Goal: Information Seeking & Learning: Find specific fact

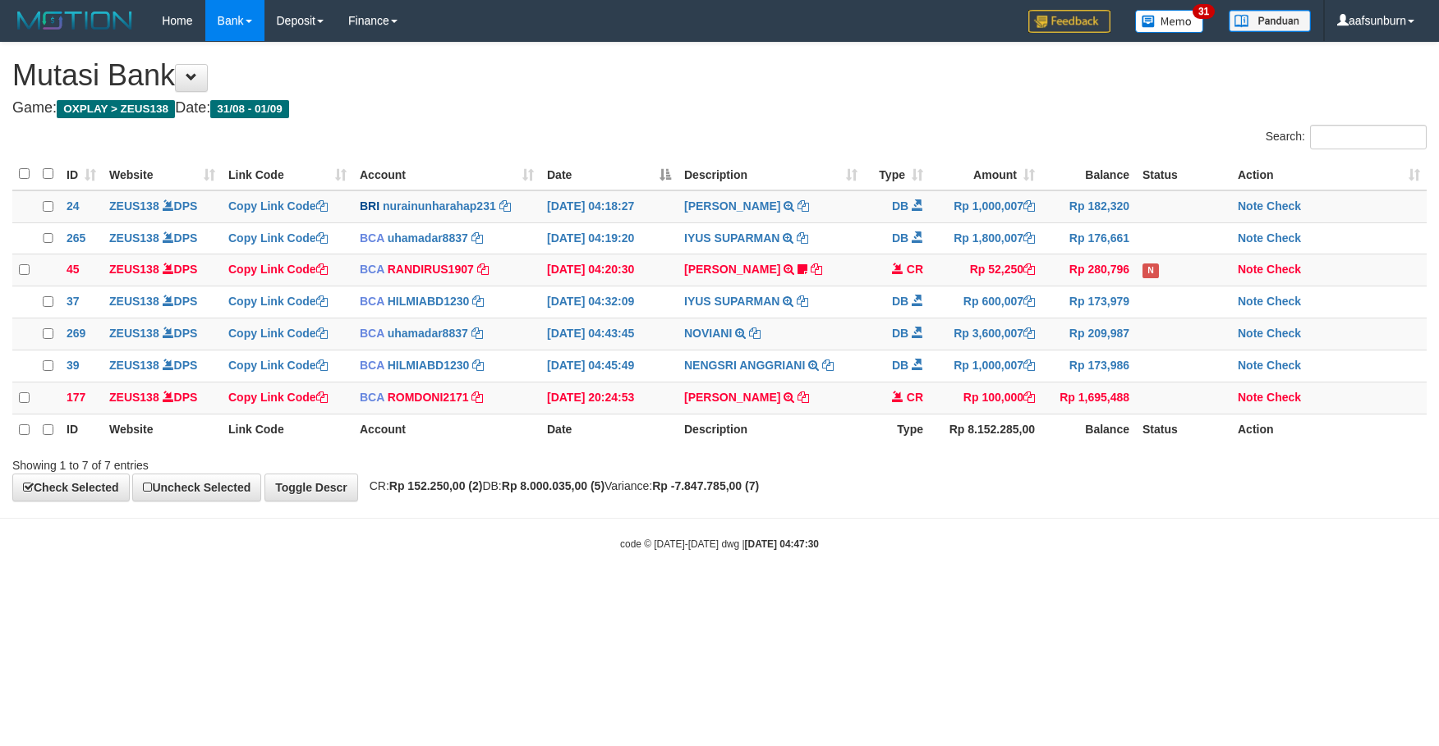
click at [1109, 493] on div "**********" at bounding box center [719, 272] width 1439 height 458
click at [1109, 493] on div "**********" at bounding box center [719, 272] width 1439 height 459
click at [936, 521] on body "Toggle navigation Home Bank Account List Load By Website Group [OXPLAY] ZEUS138…" at bounding box center [719, 296] width 1439 height 593
click at [941, 520] on body "Toggle navigation Home Bank Account List Load By Website Group [OXPLAY] ZEUS138…" at bounding box center [719, 296] width 1439 height 593
drag, startPoint x: 1008, startPoint y: 522, endPoint x: 1013, endPoint y: 535, distance: 13.3
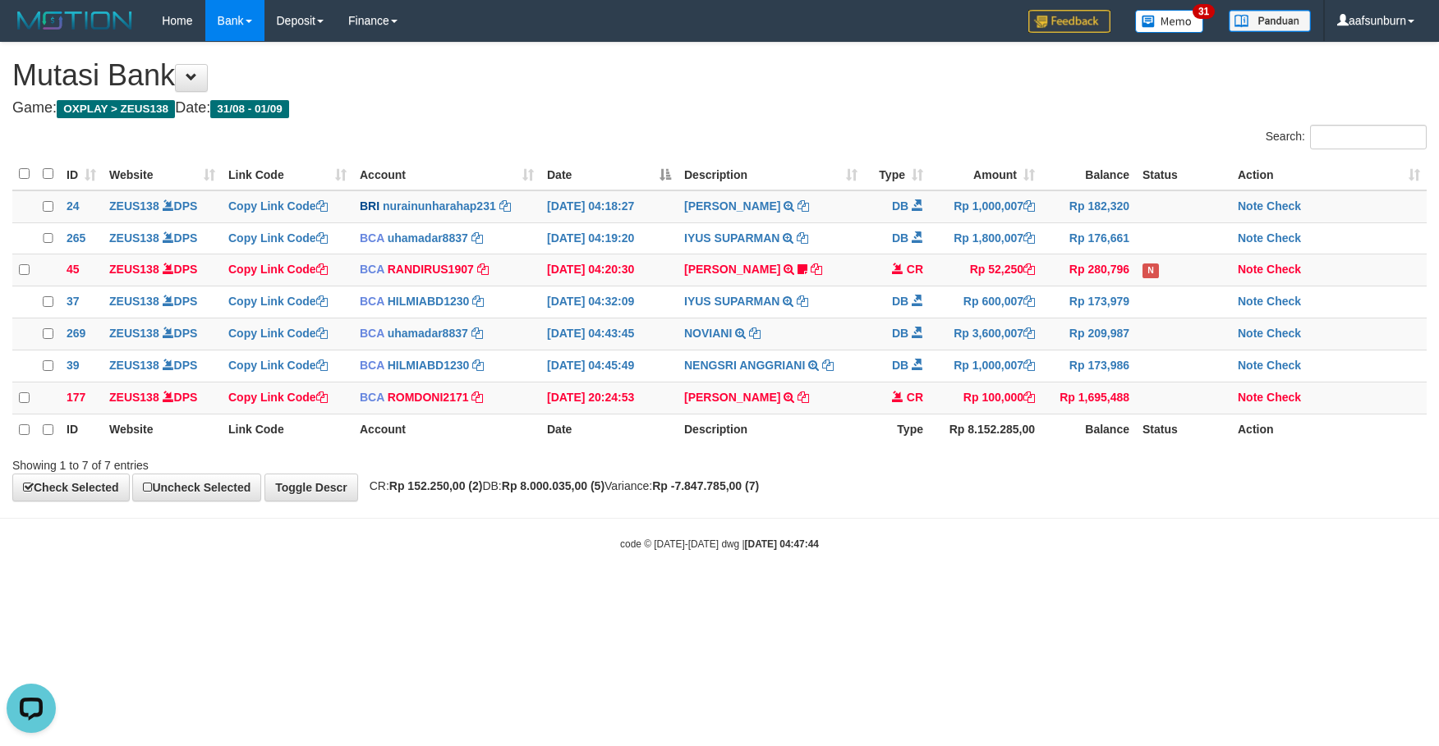
click at [1012, 527] on body "Toggle navigation Home Bank Account List Load By Website Group [OXPLAY] ZEUS138…" at bounding box center [719, 296] width 1439 height 593
drag, startPoint x: 990, startPoint y: 549, endPoint x: 979, endPoint y: 544, distance: 12.5
click at [985, 549] on div "code © 2012-2018 dwg | 2025/09/01 04:48:11" at bounding box center [719, 543] width 1439 height 16
click at [1067, 593] on html "Toggle navigation Home Bank Account List Load By Website Group [OXPLAY] ZEUS138…" at bounding box center [719, 296] width 1439 height 593
click at [1072, 593] on html "Toggle navigation Home Bank Account List Load By Website Group [OXPLAY] ZEUS138…" at bounding box center [719, 296] width 1439 height 593
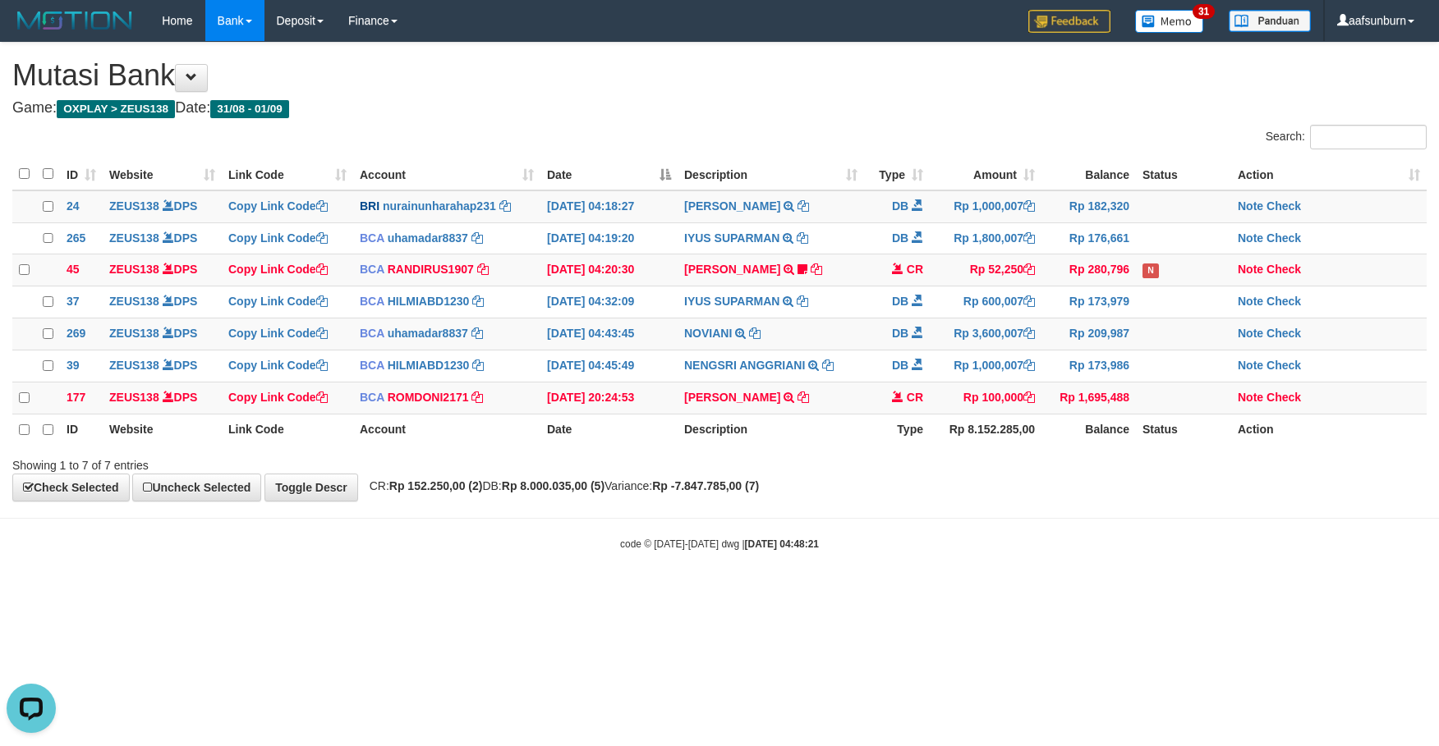
click at [1072, 593] on html "Toggle navigation Home Bank Account List Load By Website Group [OXPLAY] ZEUS138…" at bounding box center [719, 296] width 1439 height 593
click at [1076, 593] on html "Toggle navigation Home Bank Account List Load By Website Group [OXPLAY] ZEUS138…" at bounding box center [719, 296] width 1439 height 593
click at [1075, 593] on html "Toggle navigation Home Bank Account List Load By Website Group [OXPLAY] ZEUS138…" at bounding box center [719, 296] width 1439 height 593
click at [1074, 593] on html "Toggle navigation Home Bank Account List Load By Website Group [OXPLAY] ZEUS138…" at bounding box center [719, 296] width 1439 height 593
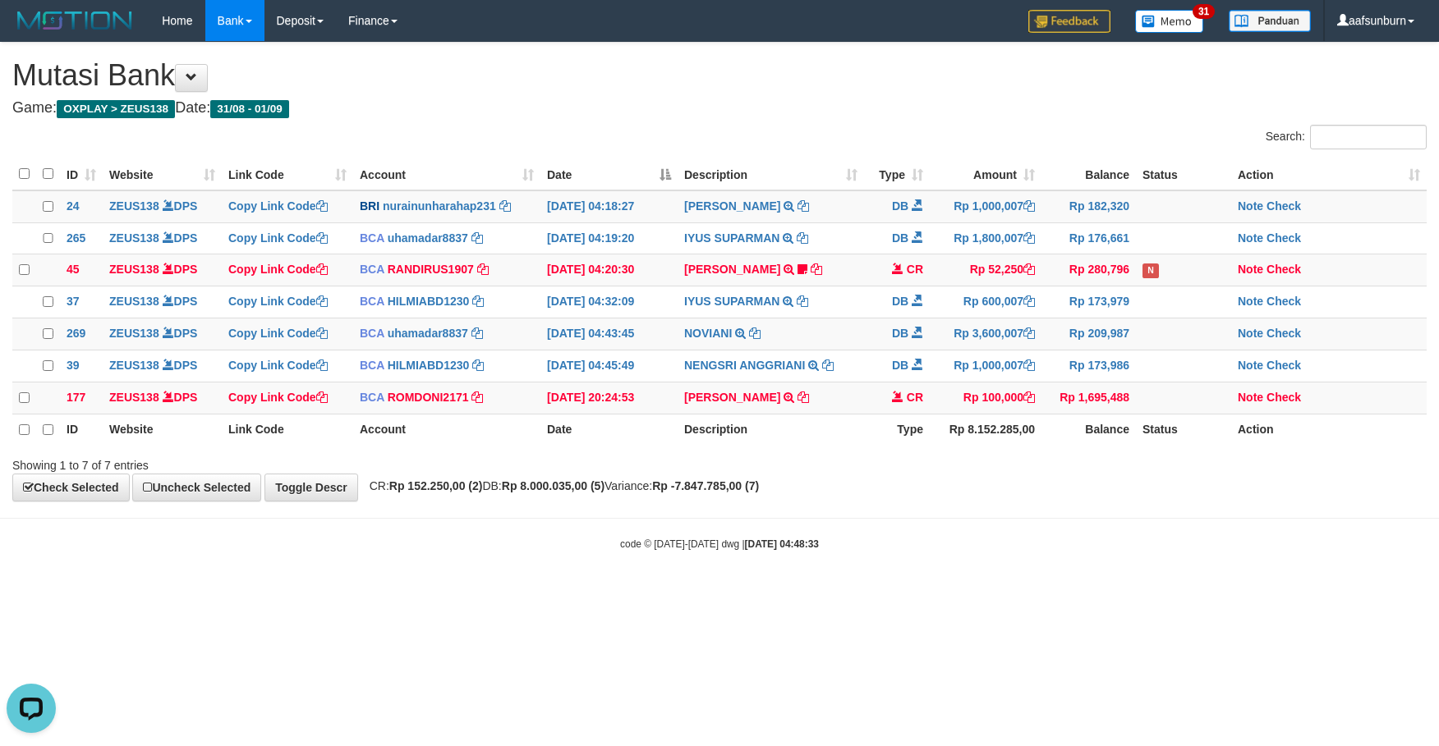
click at [1074, 593] on html "Toggle navigation Home Bank Account List Load By Website Group [OXPLAY] ZEUS138…" at bounding box center [719, 296] width 1439 height 593
click at [1044, 517] on body "Toggle navigation Home Bank Account List Load By Website Group [OXPLAY] ZEUS138…" at bounding box center [719, 296] width 1439 height 593
drag, startPoint x: 900, startPoint y: 481, endPoint x: 889, endPoint y: 478, distance: 11.2
click at [889, 474] on div "Showing 1 to 7 of 7 entries" at bounding box center [719, 462] width 1439 height 23
click at [879, 522] on body "Toggle navigation Home Bank Account List Load By Website Group [OXPLAY] ZEUS138…" at bounding box center [719, 296] width 1439 height 593
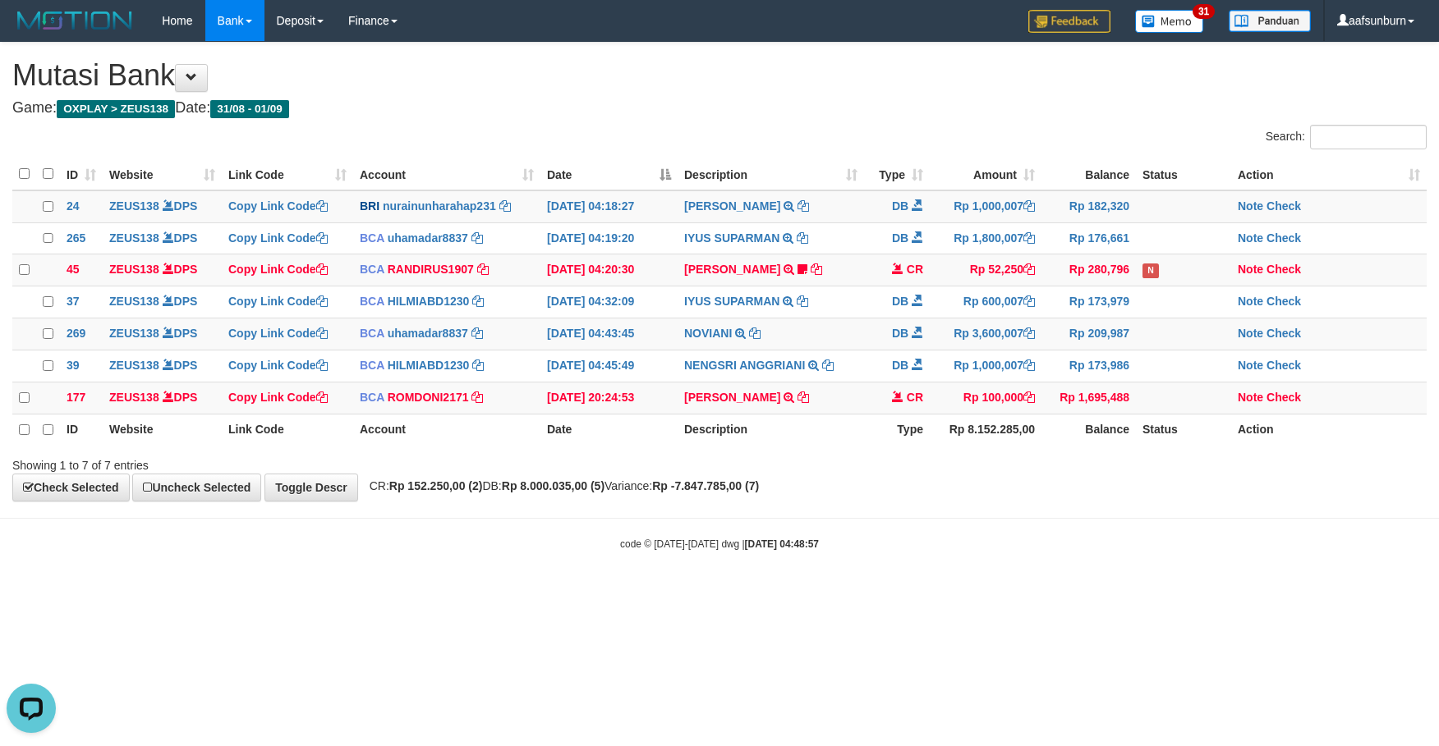
click at [1146, 593] on body "Toggle navigation Home Bank Account List Load By Website Group [OXPLAY] ZEUS138…" at bounding box center [719, 296] width 1439 height 593
click at [1151, 593] on body "Toggle navigation Home Bank Account List Load By Website Group [OXPLAY] ZEUS138…" at bounding box center [719, 296] width 1439 height 593
click at [1017, 593] on html "Toggle navigation Home Bank Account List Load By Website Group [OXPLAY] ZEUS138…" at bounding box center [719, 296] width 1439 height 593
click at [720, 347] on td "NOVIANI TRSF E-BANKING DB 0109/FTSCY/WS95031 3600007.00NOVIANI" at bounding box center [770, 335] width 186 height 32
click at [939, 570] on body "Toggle navigation Home Bank Account List Load By Website Group [OXPLAY] ZEUS138…" at bounding box center [719, 296] width 1439 height 593
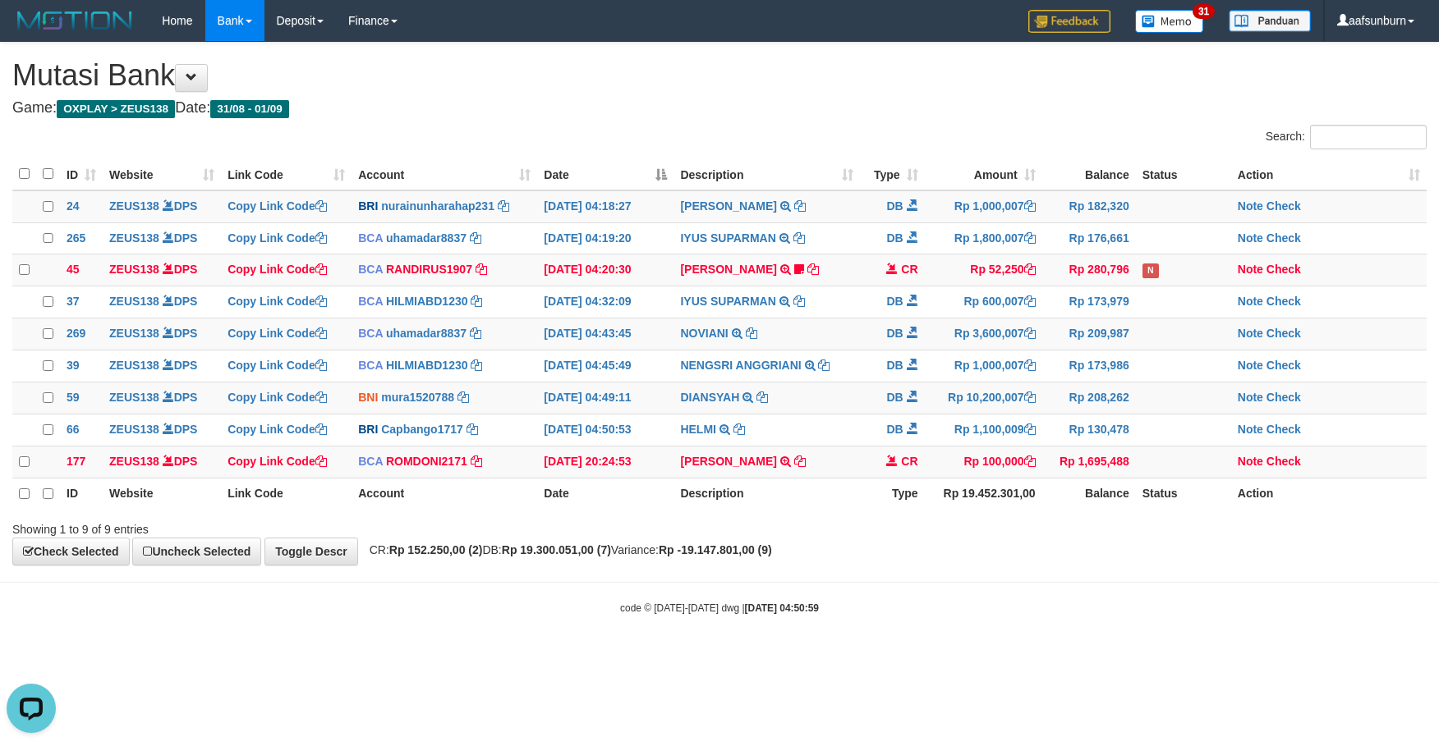
click at [1030, 591] on body "Toggle navigation Home Bank Account List Load By Website Group [OXPLAY] ZEUS138…" at bounding box center [719, 328] width 1439 height 657
click at [914, 461] on td "CR" at bounding box center [892, 462] width 65 height 32
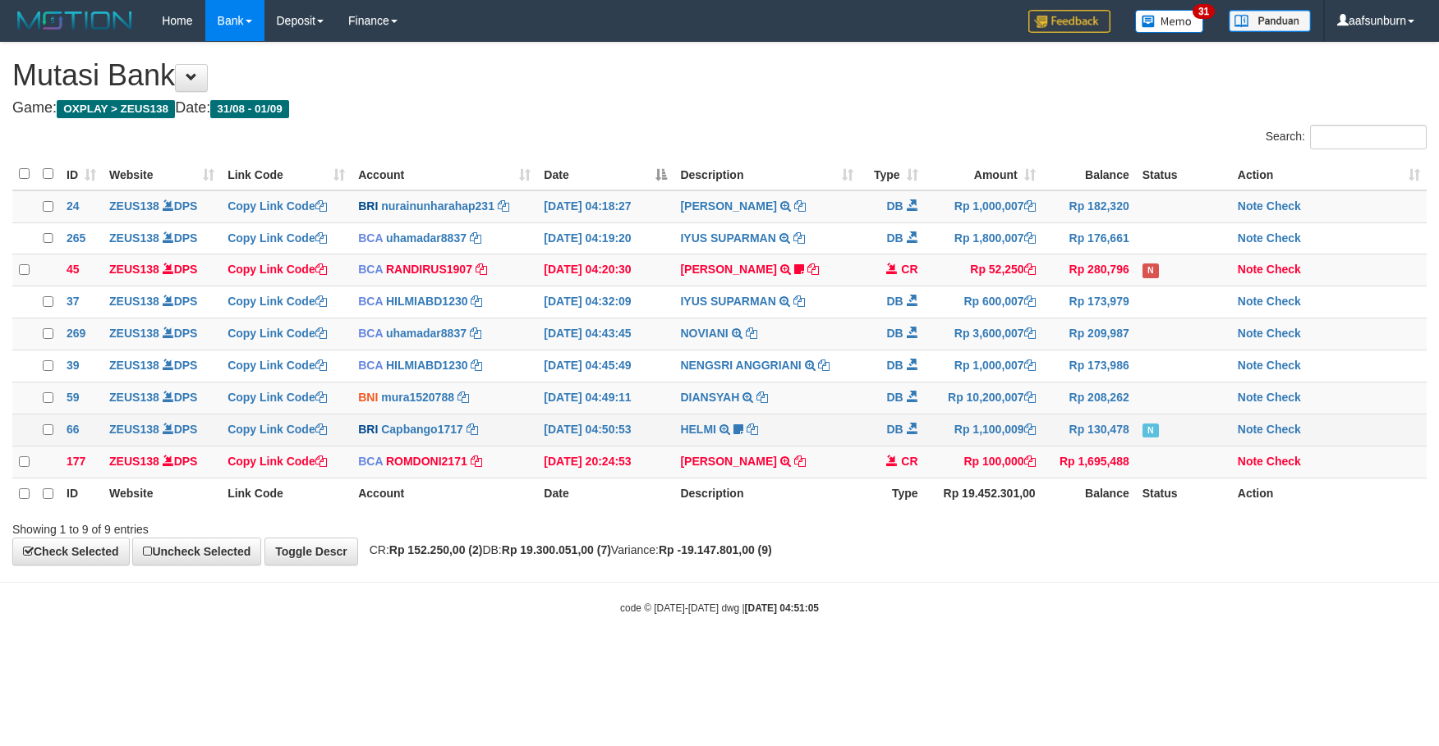
click at [902, 446] on td "DB" at bounding box center [892, 430] width 65 height 32
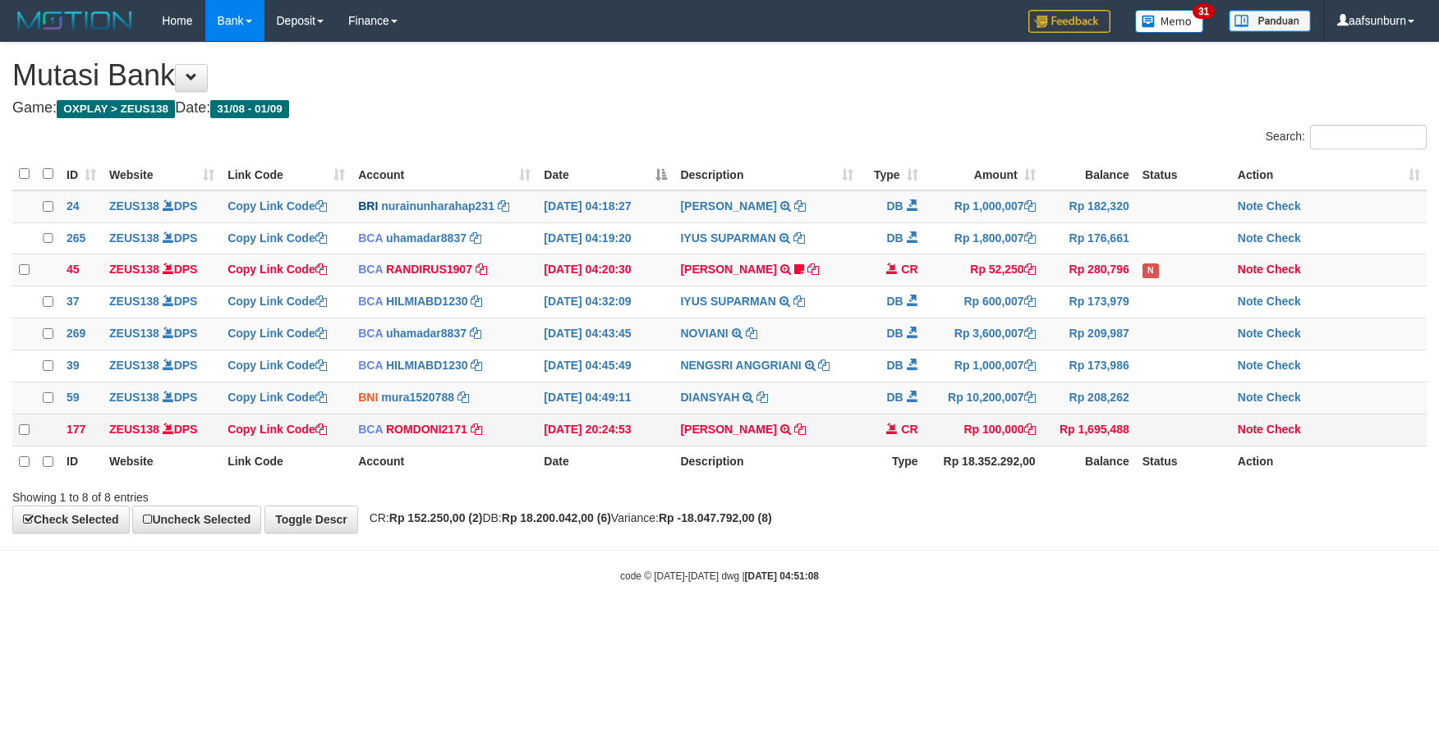
drag, startPoint x: 0, startPoint y: 0, endPoint x: 895, endPoint y: 448, distance: 1001.0
click at [895, 446] on td "CR" at bounding box center [892, 430] width 65 height 32
click at [887, 434] on span at bounding box center [891, 428] width 11 height 11
drag, startPoint x: 0, startPoint y: 0, endPoint x: 879, endPoint y: 434, distance: 980.8
click at [879, 434] on td "CR" at bounding box center [892, 430] width 65 height 32
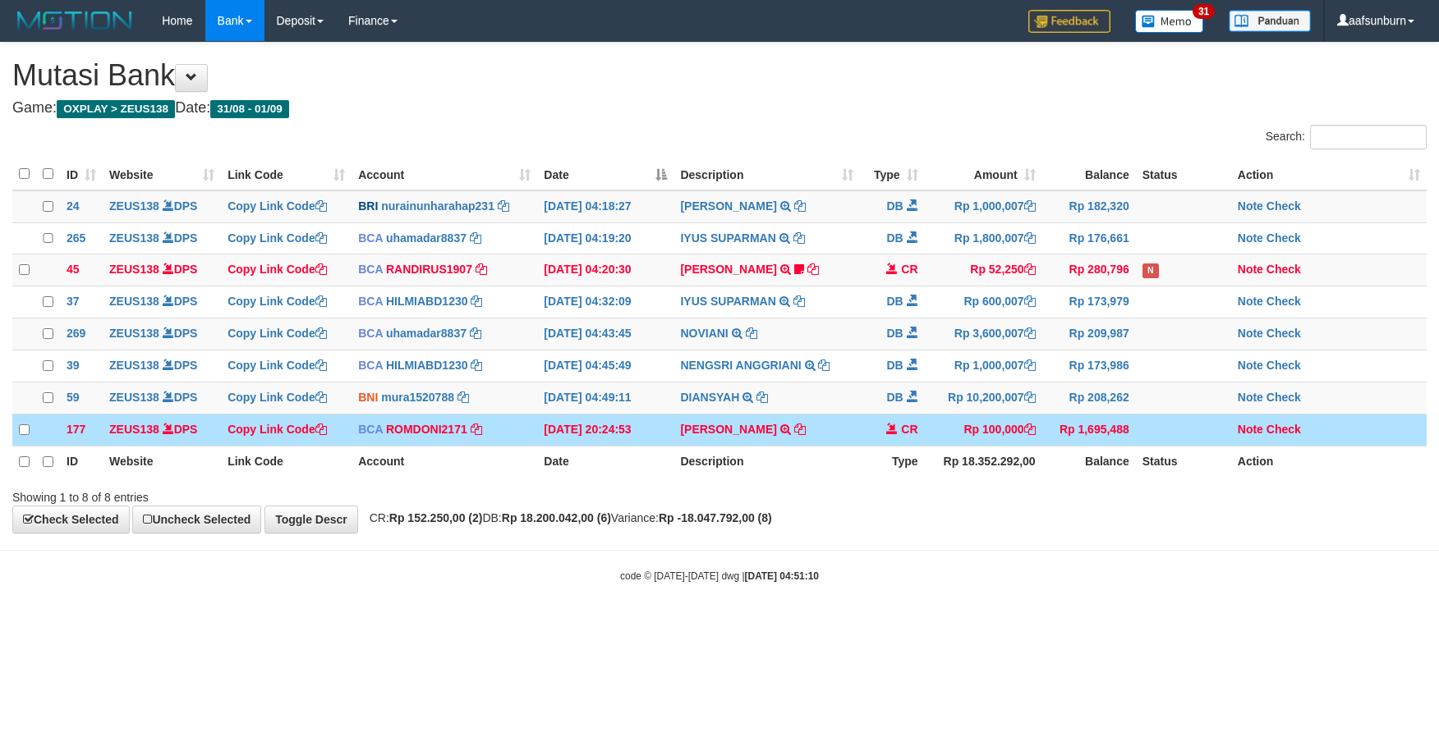
click at [872, 429] on td "CR" at bounding box center [892, 430] width 65 height 32
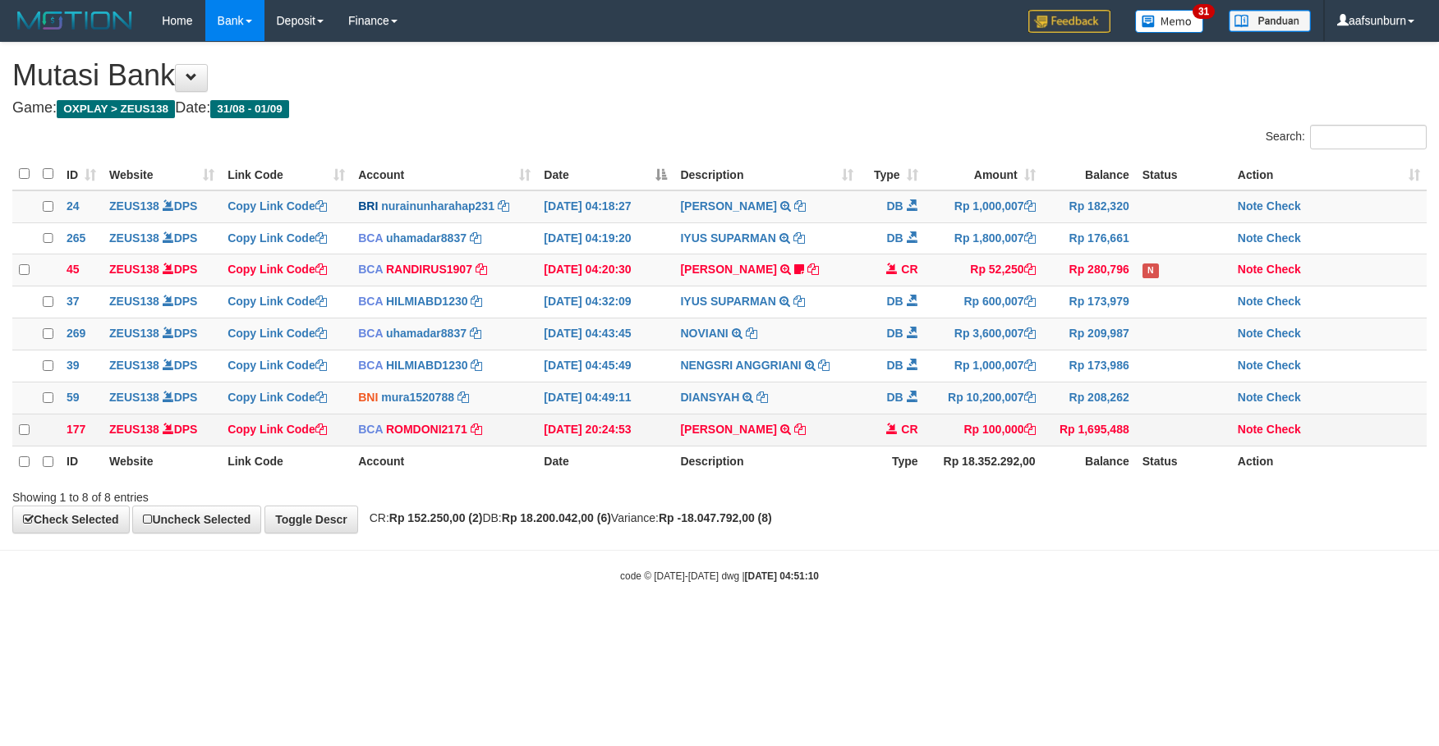
click at [870, 429] on td "CR" at bounding box center [892, 430] width 65 height 32
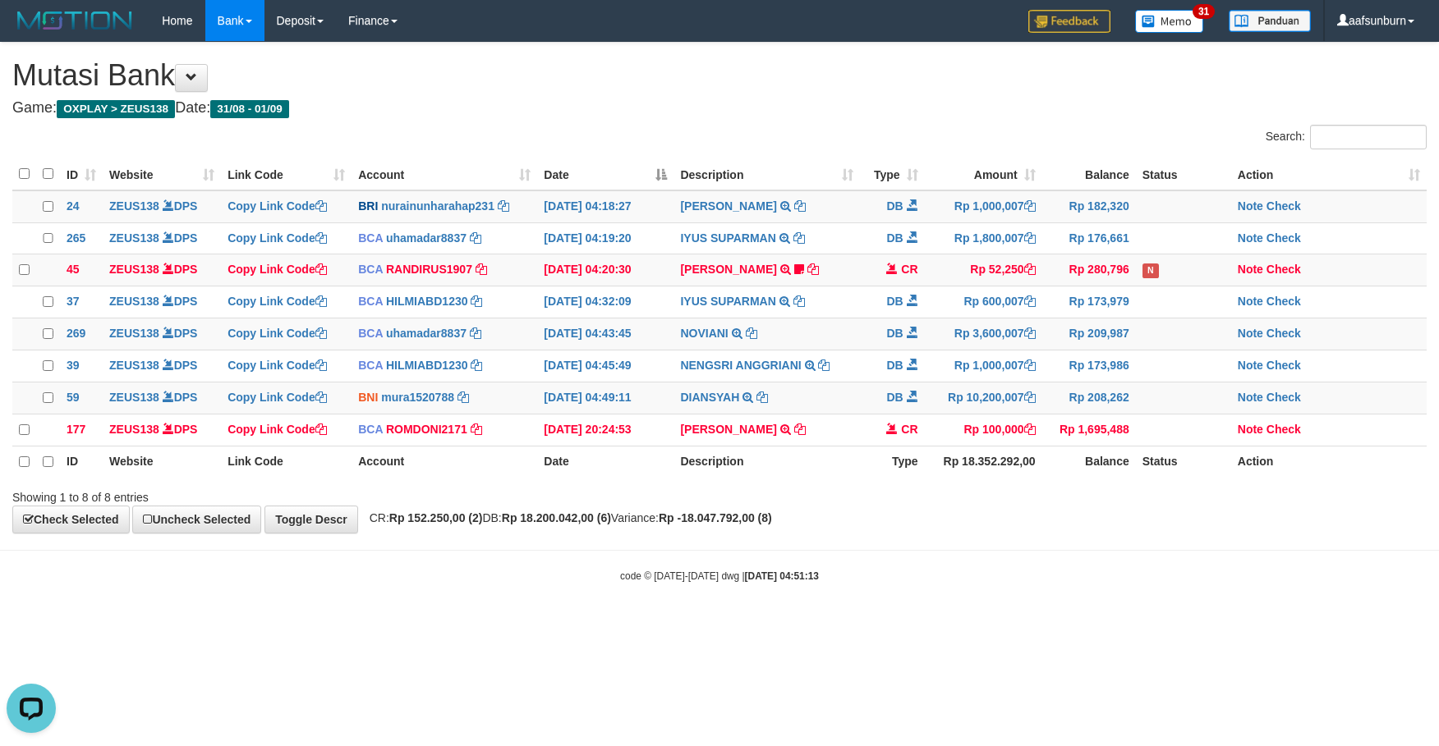
click at [1042, 533] on div "**********" at bounding box center [719, 288] width 1439 height 490
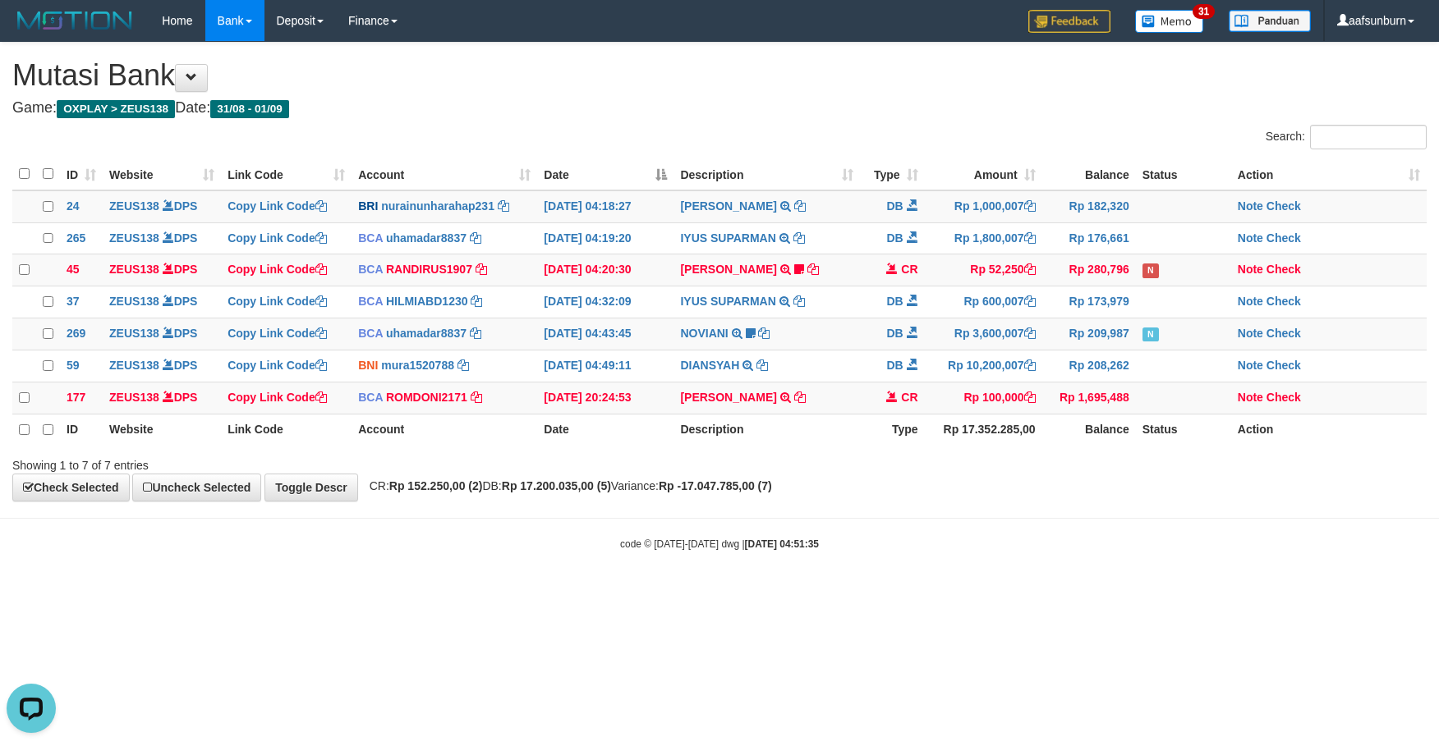
click at [1116, 501] on div "**********" at bounding box center [719, 272] width 1439 height 458
click at [1070, 498] on div "**********" at bounding box center [719, 272] width 1439 height 458
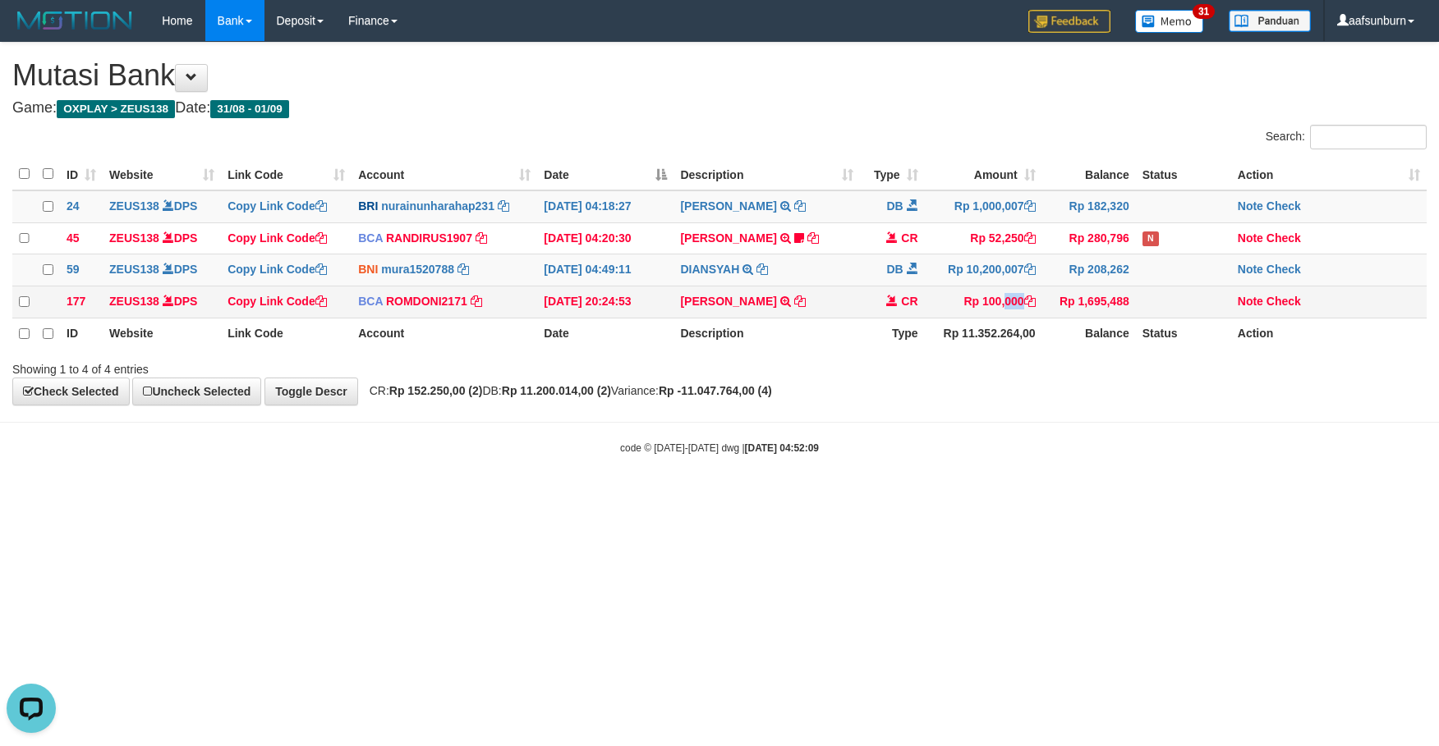
click at [984, 316] on td "Rp 100,000" at bounding box center [983, 303] width 117 height 32
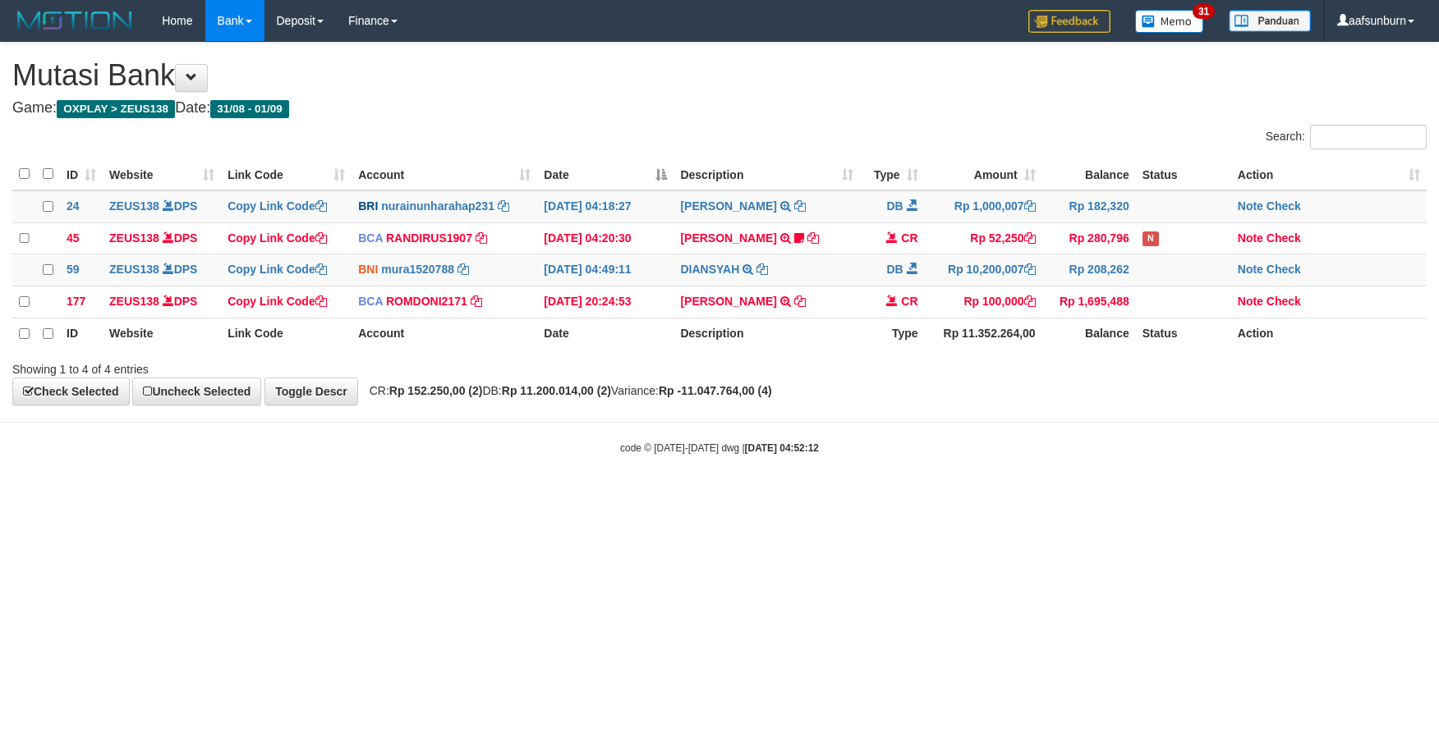
click at [1168, 456] on div "code © 2012-2018 dwg | 2025/09/01 04:52:12" at bounding box center [719, 447] width 1439 height 16
click at [962, 480] on body "Toggle navigation Home Bank Account List Load By Website Group [OXPLAY] ZEUS138…" at bounding box center [719, 248] width 1439 height 497
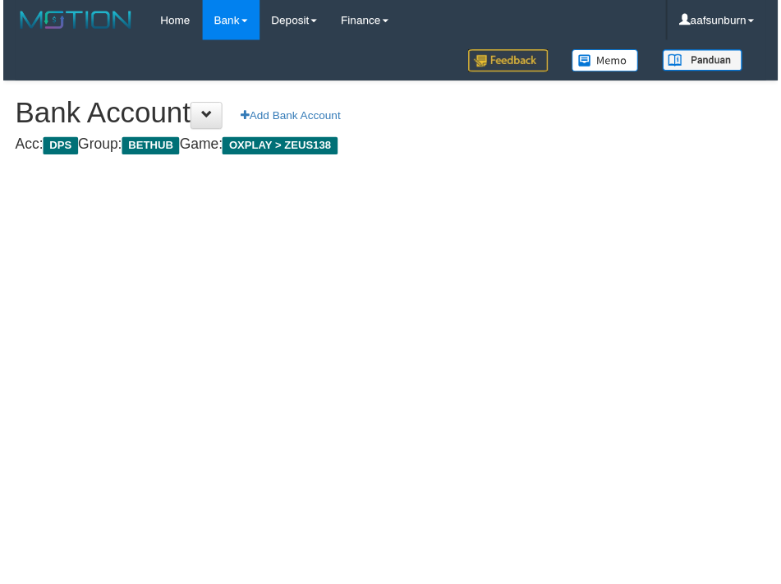
scroll to position [1479, 0]
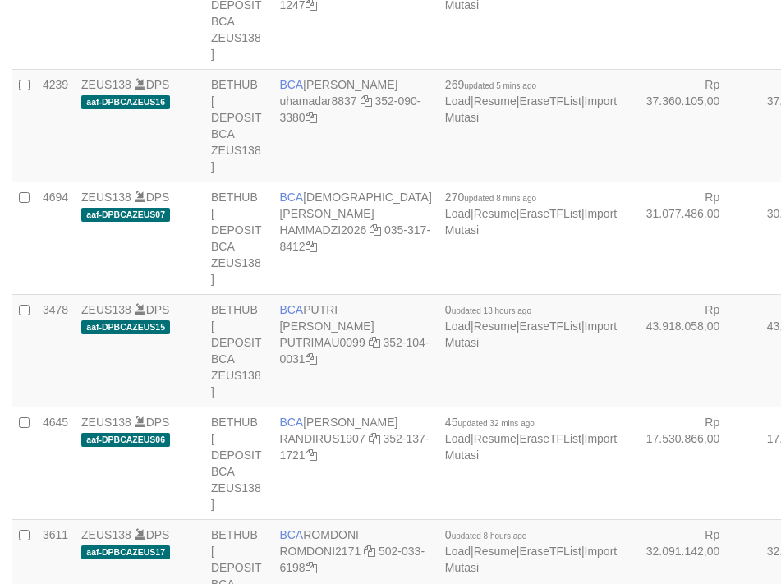
select select "***"
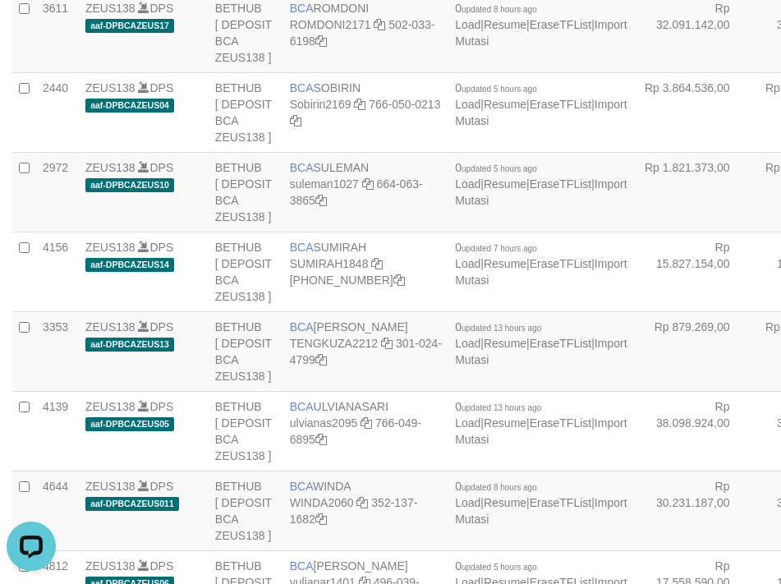
scroll to position [0, 0]
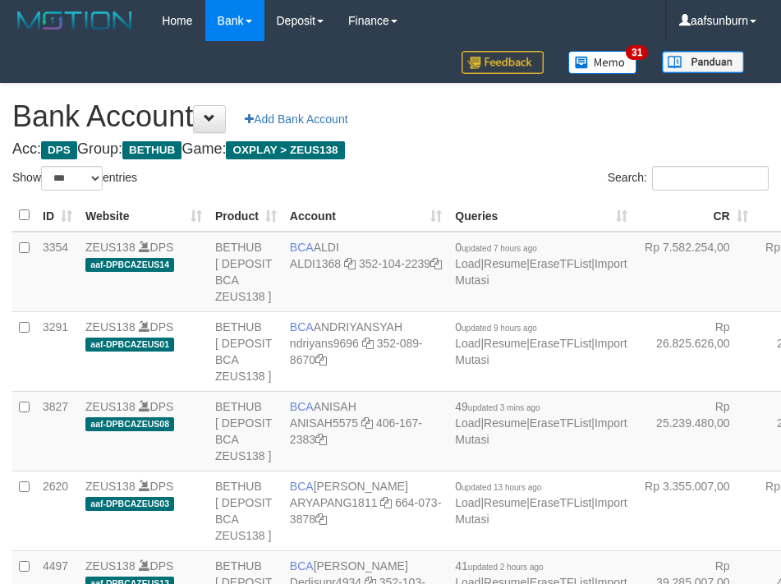
select select "***"
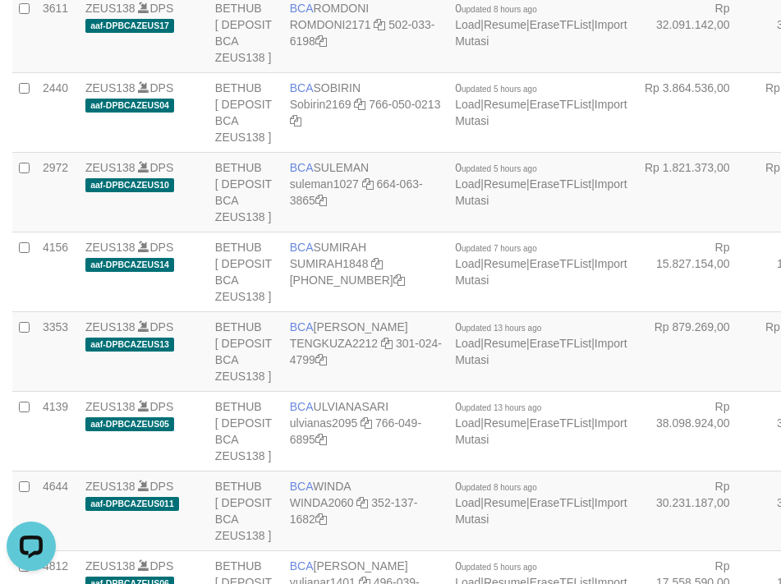
drag, startPoint x: 641, startPoint y: 255, endPoint x: 623, endPoint y: 255, distance: 18.1
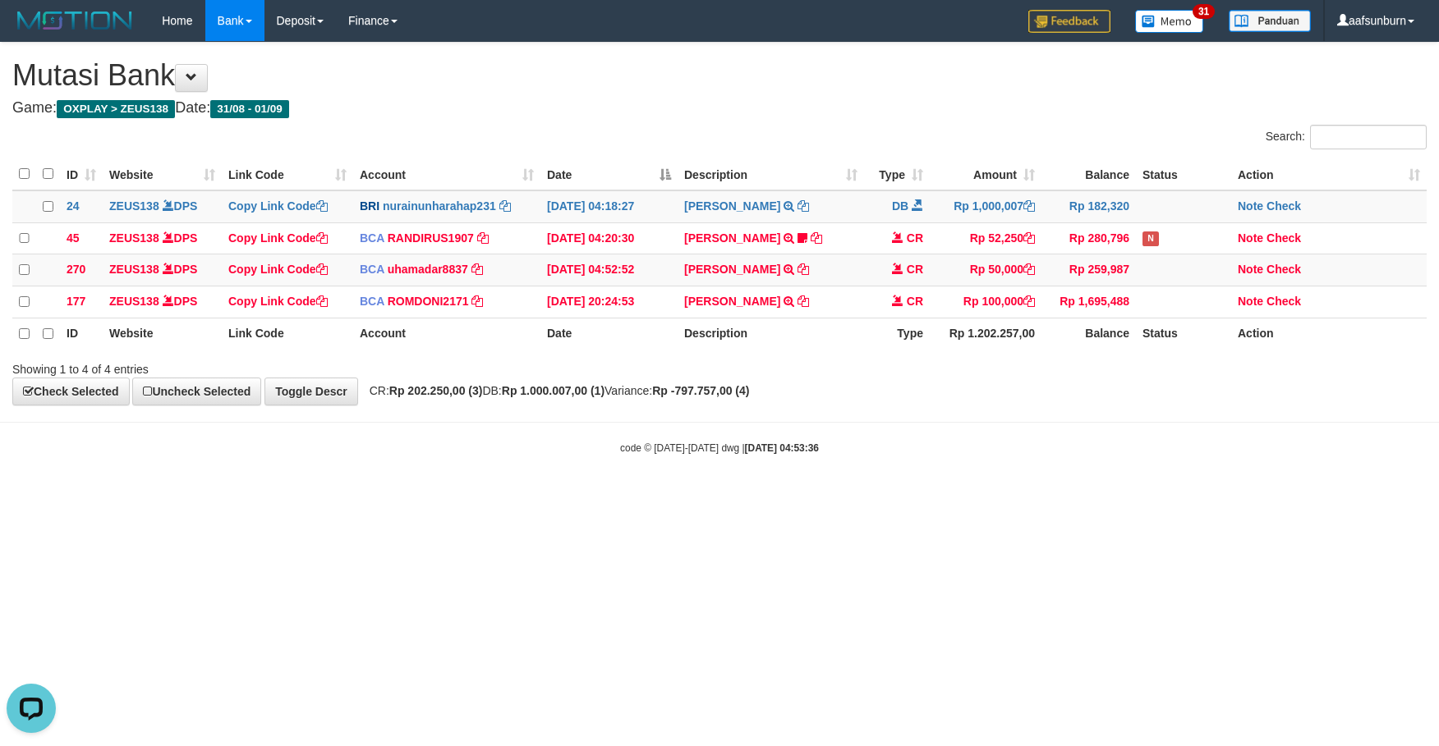
click at [904, 495] on body "Toggle navigation Home Bank Account List Load By Website Group [OXPLAY] ZEUS138…" at bounding box center [719, 248] width 1439 height 497
drag, startPoint x: 0, startPoint y: 0, endPoint x: 907, endPoint y: 480, distance: 1025.9
click at [907, 480] on body "Toggle navigation Home Bank Account List Load By Website Group [OXPLAY] ZEUS138…" at bounding box center [719, 248] width 1439 height 497
click at [897, 475] on body "Toggle navigation Home Bank Account List Load By Website Group [OXPLAY] ZEUS138…" at bounding box center [719, 248] width 1439 height 497
click at [895, 474] on body "Toggle navigation Home Bank Account List Load By Website Group [OXPLAY] ZEUS138…" at bounding box center [719, 248] width 1439 height 497
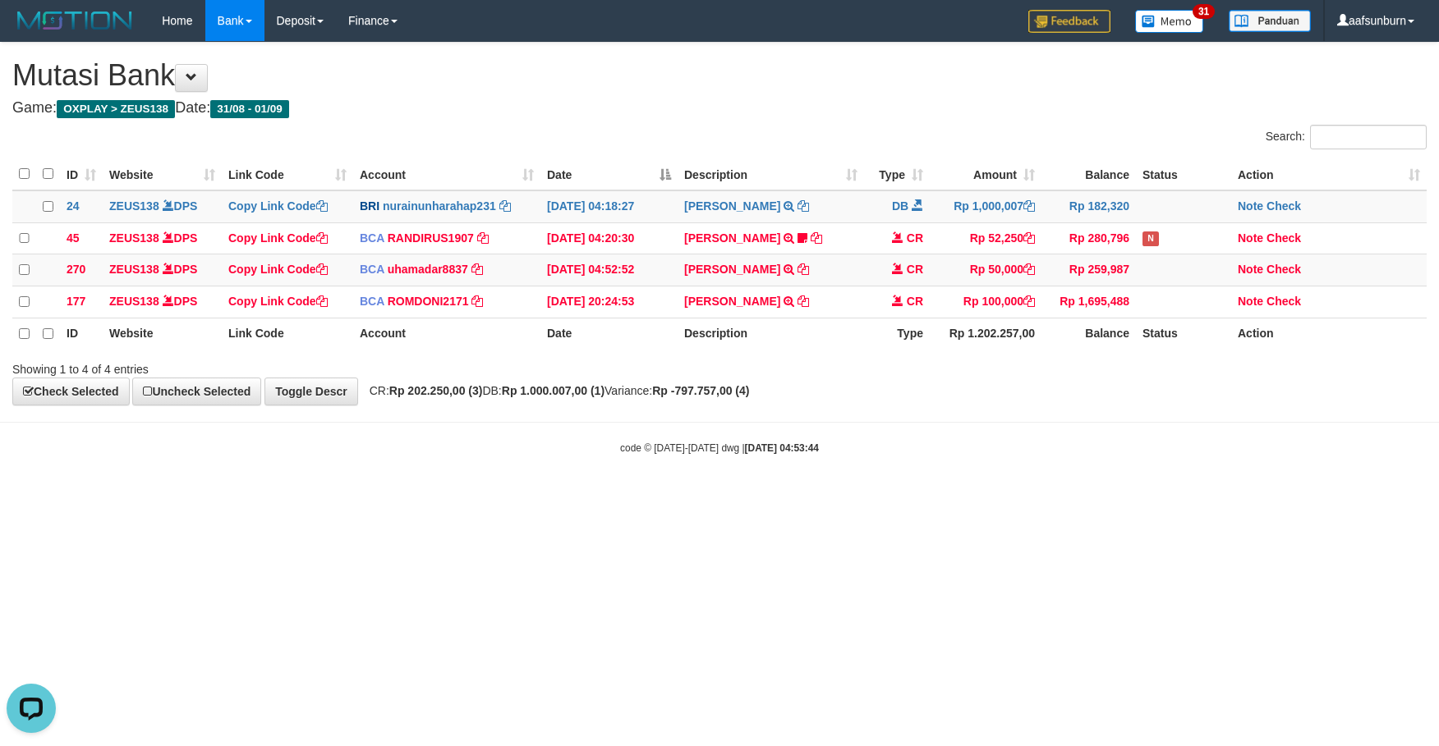
click at [860, 456] on div "code © [DATE]-[DATE] dwg | [DATE] 04:53:44" at bounding box center [719, 447] width 1439 height 16
click at [819, 452] on strong "2025/09/01 04:53:49" at bounding box center [782, 448] width 74 height 11
click at [873, 491] on body "Toggle navigation Home Bank Account List Load By Website Group [OXPLAY] ZEUS138…" at bounding box center [719, 248] width 1439 height 497
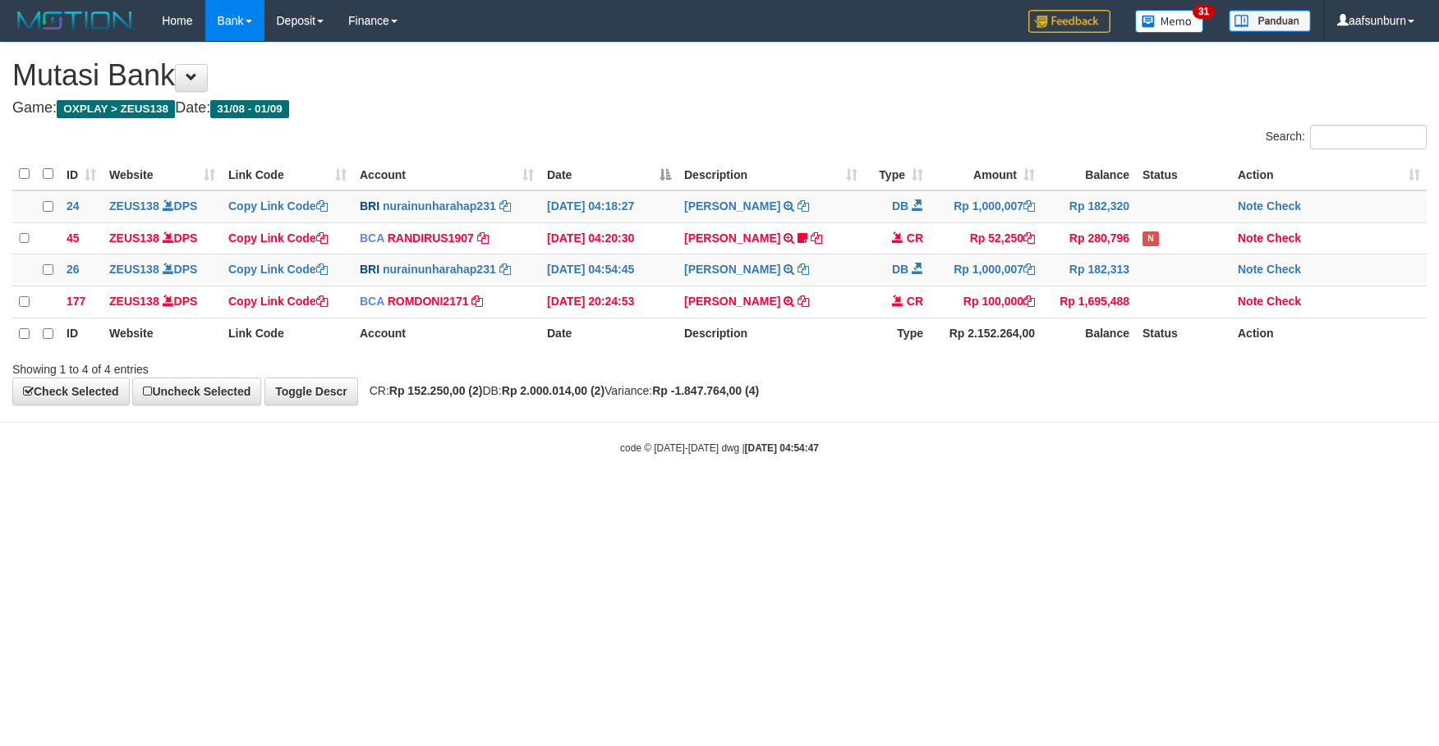
click at [828, 453] on div "code © 2012-2018 dwg | 2025/09/01 04:54:47" at bounding box center [719, 447] width 1439 height 16
click at [820, 476] on body "Toggle navigation Home Bank Account List Load By Website Group [OXPLAY] ZEUS138…" at bounding box center [719, 248] width 1439 height 497
click at [833, 497] on html "Toggle navigation Home Bank Account List Load By Website Group [OXPLAY] ZEUS138…" at bounding box center [719, 248] width 1439 height 497
click at [818, 497] on html "Toggle navigation Home Bank Account List Load By Website Group [OXPLAY] ZEUS138…" at bounding box center [719, 248] width 1439 height 497
click at [1008, 480] on body "Toggle navigation Home Bank Account List Load By Website Group [OXPLAY] ZEUS138…" at bounding box center [719, 248] width 1439 height 497
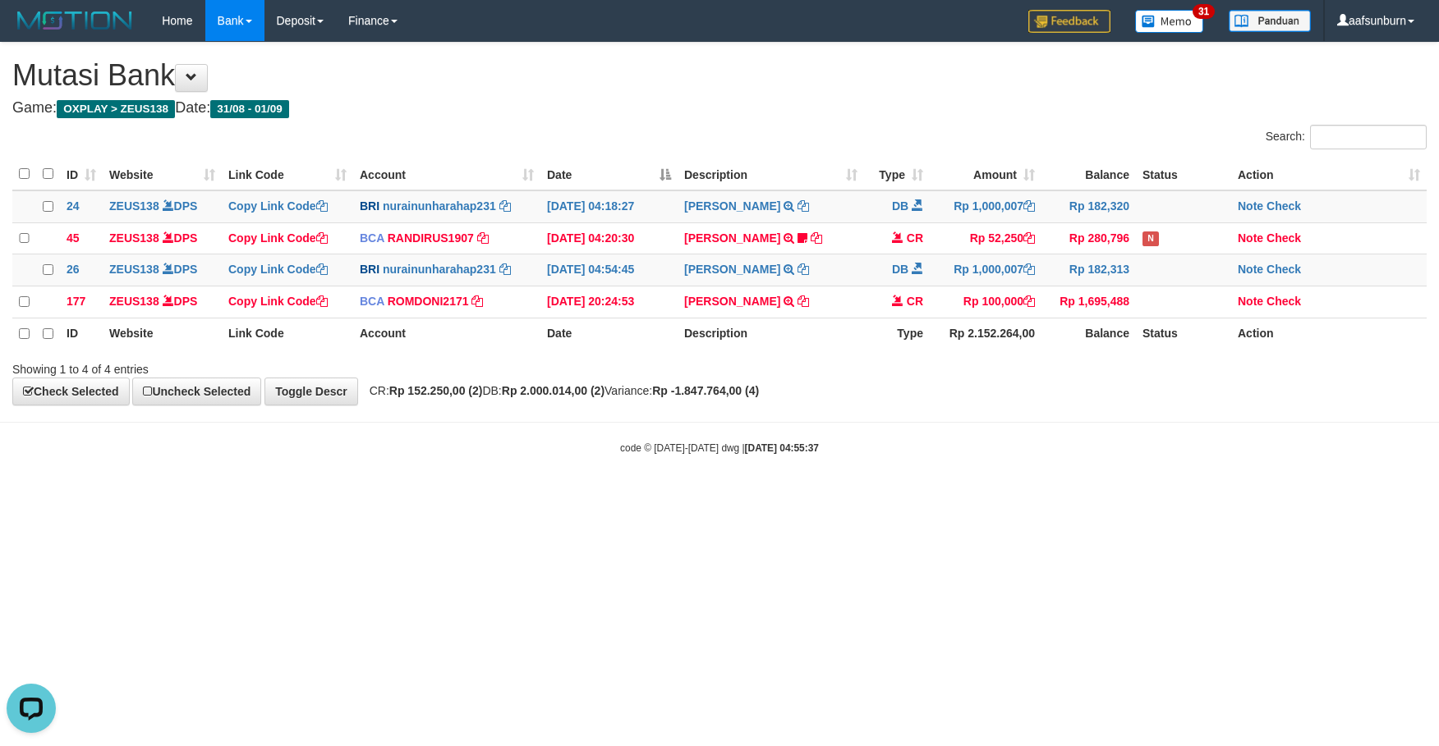
click at [1234, 446] on body "Toggle navigation Home Bank Account List Load By Website Group [OXPLAY] ZEUS138…" at bounding box center [719, 248] width 1439 height 497
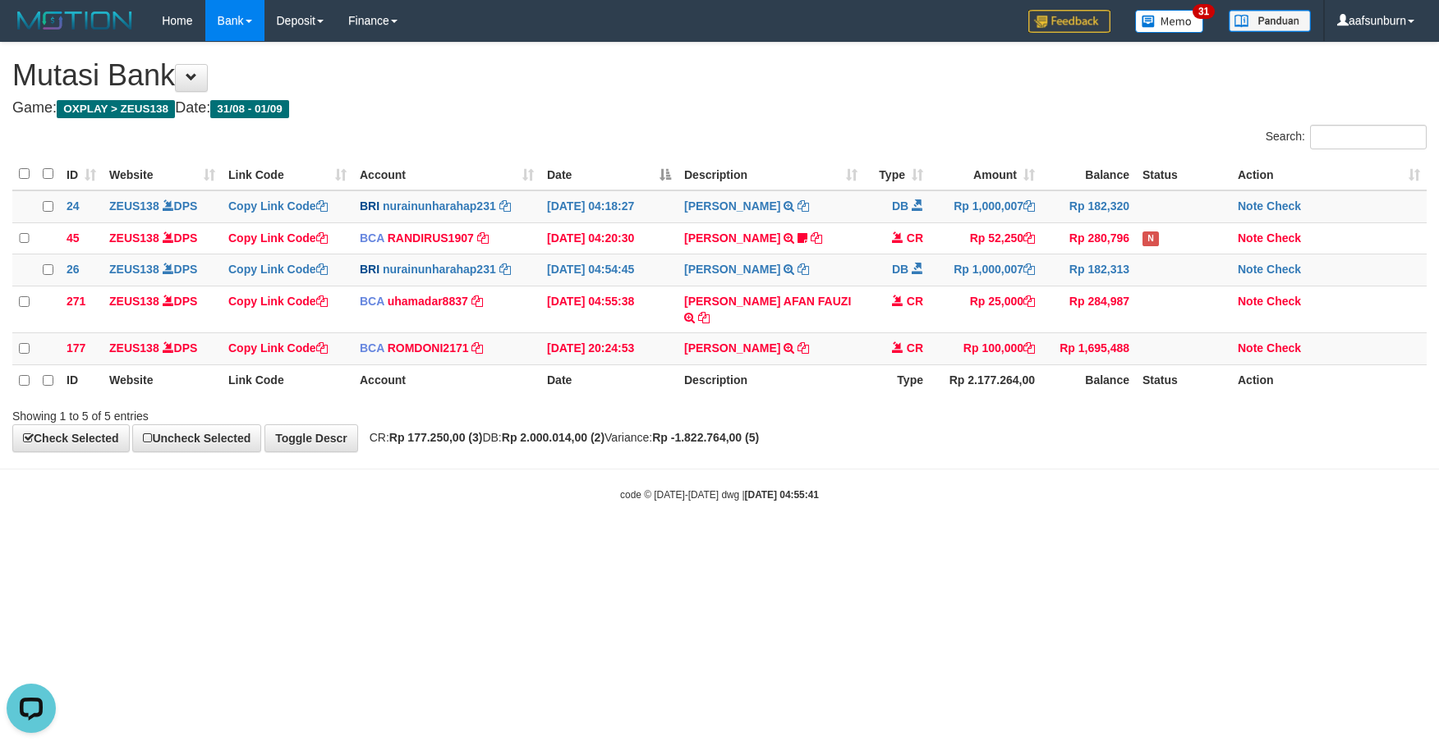
click at [904, 437] on div "**********" at bounding box center [719, 248] width 1439 height 410
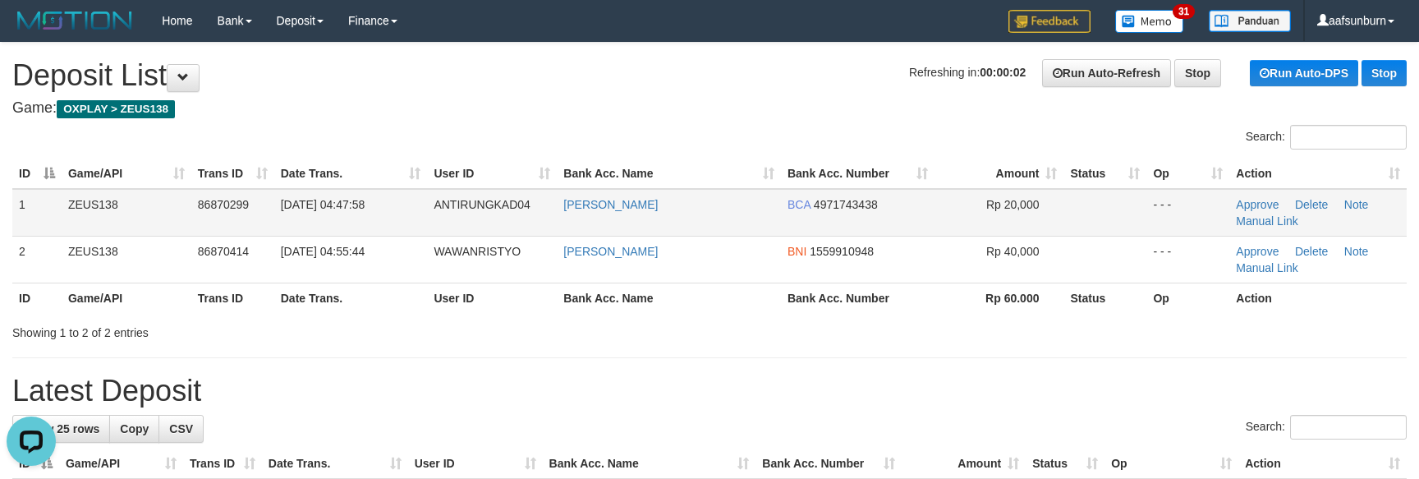
click at [988, 212] on td "Rp 20,000" at bounding box center [999, 213] width 130 height 48
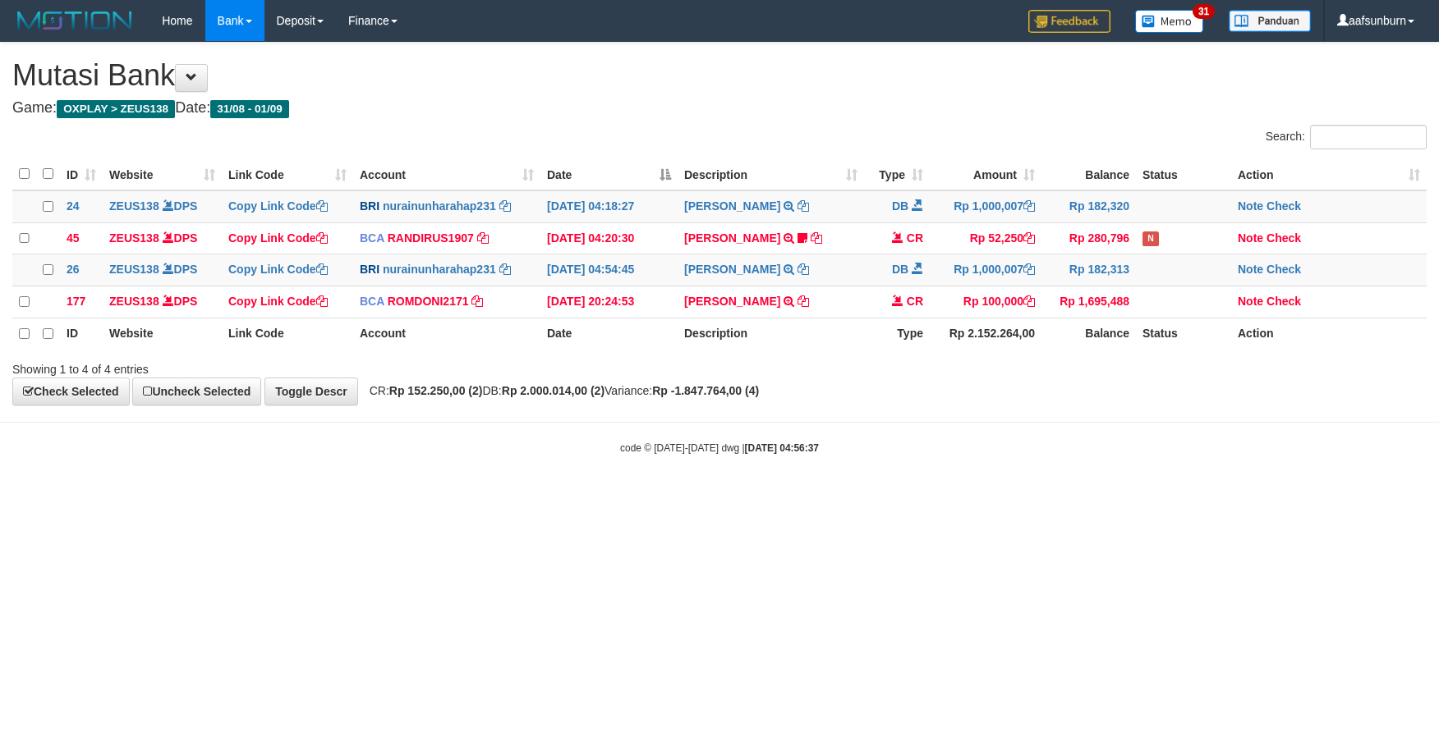
click at [900, 423] on hr at bounding box center [719, 422] width 1439 height 1
click at [1030, 456] on div "code © 2012-2018 dwg | 2025/09/01 04:56:38" at bounding box center [719, 447] width 1439 height 16
click at [949, 406] on div "**********" at bounding box center [719, 224] width 1439 height 363
click at [966, 474] on body "Toggle navigation Home Bank Account List Load By Website Group [OXPLAY] ZEUS138…" at bounding box center [719, 248] width 1439 height 497
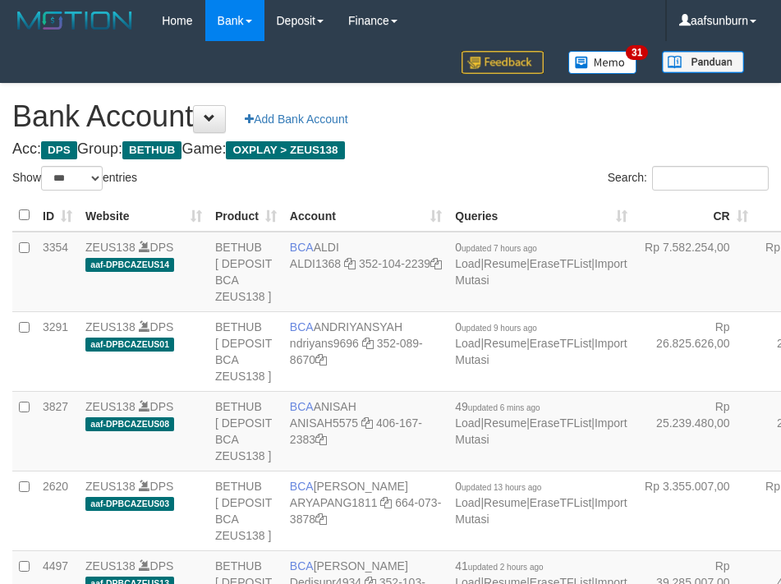
select select "***"
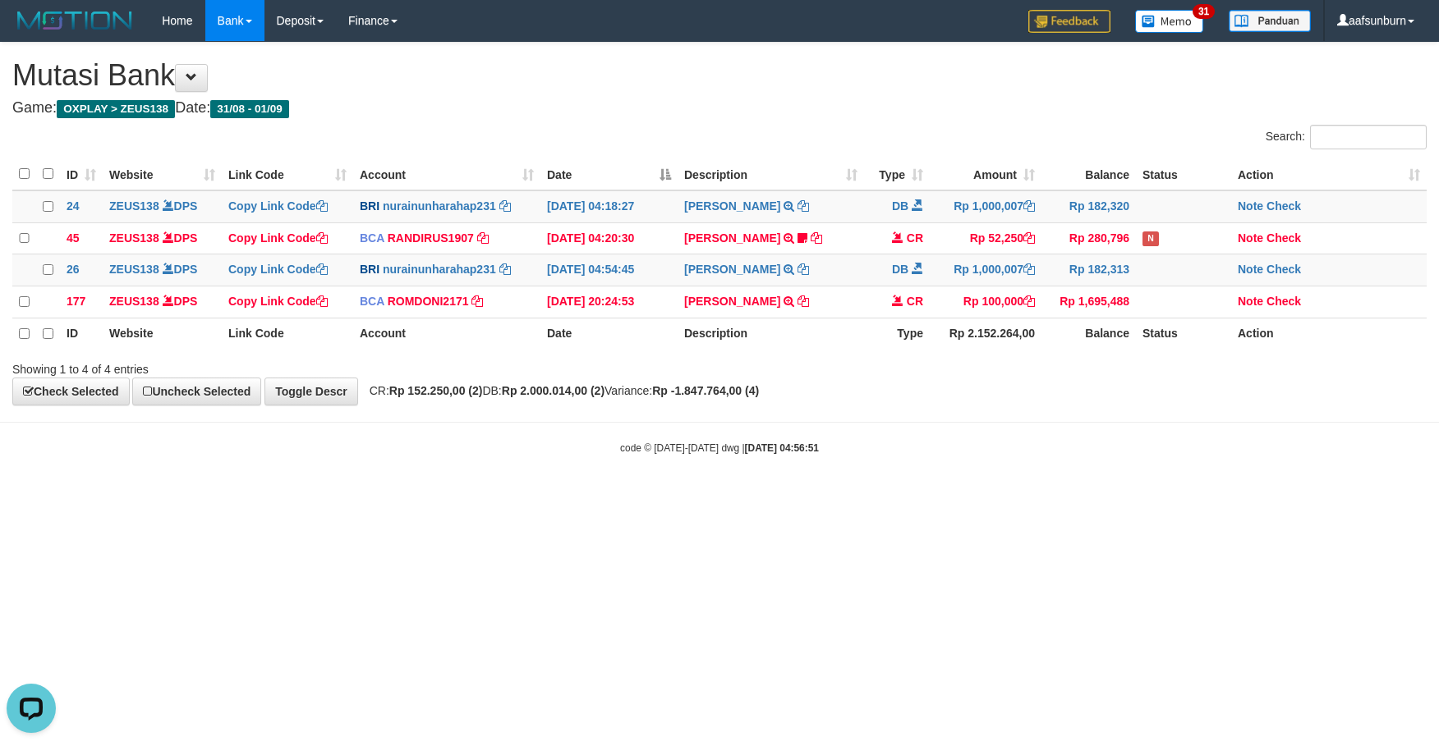
click at [813, 452] on strong "2025/09/01 04:56:51" at bounding box center [782, 448] width 74 height 11
drag, startPoint x: 813, startPoint y: 452, endPoint x: 1092, endPoint y: 535, distance: 291.2
click at [821, 456] on div "code © 2012-2018 dwg | 2025/09/01 04:56:51" at bounding box center [719, 447] width 1439 height 16
click at [1008, 497] on html "Toggle navigation Home Bank Account List Load By Website Group [OXPLAY] ZEUS138…" at bounding box center [719, 248] width 1439 height 497
click at [985, 470] on body "Toggle navigation Home Bank Account List Load By Website Group [OXPLAY] ZEUS138…" at bounding box center [719, 248] width 1439 height 497
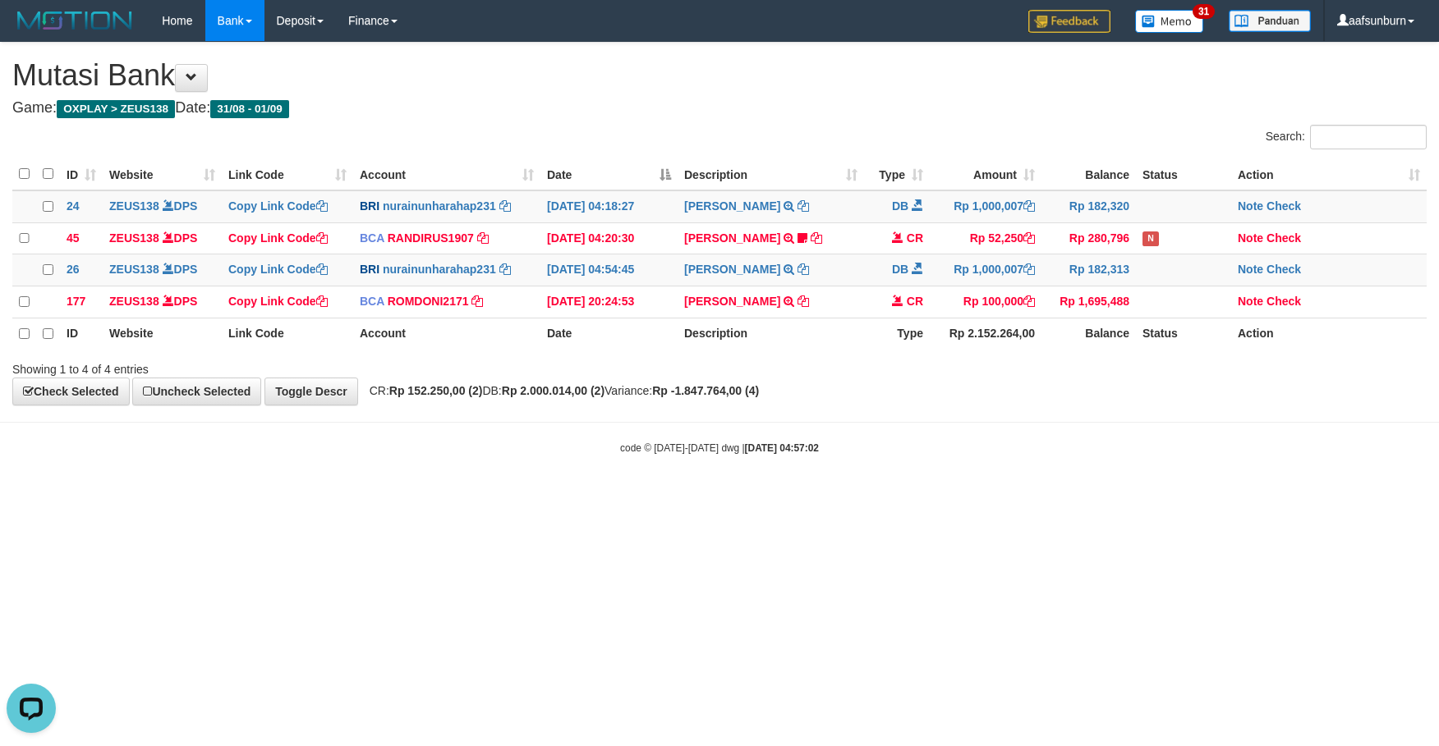
click at [759, 397] on strong "Rp -1.847.764,00 (4)" at bounding box center [705, 390] width 107 height 13
click at [746, 387] on div "**********" at bounding box center [719, 224] width 1439 height 363
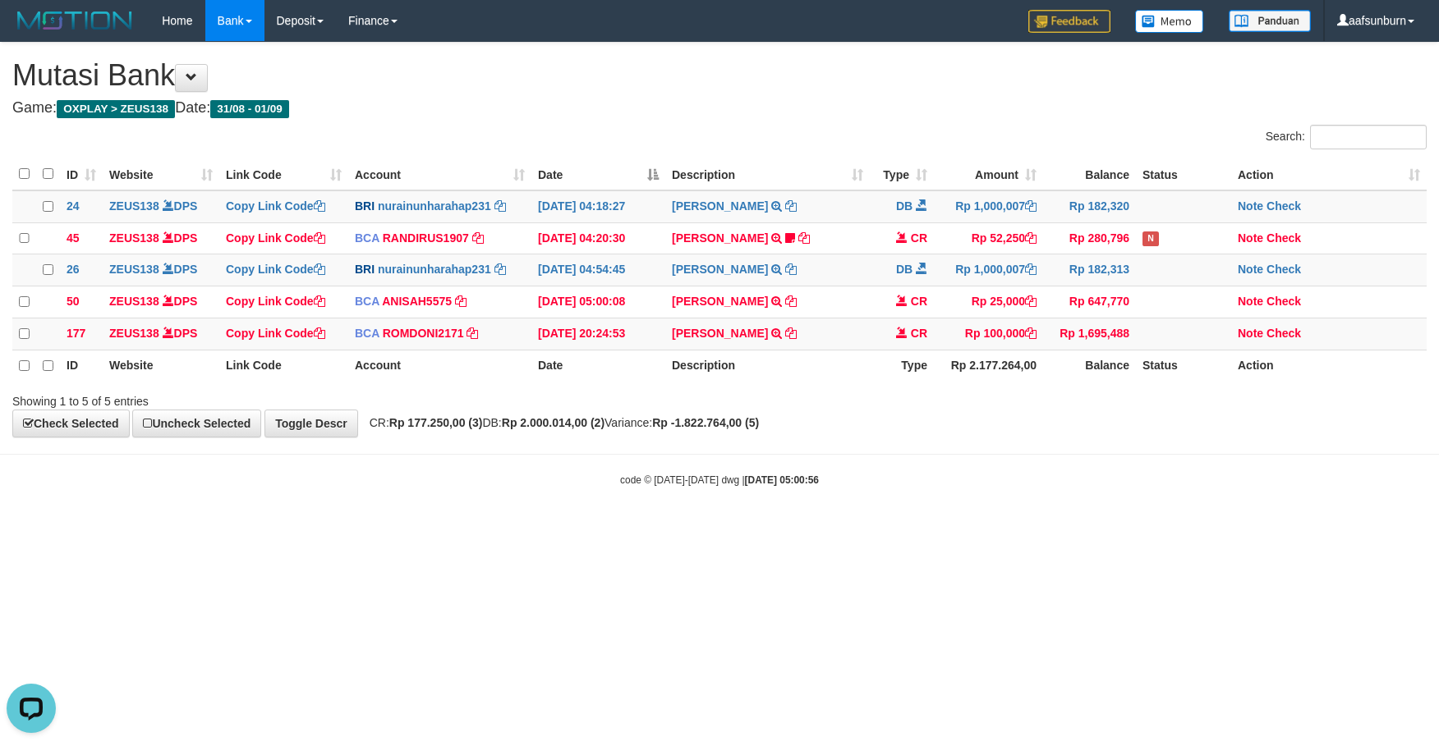
click at [774, 529] on html "Toggle navigation Home Bank Account List Load By Website Group [OXPLAY] ZEUS138…" at bounding box center [719, 264] width 1439 height 529
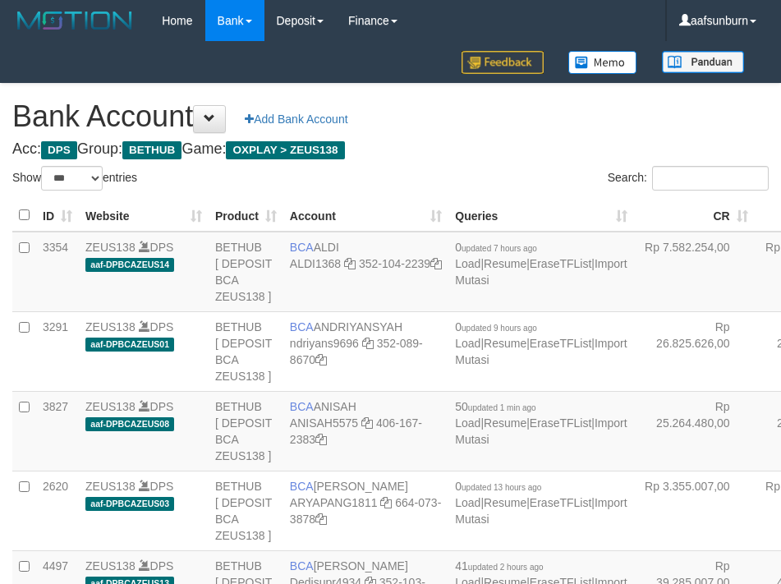
select select "***"
drag, startPoint x: 724, startPoint y: 321, endPoint x: 693, endPoint y: 331, distance: 32.7
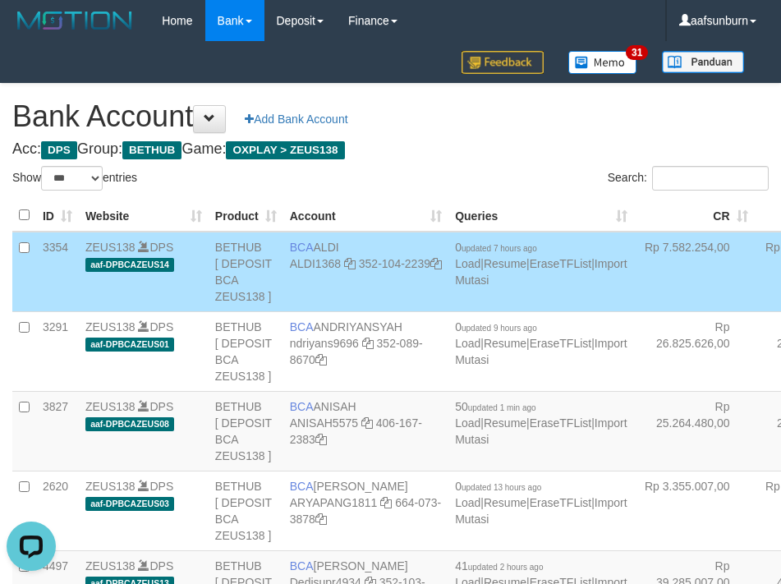
click at [634, 214] on th "CR" at bounding box center [694, 216] width 121 height 32
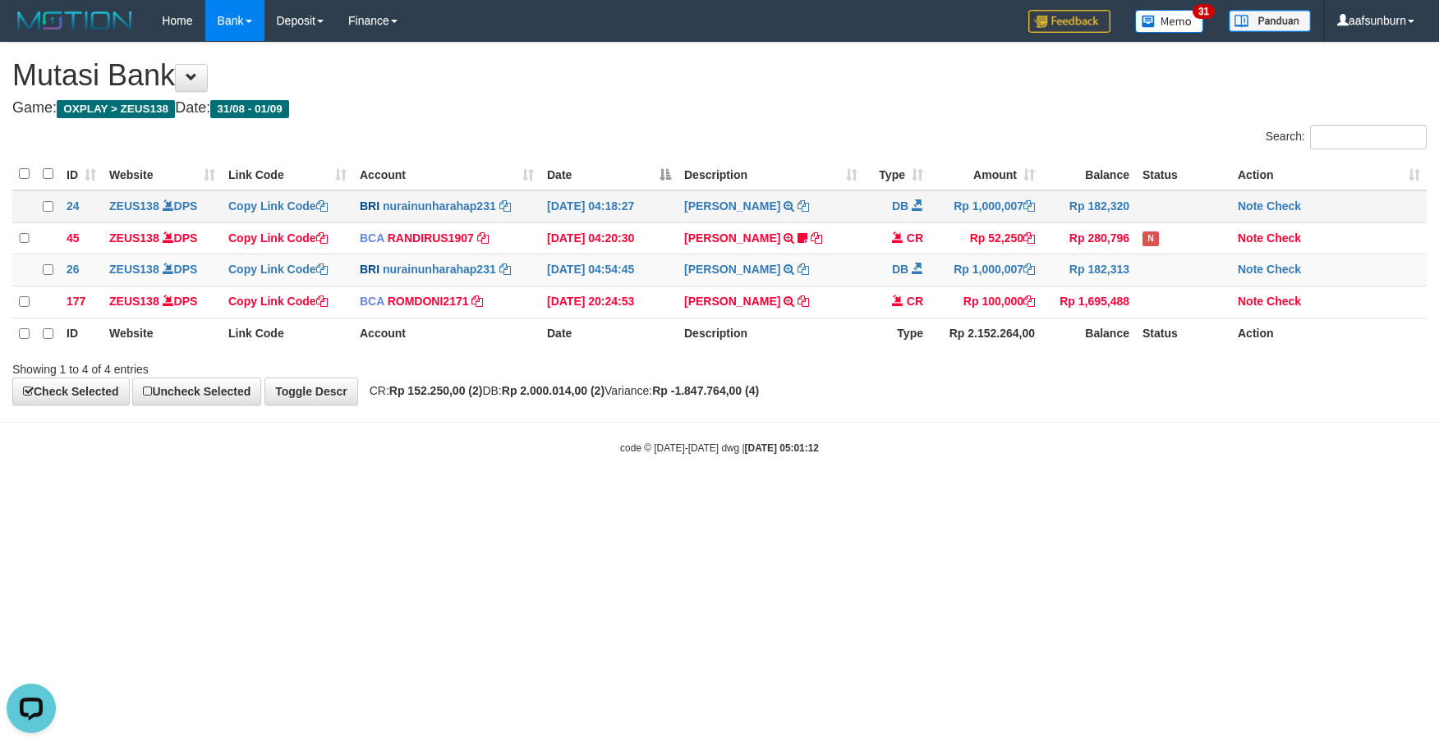
click at [985, 208] on td "Rp 1,000,007" at bounding box center [986, 206] width 112 height 32
click at [969, 215] on td "Rp 1,000,007" at bounding box center [986, 206] width 112 height 33
click at [949, 276] on td "Rp 1,000,007" at bounding box center [986, 271] width 112 height 32
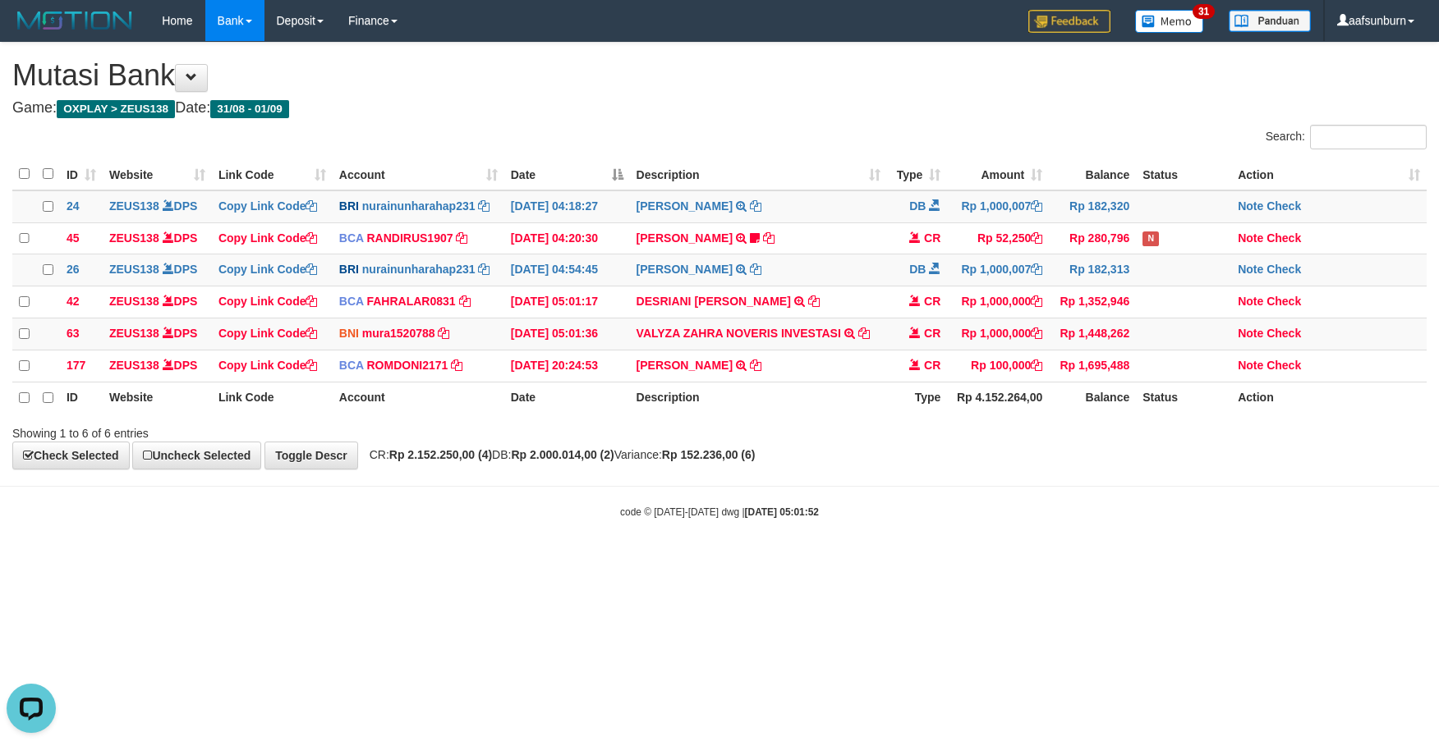
click at [946, 442] on div "Showing 1 to 6 of 6 entries" at bounding box center [719, 430] width 1439 height 23
drag, startPoint x: 946, startPoint y: 447, endPoint x: 1434, endPoint y: 523, distance: 493.7
click at [949, 442] on div "Showing 1 to 6 of 6 entries" at bounding box center [719, 430] width 1439 height 23
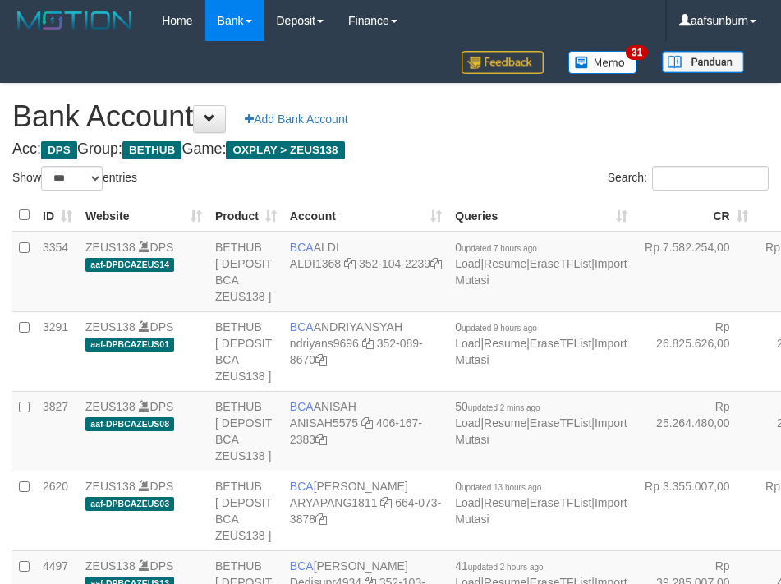
select select "***"
drag, startPoint x: 660, startPoint y: 306, endPoint x: 651, endPoint y: 311, distance: 10.3
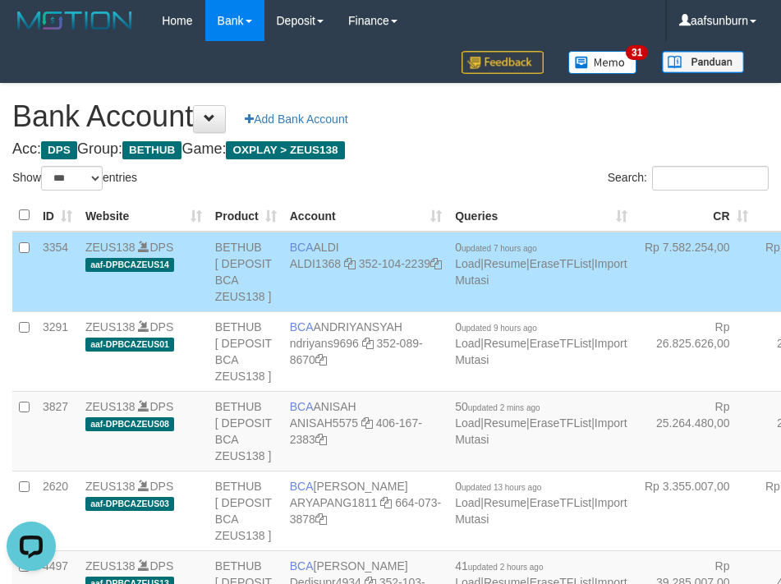
scroll to position [1255, 0]
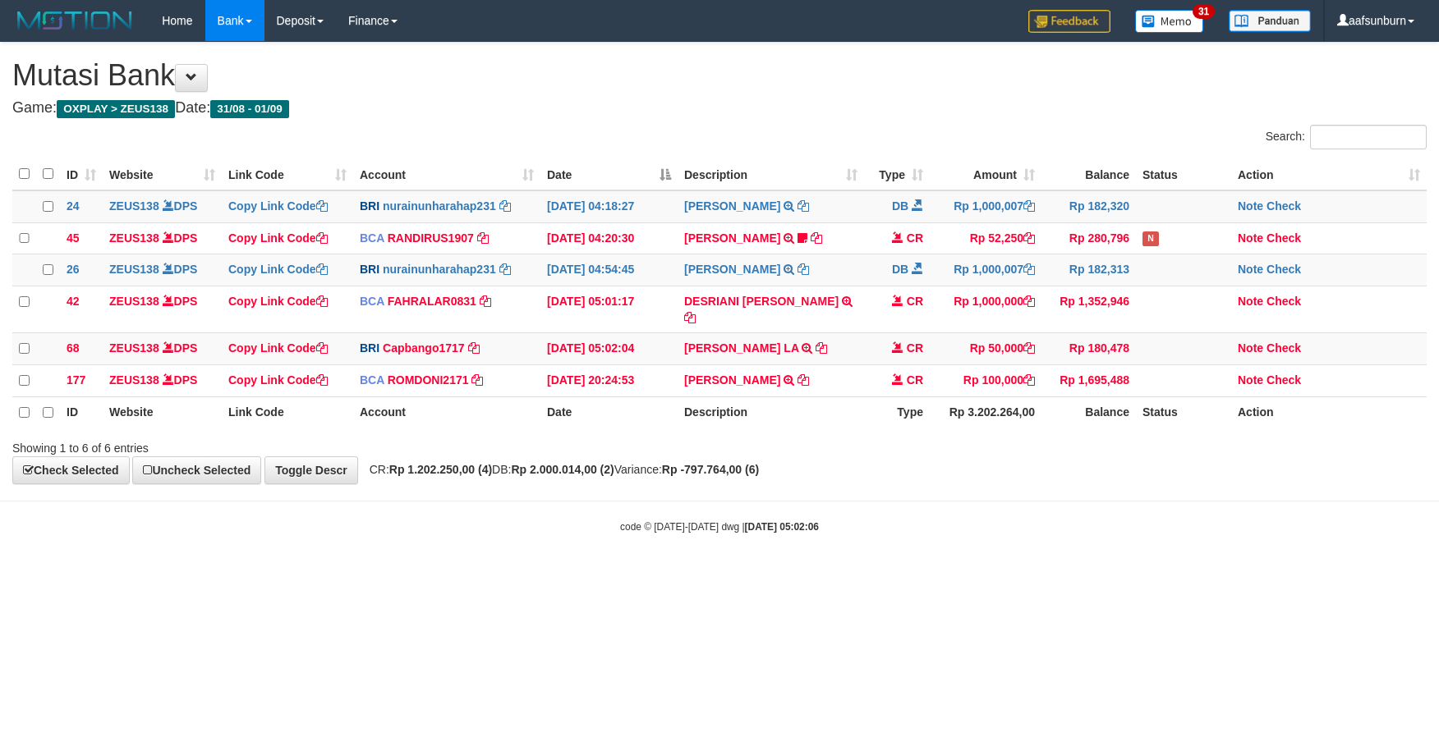
click at [990, 576] on html "Toggle navigation Home Bank Account List Load By Website Group [OXPLAY] ZEUS138…" at bounding box center [719, 288] width 1439 height 576
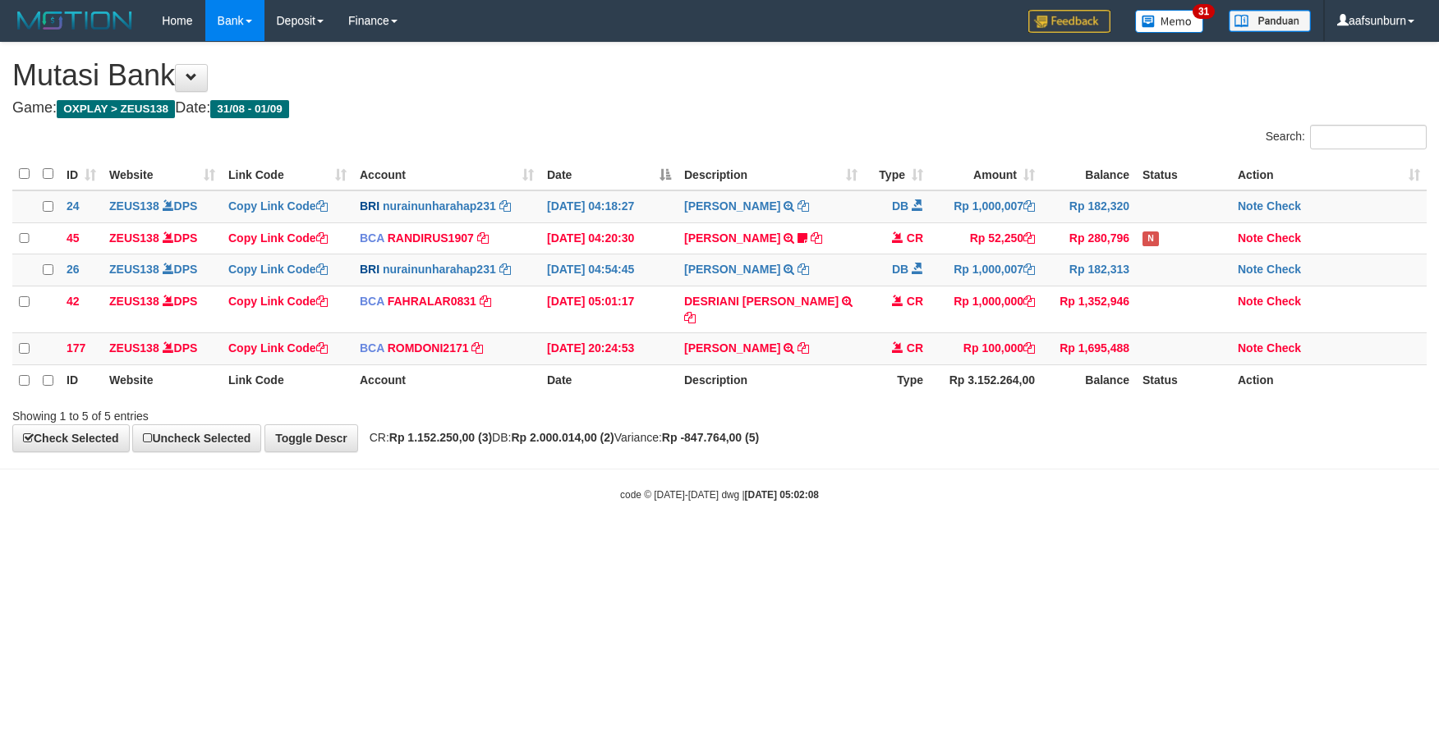
click at [1104, 544] on html "Toggle navigation Home Bank Account List Load By Website Group [OXPLAY] ZEUS138…" at bounding box center [719, 272] width 1439 height 544
click at [1026, 394] on div "ID Website Link Code Account Date Description Type Amount Balance Status Action…" at bounding box center [719, 278] width 1439 height 248
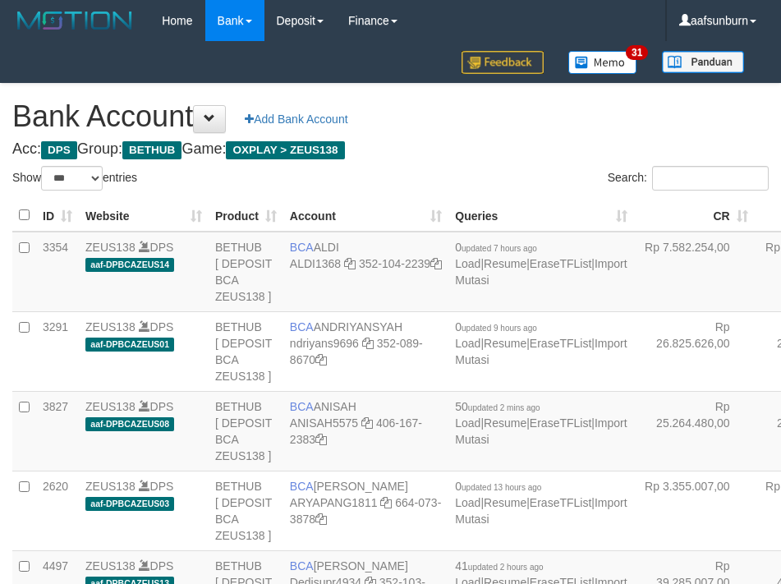
select select "***"
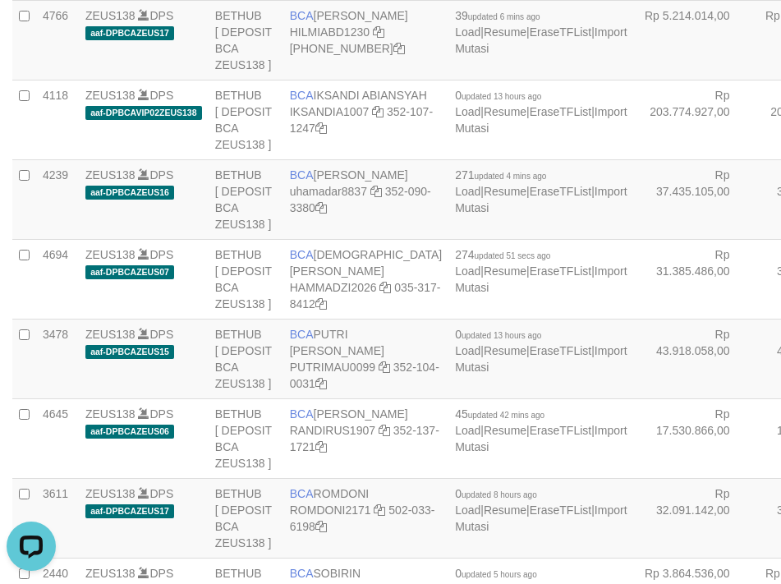
scroll to position [639, 0]
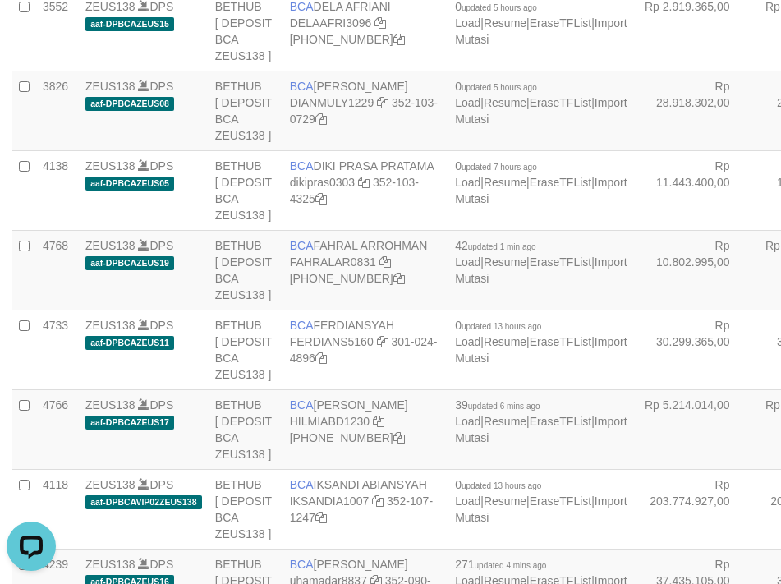
drag, startPoint x: 594, startPoint y: 185, endPoint x: 540, endPoint y: 208, distance: 58.1
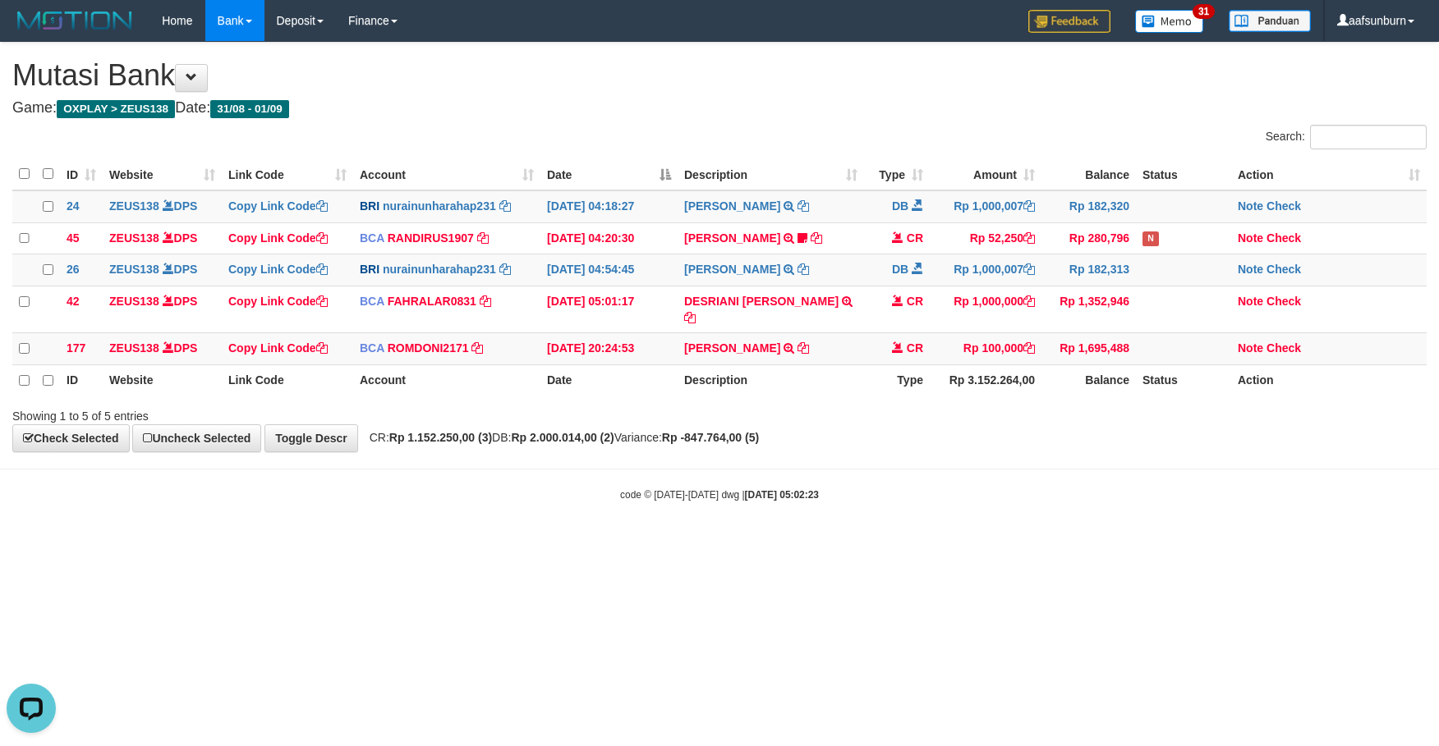
click at [921, 448] on div "**********" at bounding box center [719, 248] width 1439 height 410
click at [1053, 387] on th "Balance" at bounding box center [1088, 380] width 94 height 31
drag, startPoint x: 1175, startPoint y: 382, endPoint x: 1178, endPoint y: 392, distance: 11.2
click at [1177, 390] on th "Status" at bounding box center [1183, 380] width 95 height 31
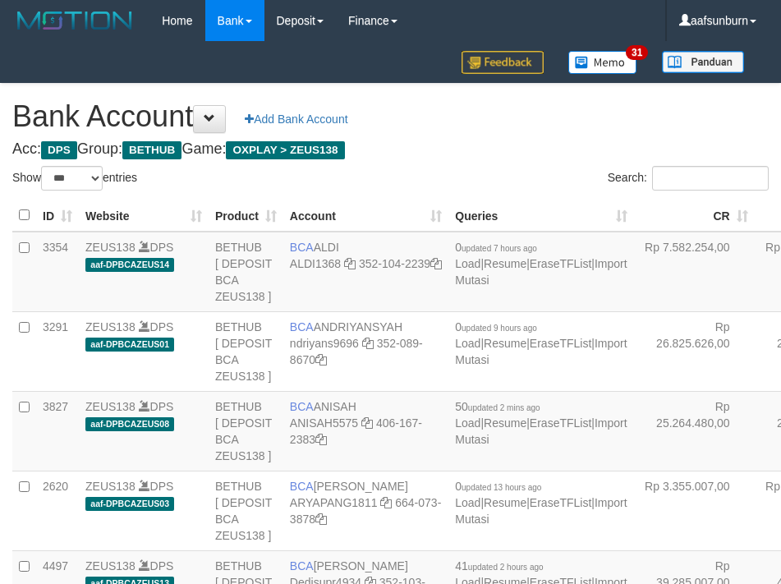
select select "***"
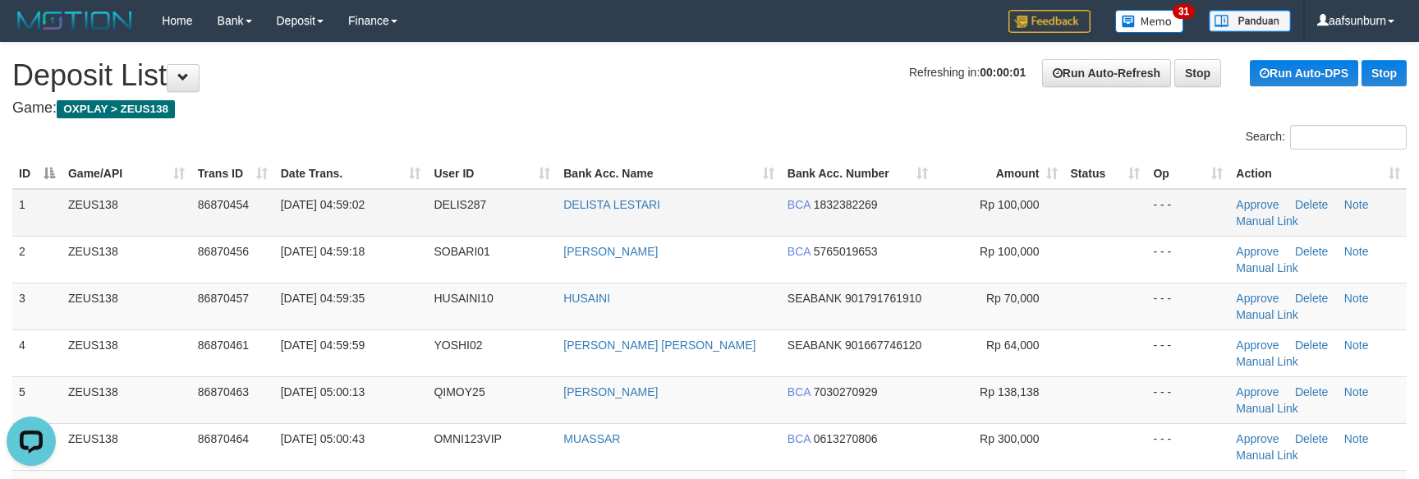
click at [1033, 219] on td "Rp 100,000" at bounding box center [999, 213] width 130 height 48
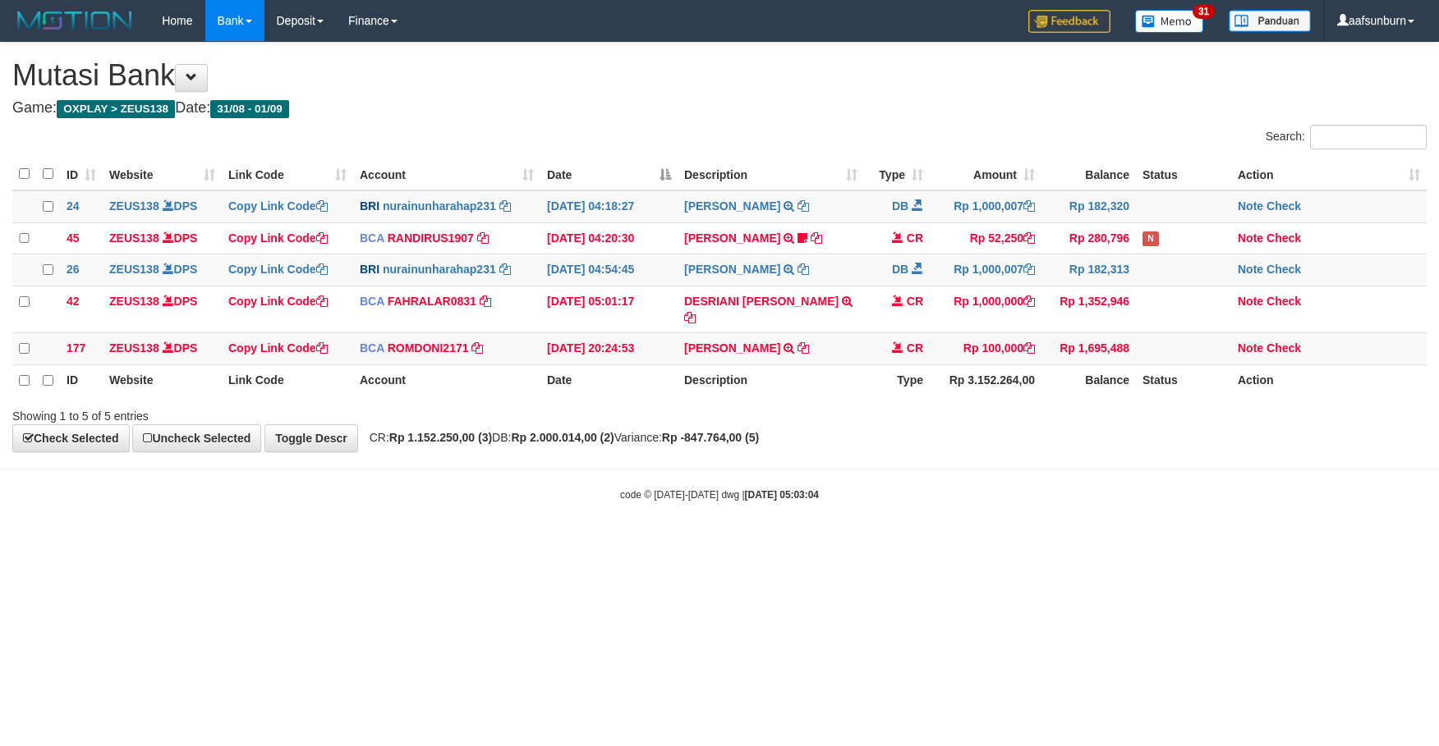
click at [1085, 530] on body "Toggle navigation Home Bank Account List Load By Website Group [OXPLAY] ZEUS138…" at bounding box center [719, 272] width 1439 height 544
click at [1038, 544] on html "Toggle navigation Home Bank Account List Load By Website Group [OXPLAY] ZEUS138…" at bounding box center [719, 272] width 1439 height 544
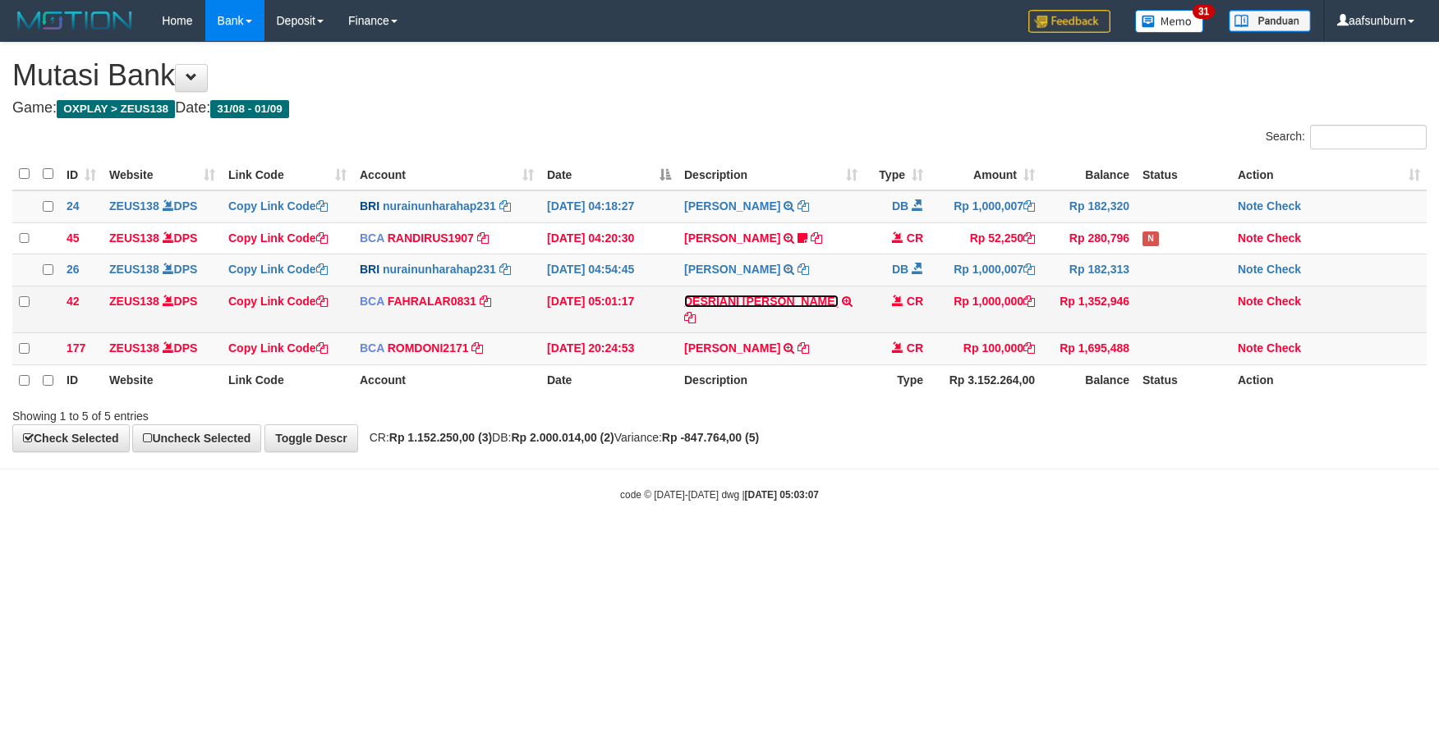
click at [741, 308] on link "DESRIANI NATALIS T" at bounding box center [761, 301] width 154 height 13
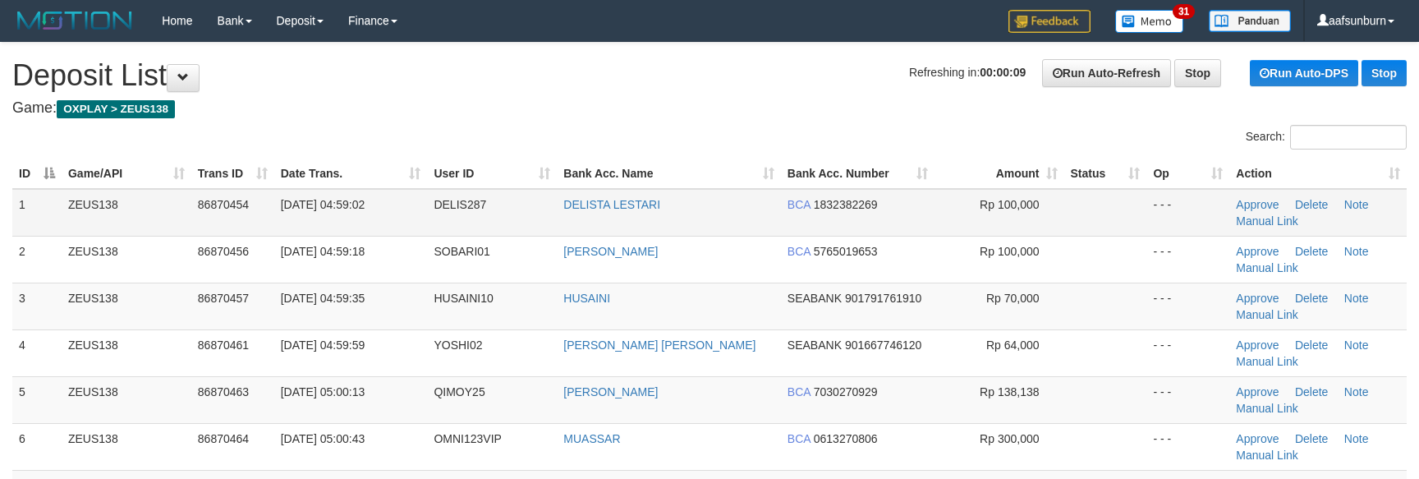
click at [988, 198] on span "Rp 100,000" at bounding box center [1009, 204] width 59 height 13
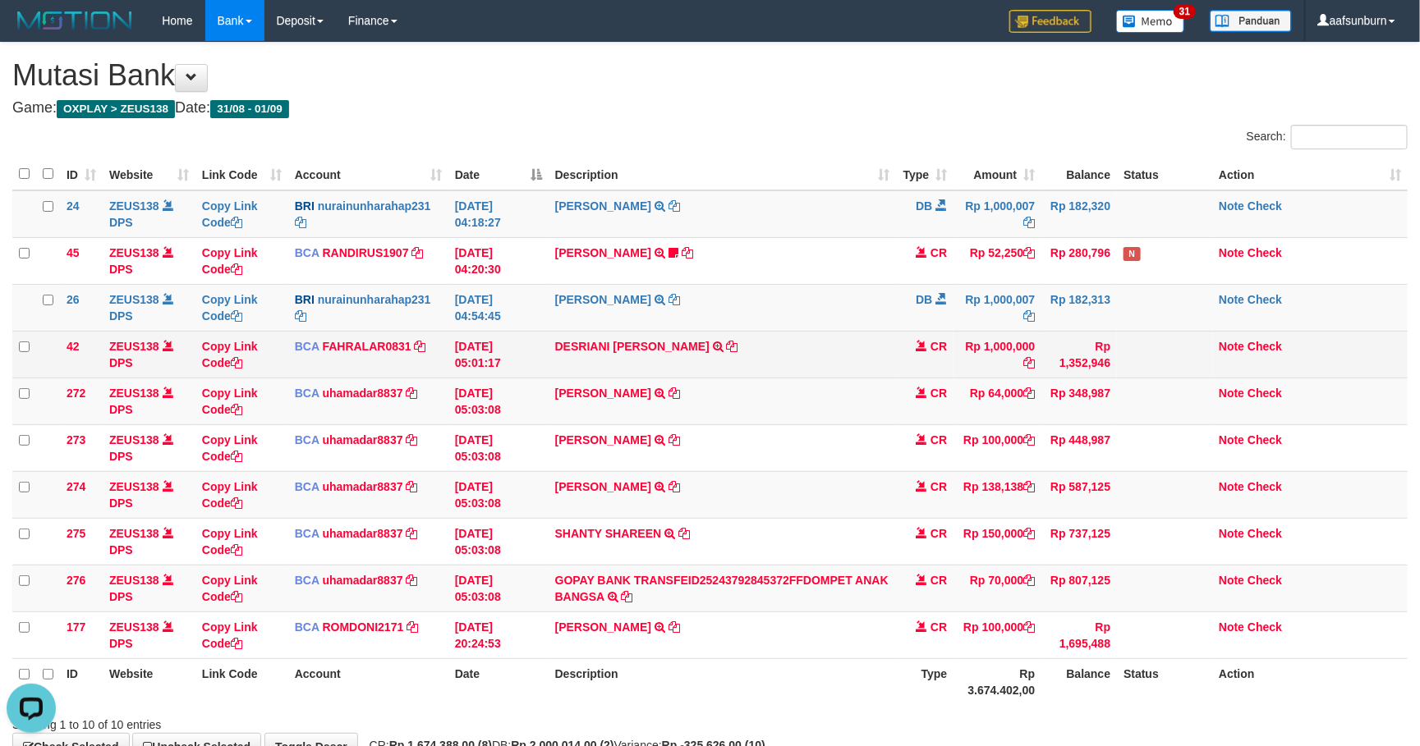
click at [897, 345] on td "CR" at bounding box center [924, 354] width 57 height 47
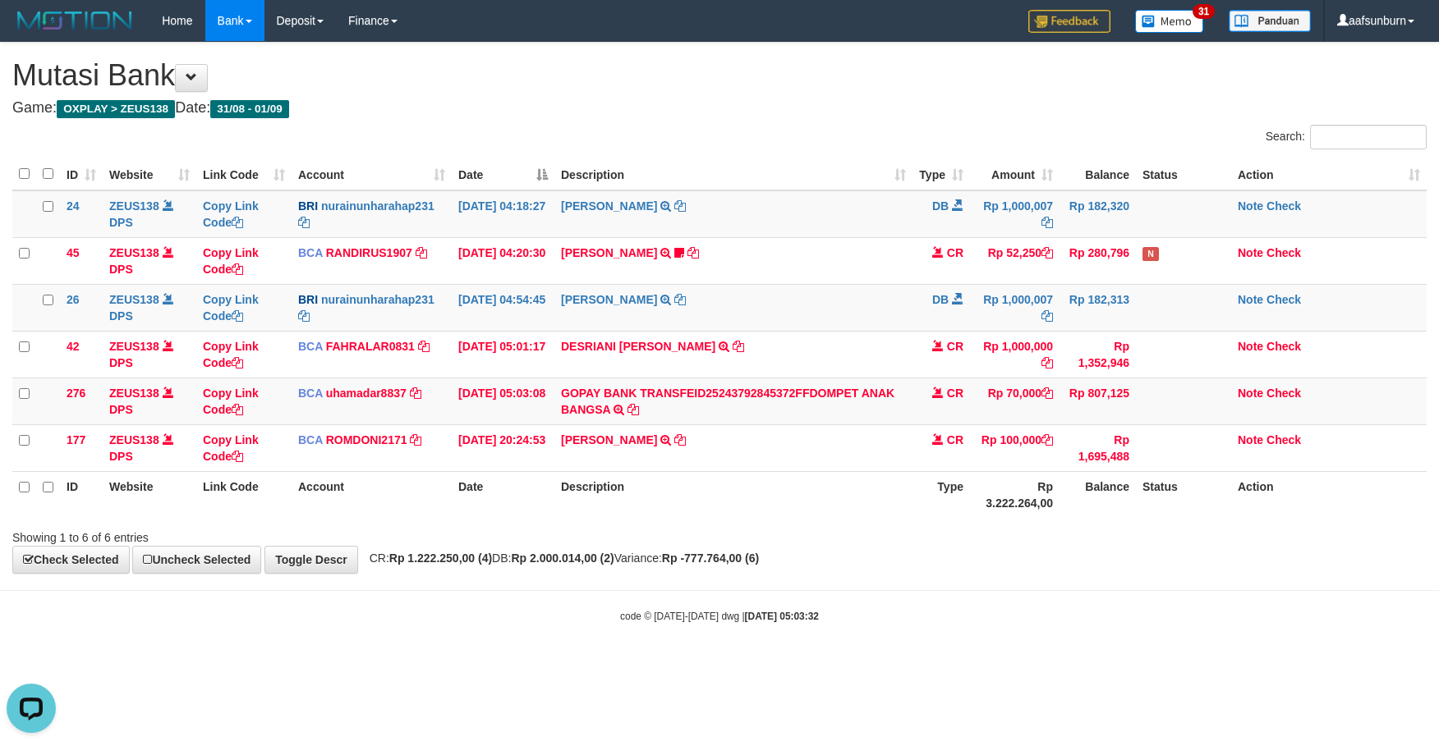
click at [931, 532] on div "Showing 1 to 6 of 6 entries" at bounding box center [719, 534] width 1439 height 23
click at [931, 535] on div "Showing 1 to 6 of 6 entries" at bounding box center [719, 534] width 1439 height 23
click at [1223, 665] on html "Toggle navigation Home Bank Account List Load By Website Group [OXPLAY] ZEUS138…" at bounding box center [719, 332] width 1439 height 665
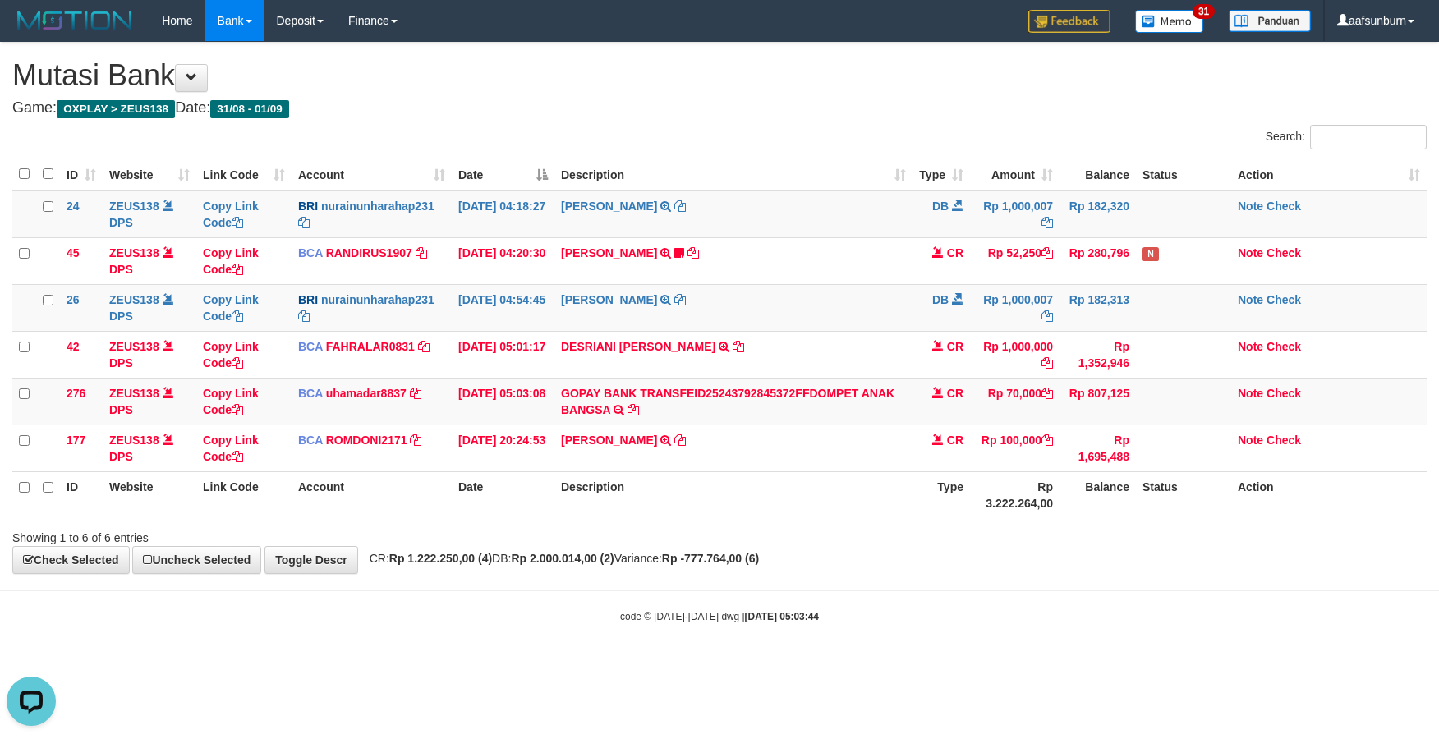
click at [1196, 665] on body "Toggle navigation Home Bank Account List Load By Website Group [OXPLAY] ZEUS138…" at bounding box center [719, 332] width 1439 height 665
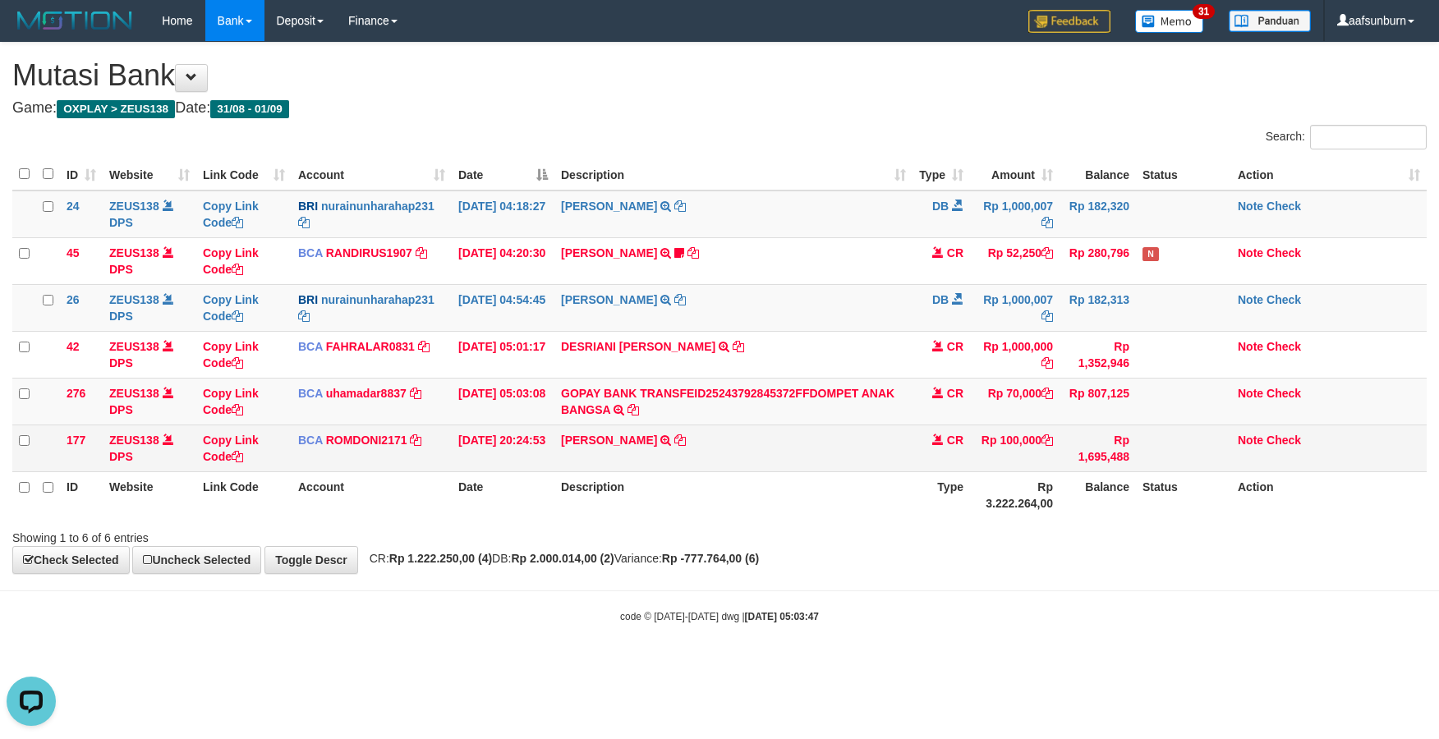
click at [1229, 470] on td at bounding box center [1183, 448] width 95 height 47
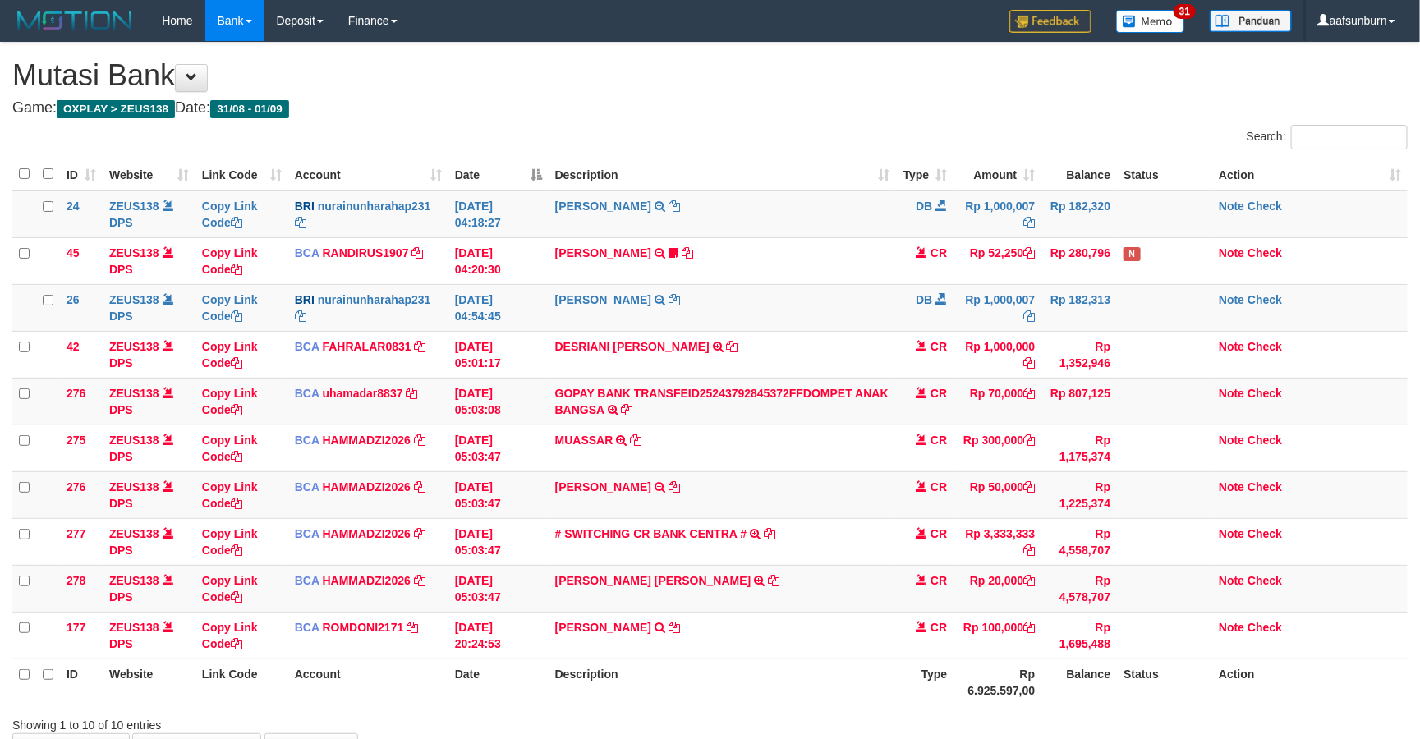
click at [1219, 458] on td "Note Check" at bounding box center [1309, 448] width 195 height 47
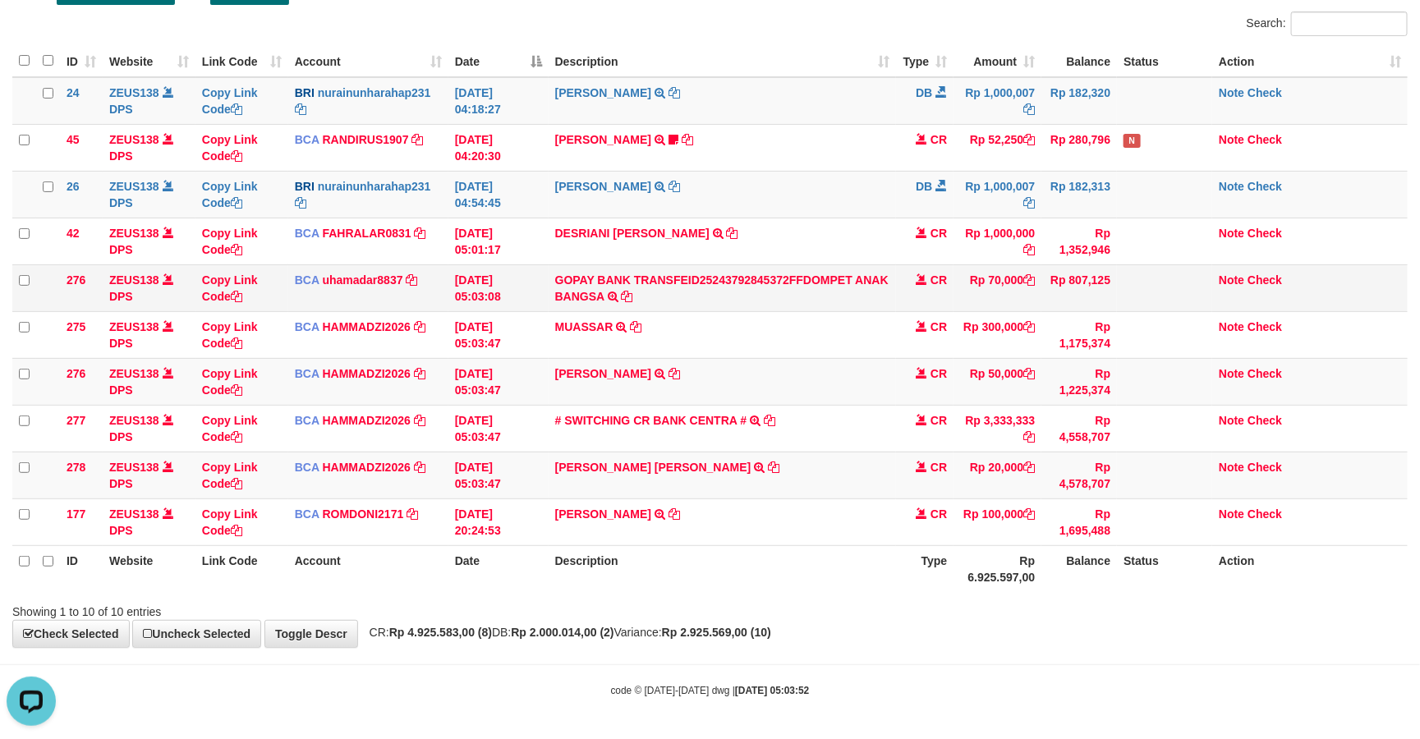
click at [1011, 278] on td "Rp 70,000" at bounding box center [997, 287] width 88 height 47
copy td "70,000"
click at [692, 388] on td "MUHAMMAD ZAPIR TRSF E-BANKING CR 0109/FTSCY/WS95031 50000.00MUHAMMAD ZAPIR" at bounding box center [723, 381] width 348 height 47
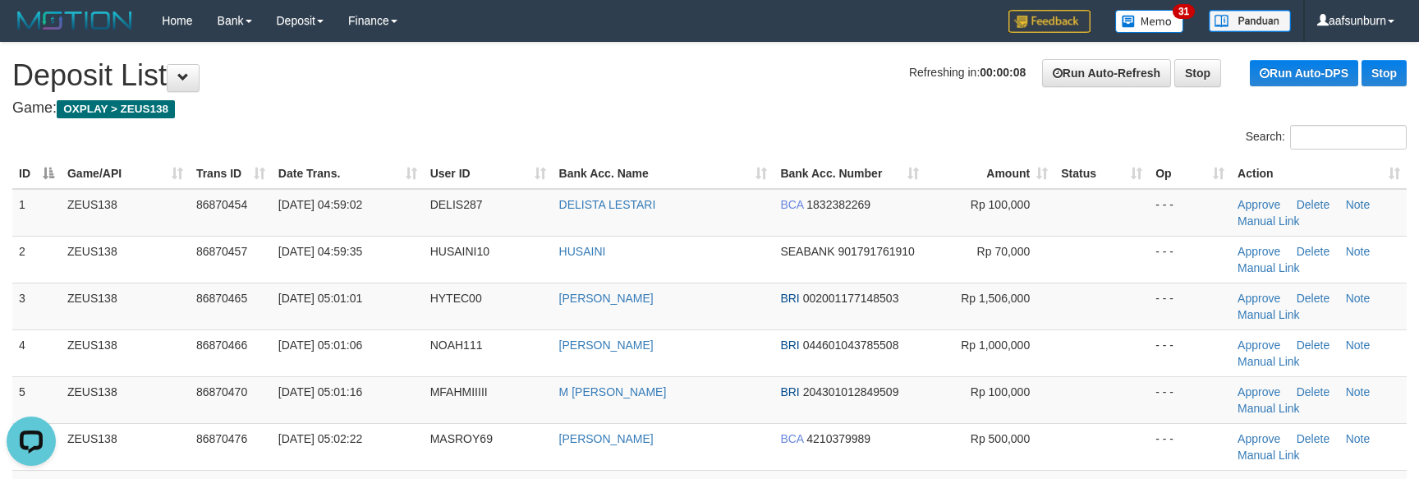
click at [1040, 166] on th "Amount" at bounding box center [989, 173] width 129 height 30
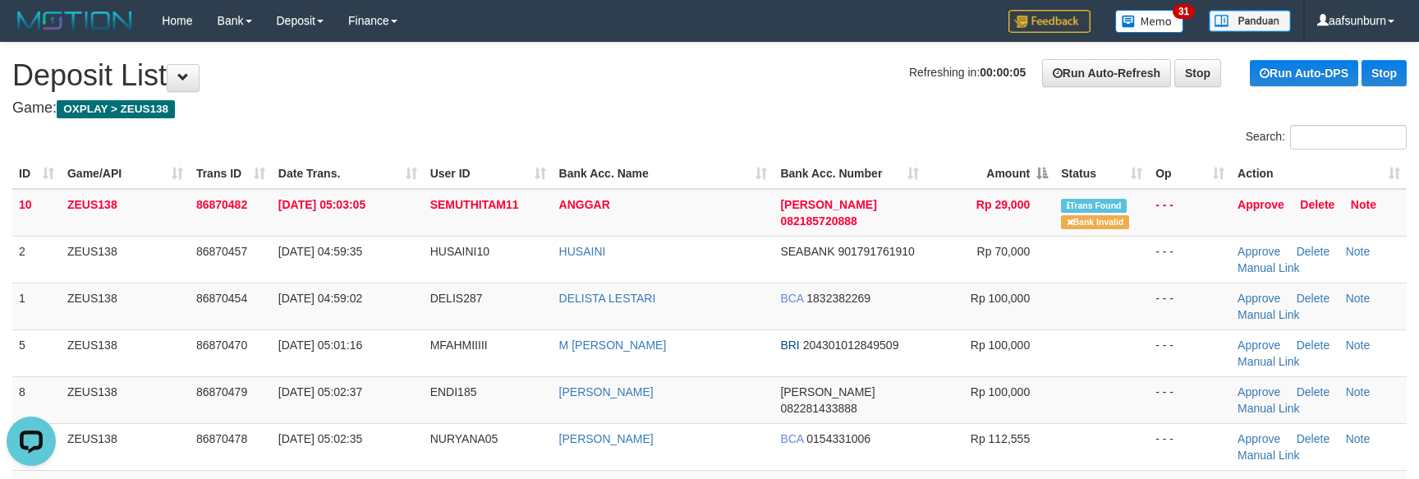
drag, startPoint x: 1008, startPoint y: 166, endPoint x: 962, endPoint y: 118, distance: 66.8
click at [1003, 163] on th "Amount" at bounding box center [989, 173] width 129 height 30
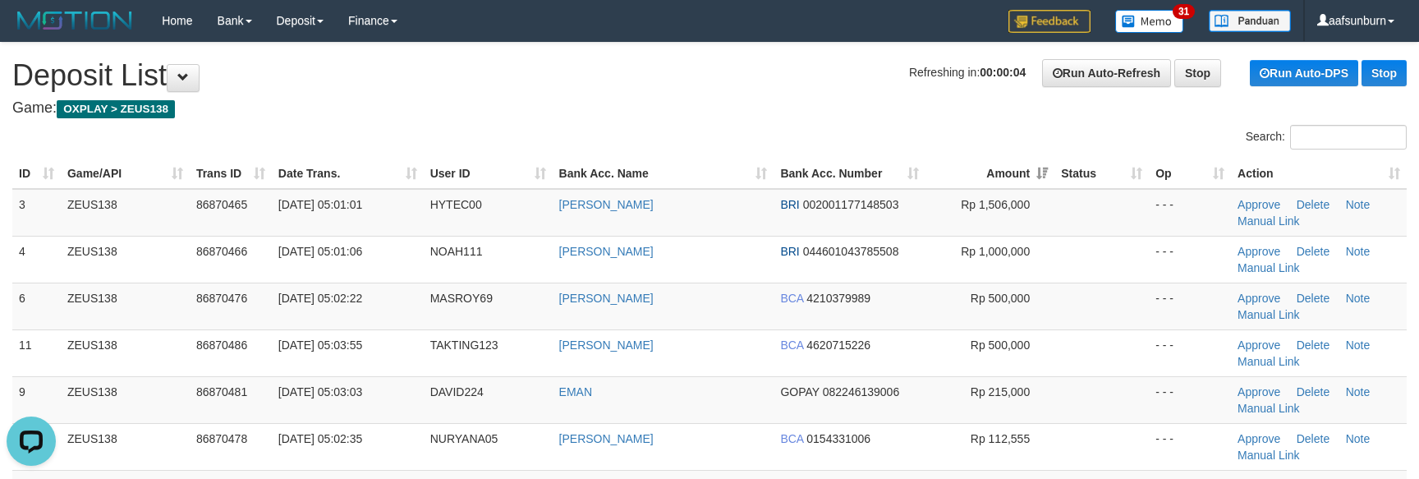
scroll to position [294, 0]
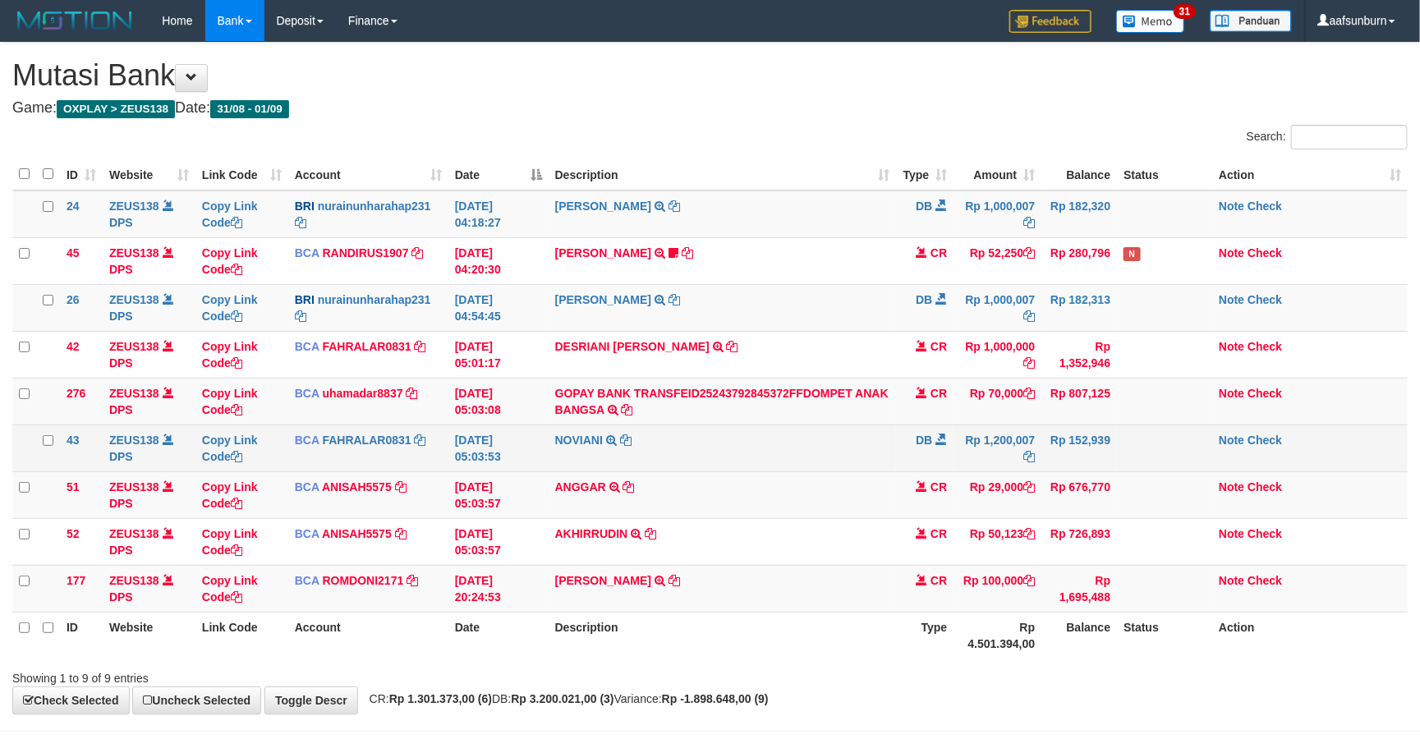
scroll to position [71, 0]
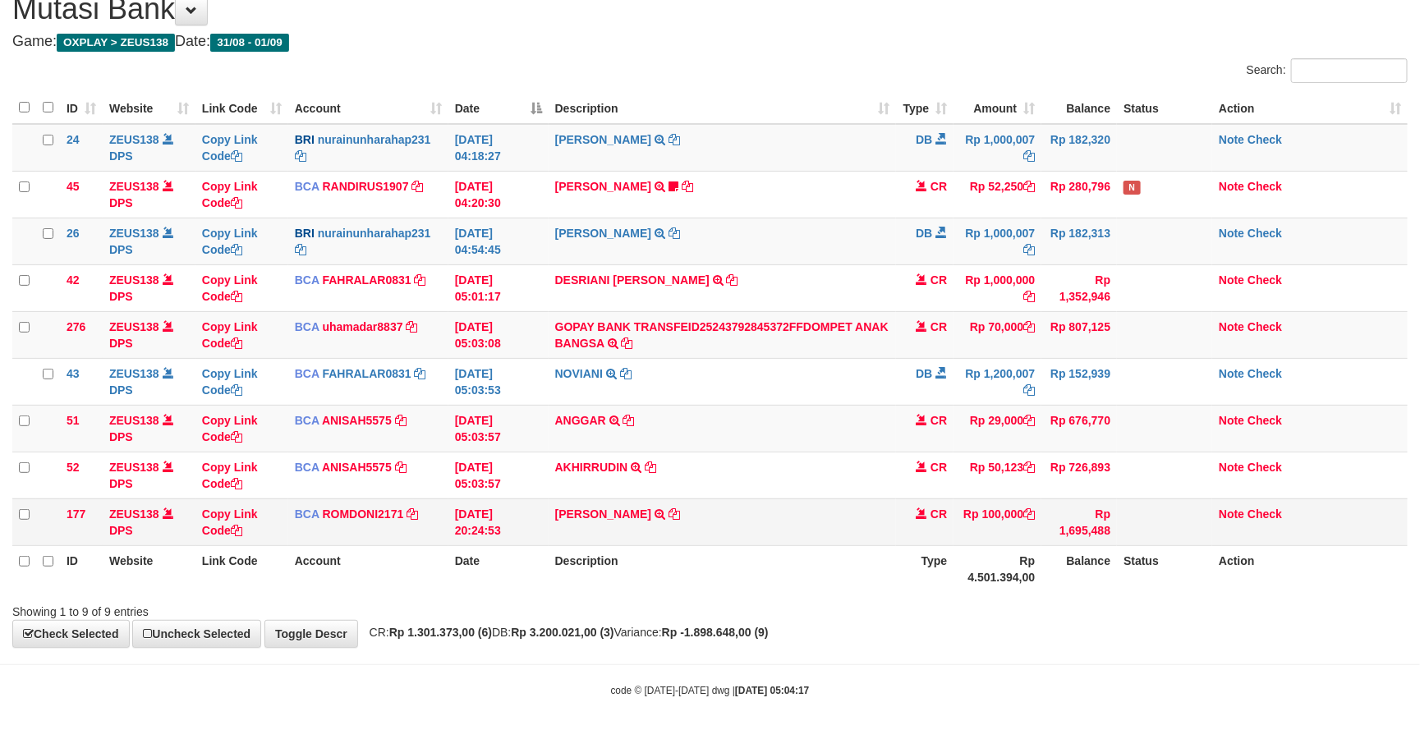
click at [597, 530] on td "[PERSON_NAME] SETORAN VIA CDM TANGGAL :31/08 31/08 WSID:Z3QA1 [PERSON_NAME]" at bounding box center [723, 521] width 348 height 47
click at [597, 530] on td "ABDUL GAFUR SETORAN VIA CDM TANGGAL :31/08 31/08 WSID:Z3QA1 ABDUL GAFUR" at bounding box center [723, 521] width 348 height 47
copy td "[PERSON_NAME]"
drag, startPoint x: 597, startPoint y: 530, endPoint x: 619, endPoint y: 543, distance: 25.8
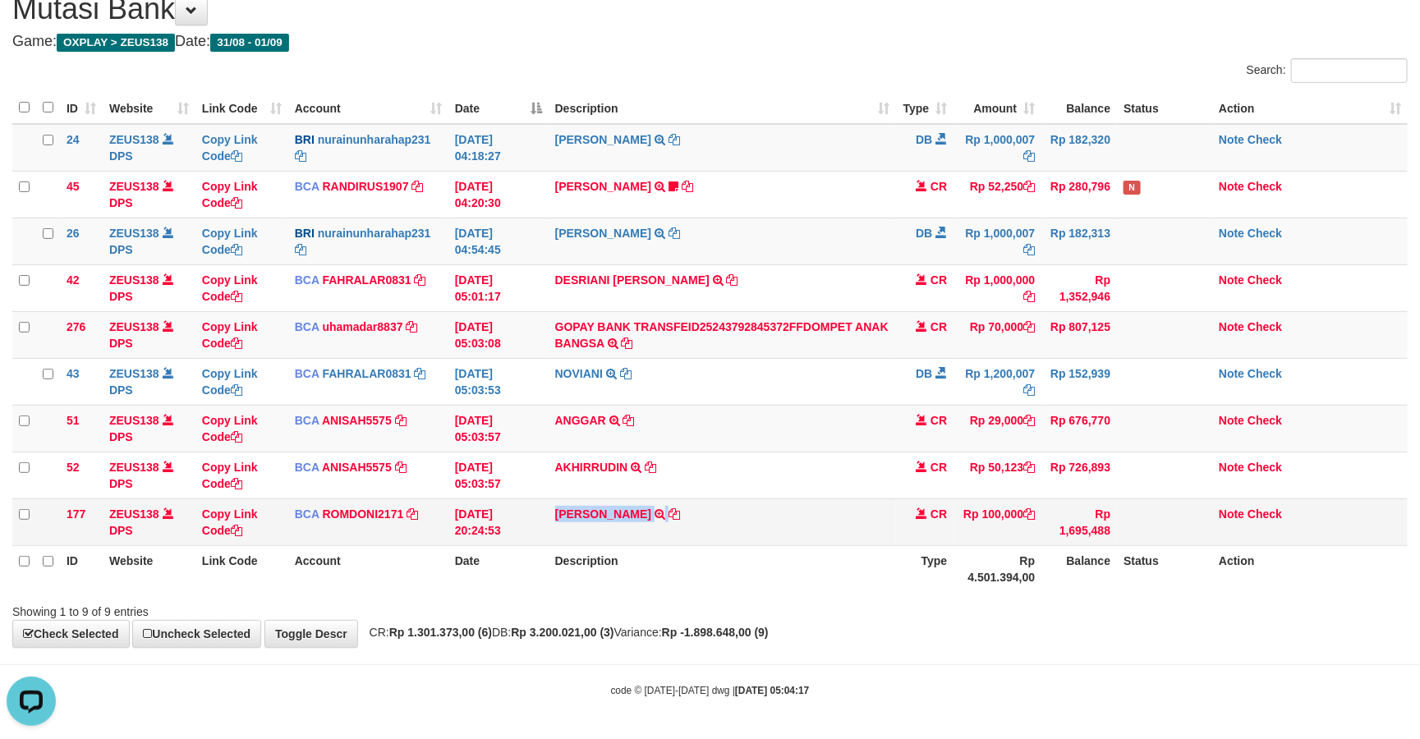
click at [599, 530] on td "ABDUL GAFUR SETORAN VIA CDM TANGGAL :31/08 31/08 WSID:Z3QA1 ABDUL GAFUR" at bounding box center [723, 521] width 348 height 47
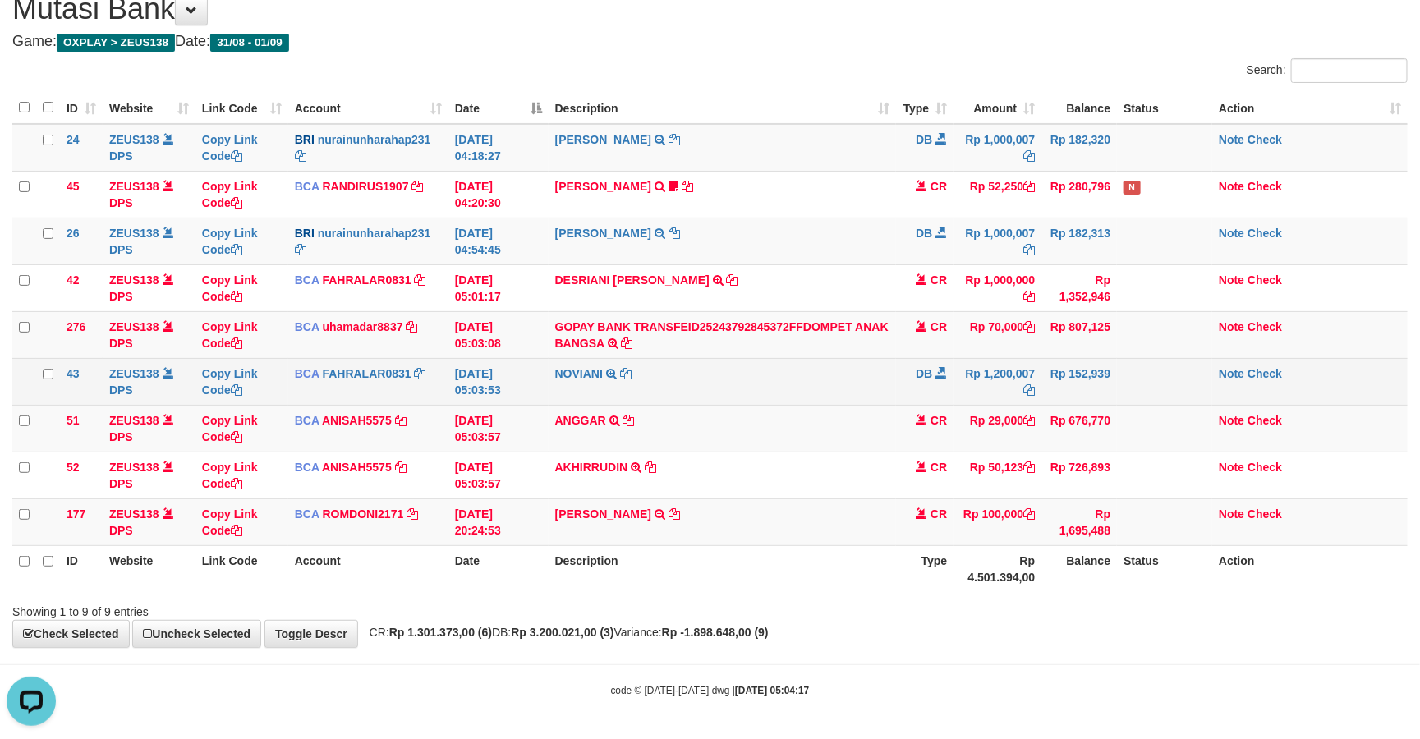
click at [799, 387] on td "NOVIANI TRSF E-BANKING DB 0109/FTSCY/WS95031 1200007.00NOVIANI" at bounding box center [723, 381] width 348 height 47
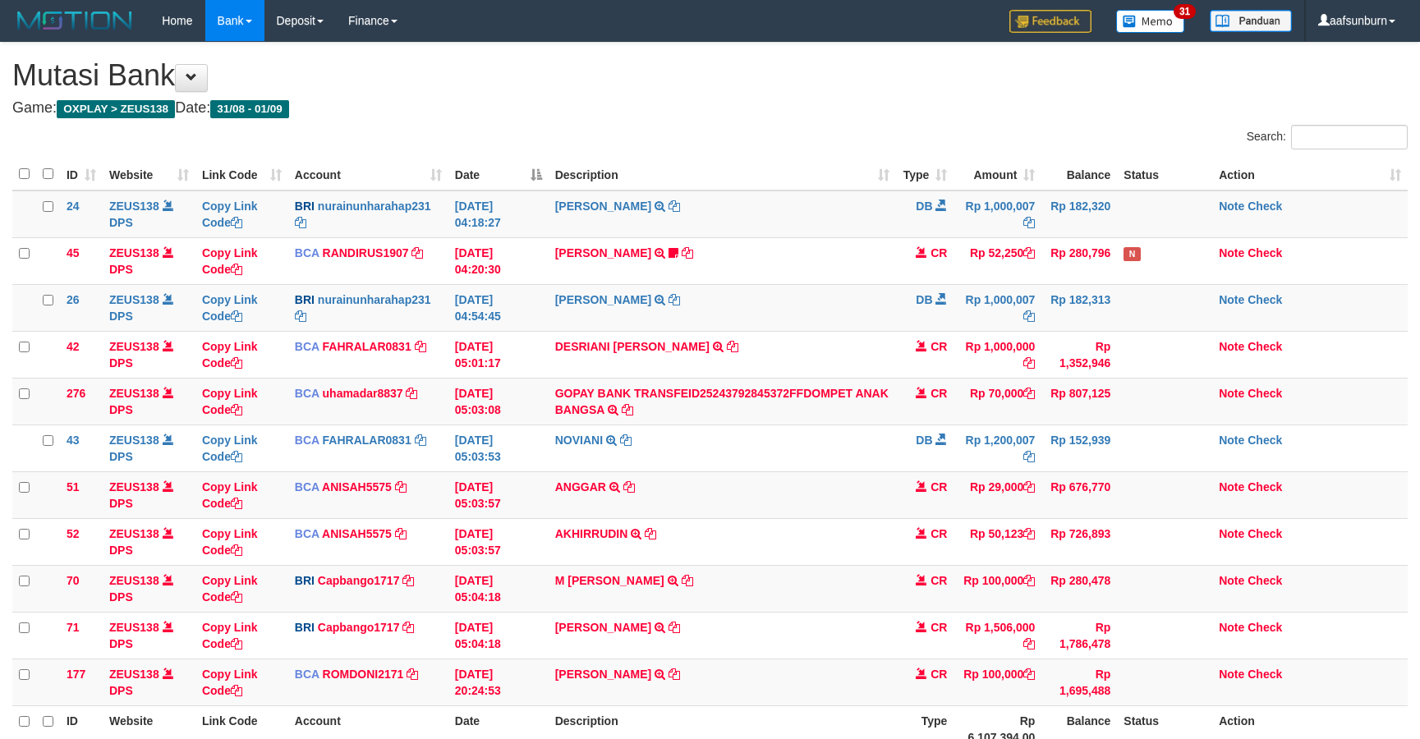
scroll to position [107, 0]
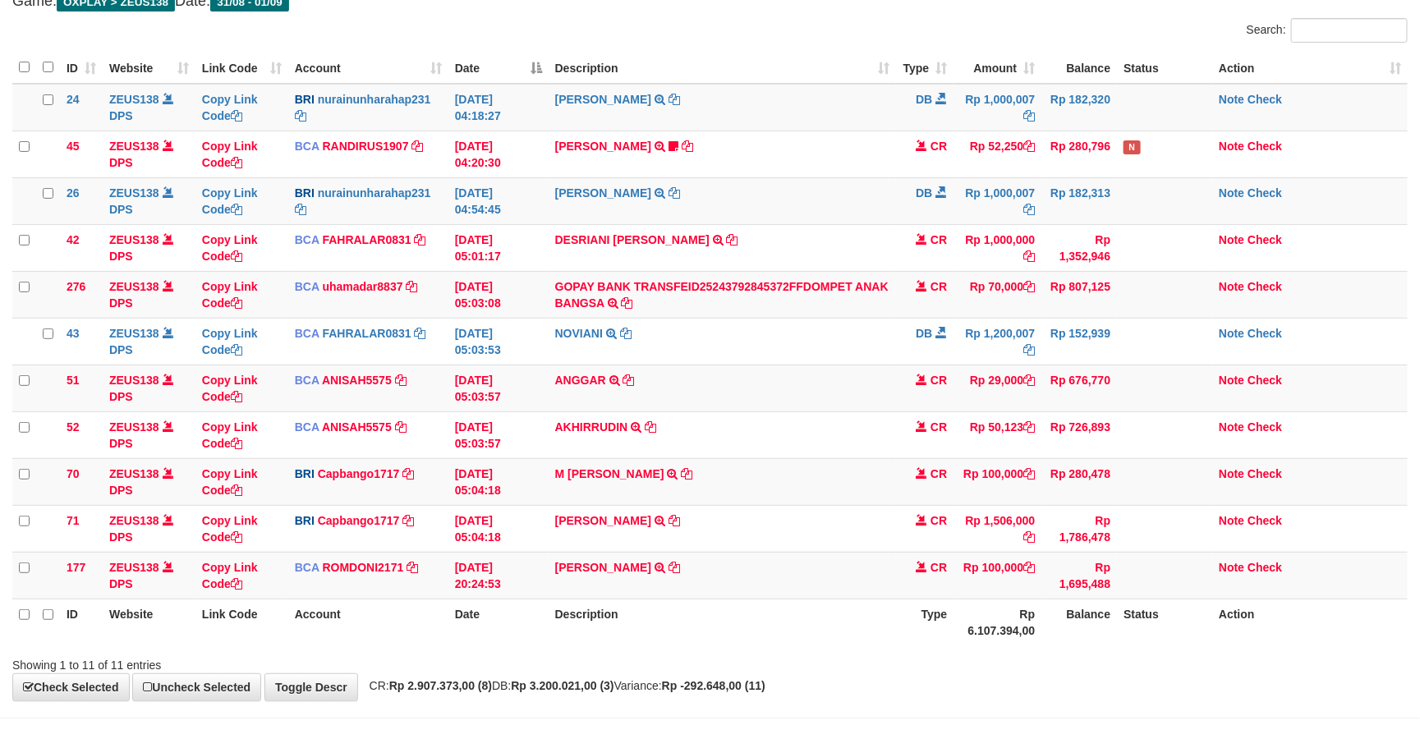
click at [590, 486] on td "[PERSON_NAME] TRANSFER NBMB [PERSON_NAME] TO HELMI" at bounding box center [723, 481] width 348 height 47
click at [590, 489] on td "M HASAN ALFAHM TRANSFER NBMB M HASAN ALFAHM TO HELMI" at bounding box center [723, 481] width 348 height 47
copy td "M [PERSON_NAME]"
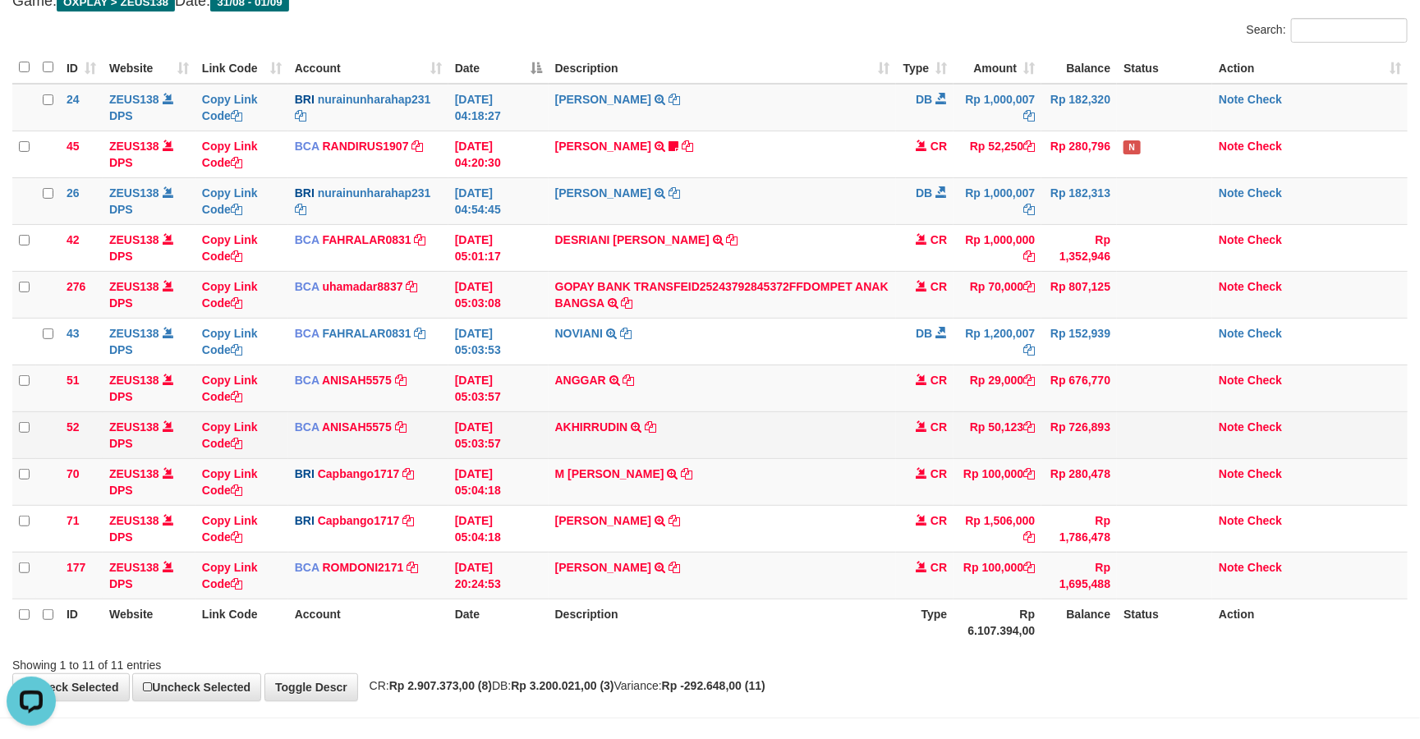
scroll to position [0, 0]
click at [852, 446] on td "AKHIRRUDIN TRSF E-BANKING CR 0109/FTSCY/WS95051 50123.002025090167917904 TRFDN-…" at bounding box center [723, 434] width 348 height 47
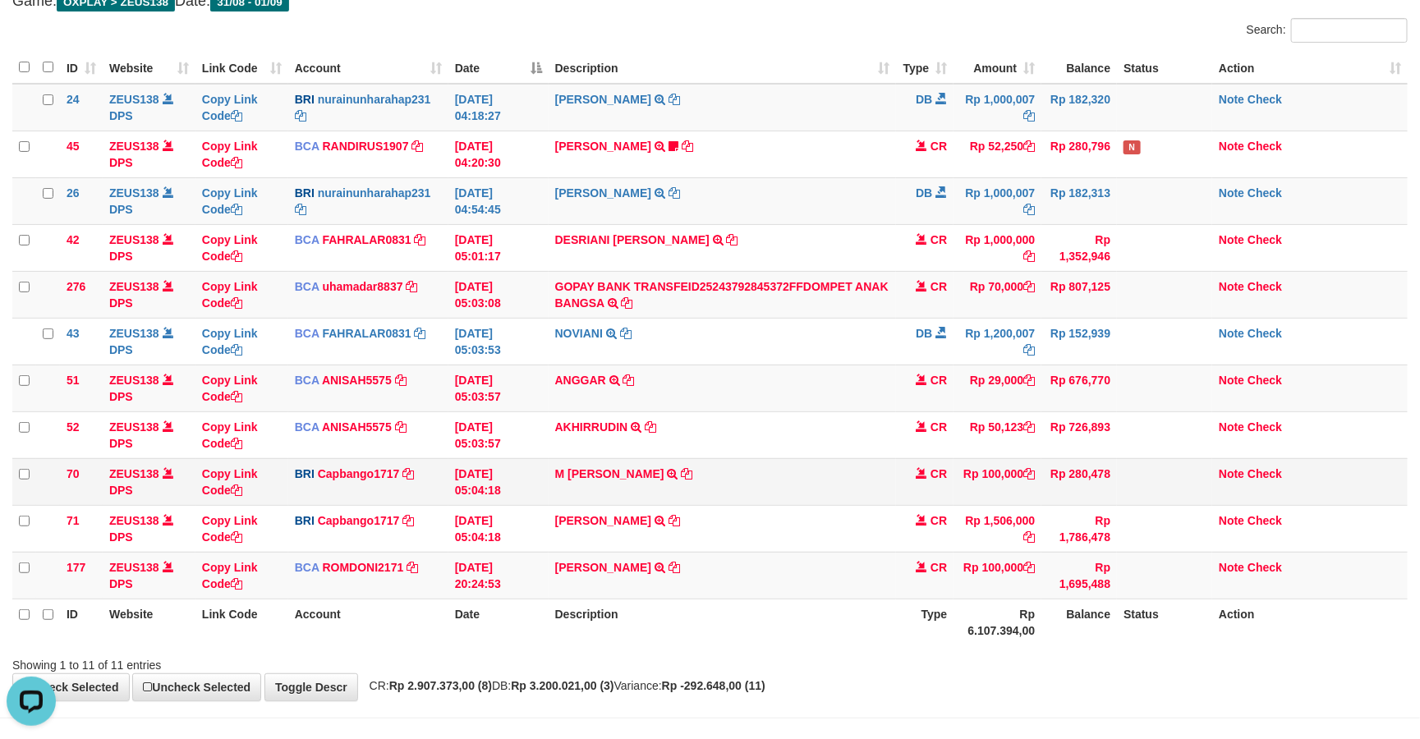
click at [838, 461] on td "M HASAN ALFAHM TRANSFER NBMB M HASAN ALFAHM TO HELMI" at bounding box center [723, 481] width 348 height 47
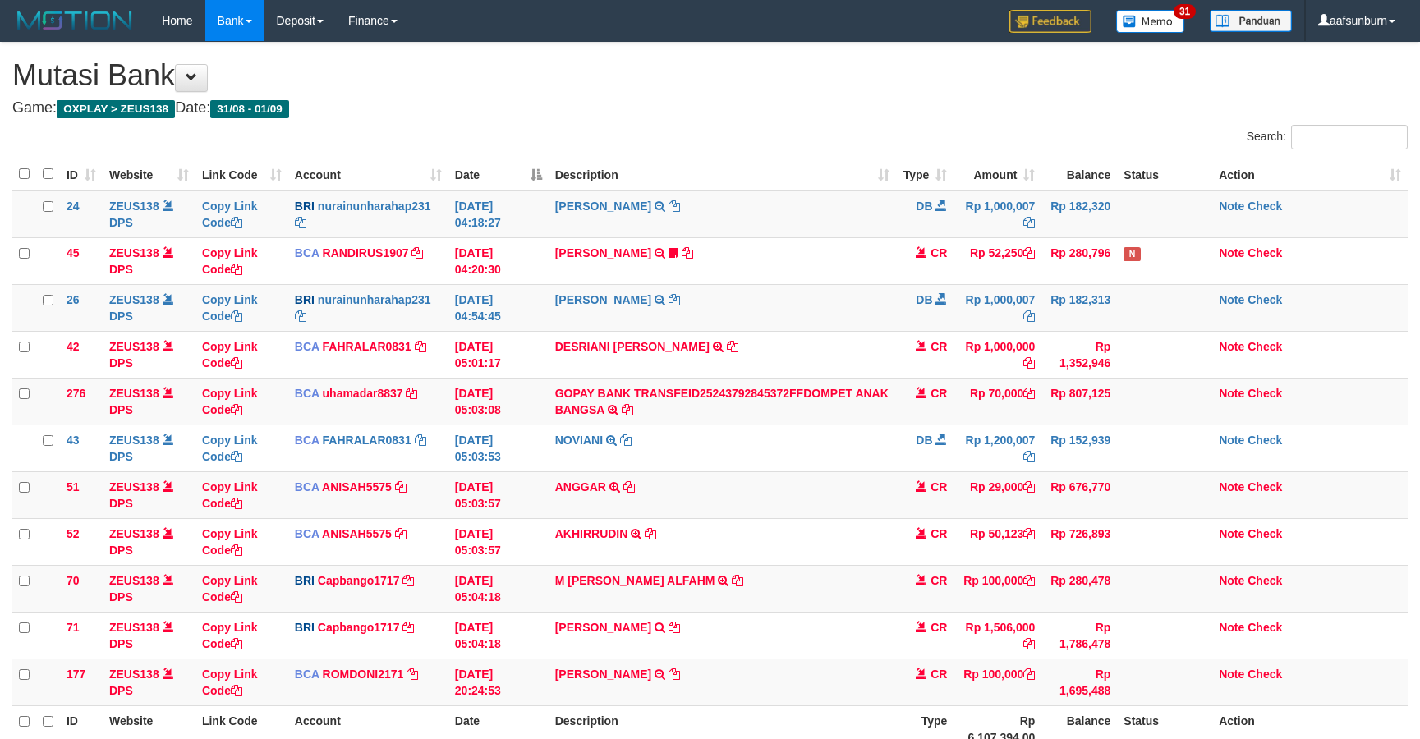
scroll to position [107, 0]
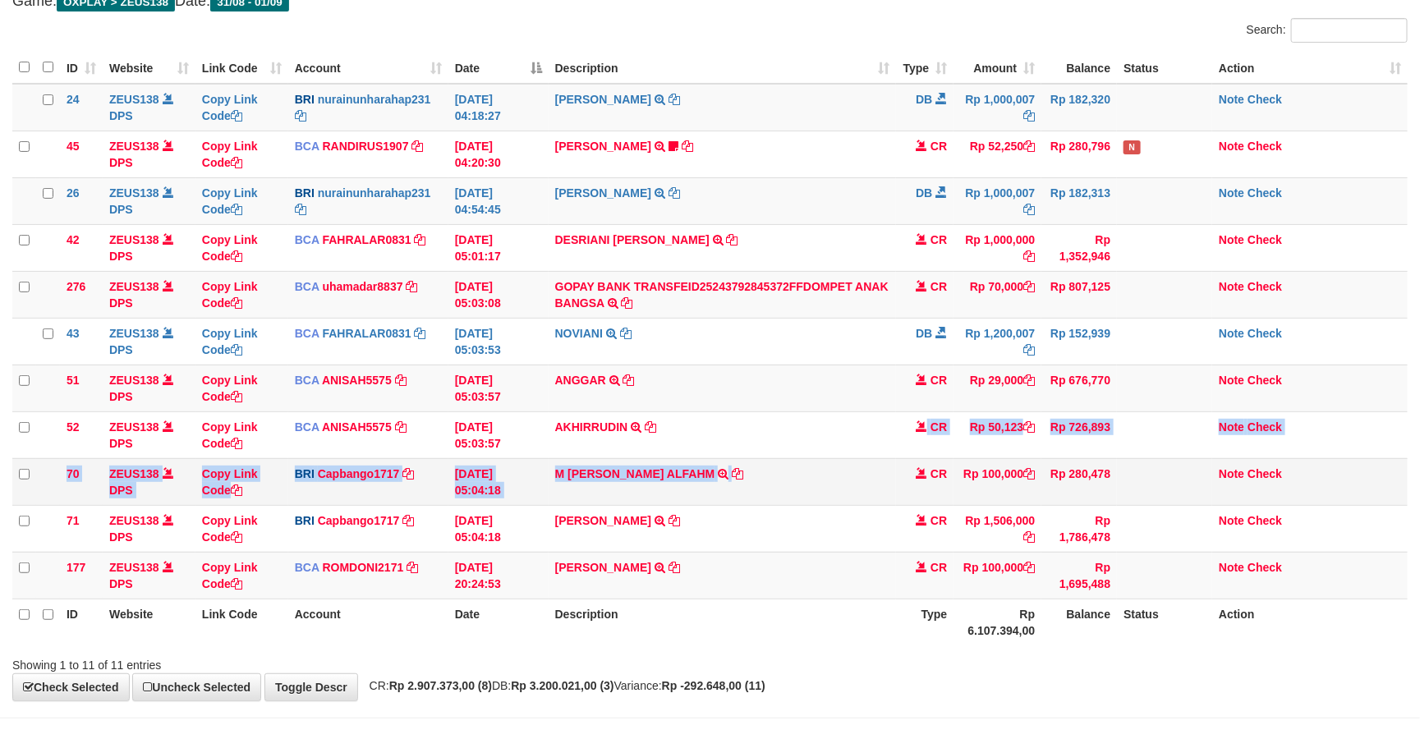
drag, startPoint x: 0, startPoint y: 0, endPoint x: 941, endPoint y: 459, distance: 1047.0
click at [833, 461] on tbody "24 ZEUS138 DPS Copy Link Code BRI nurainunharahap231 DPS NURAINUN HARAHAP mutas…" at bounding box center [709, 342] width 1395 height 516
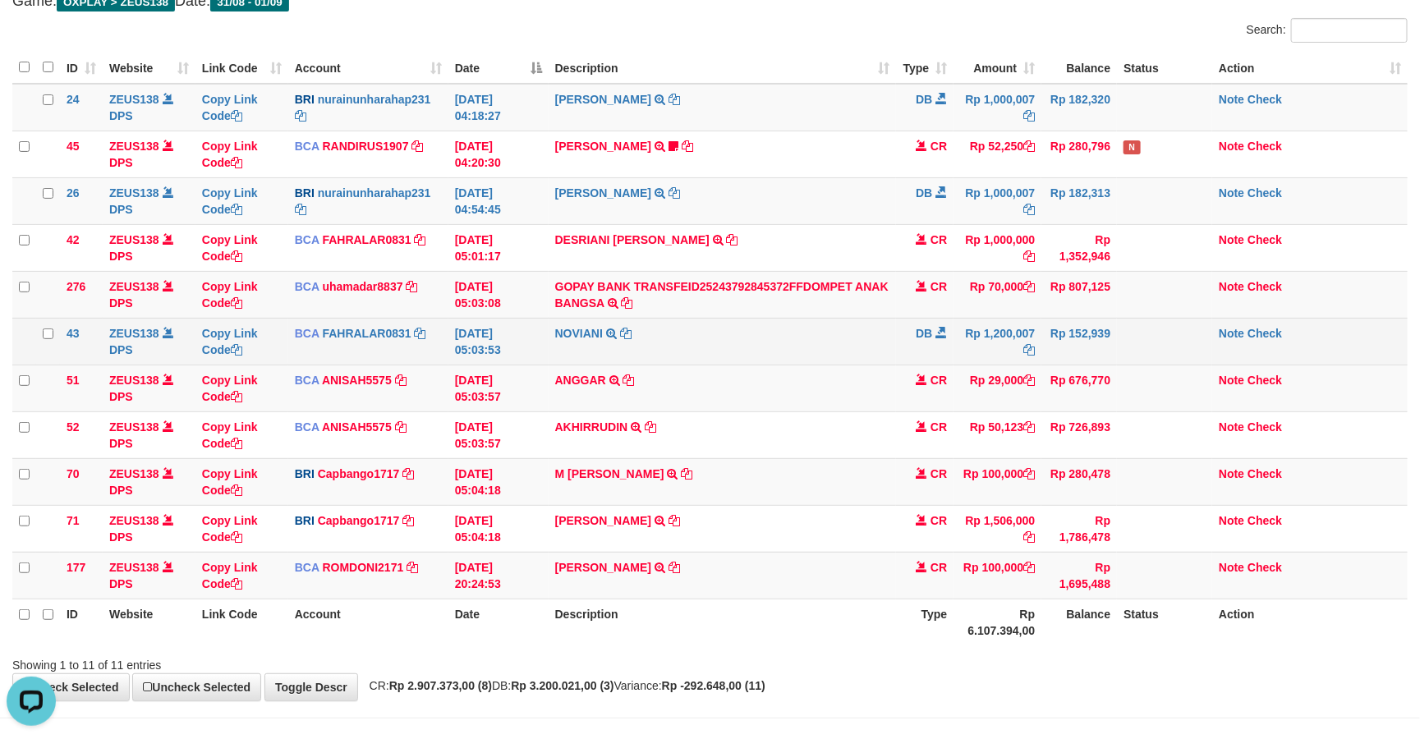
click at [944, 356] on td "DB" at bounding box center [924, 341] width 57 height 47
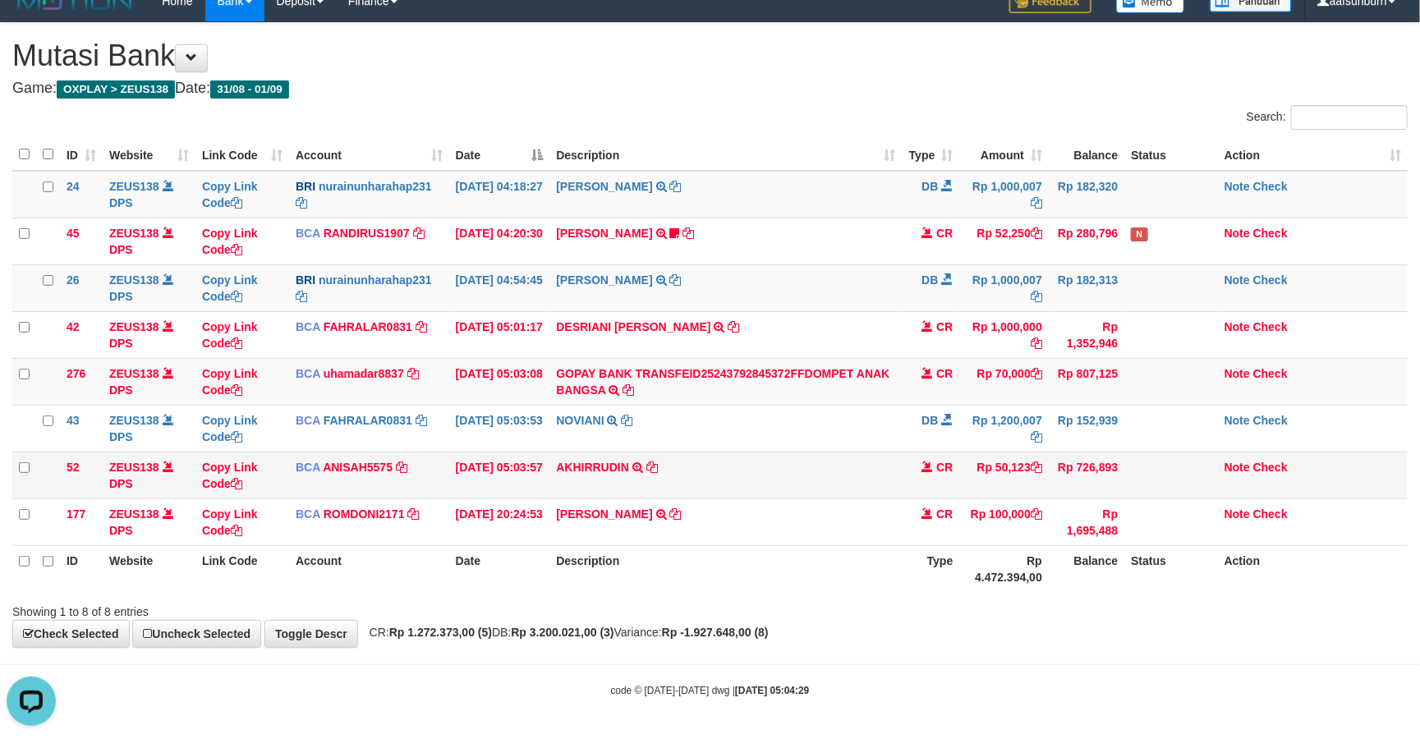
click at [1133, 469] on td at bounding box center [1170, 475] width 93 height 47
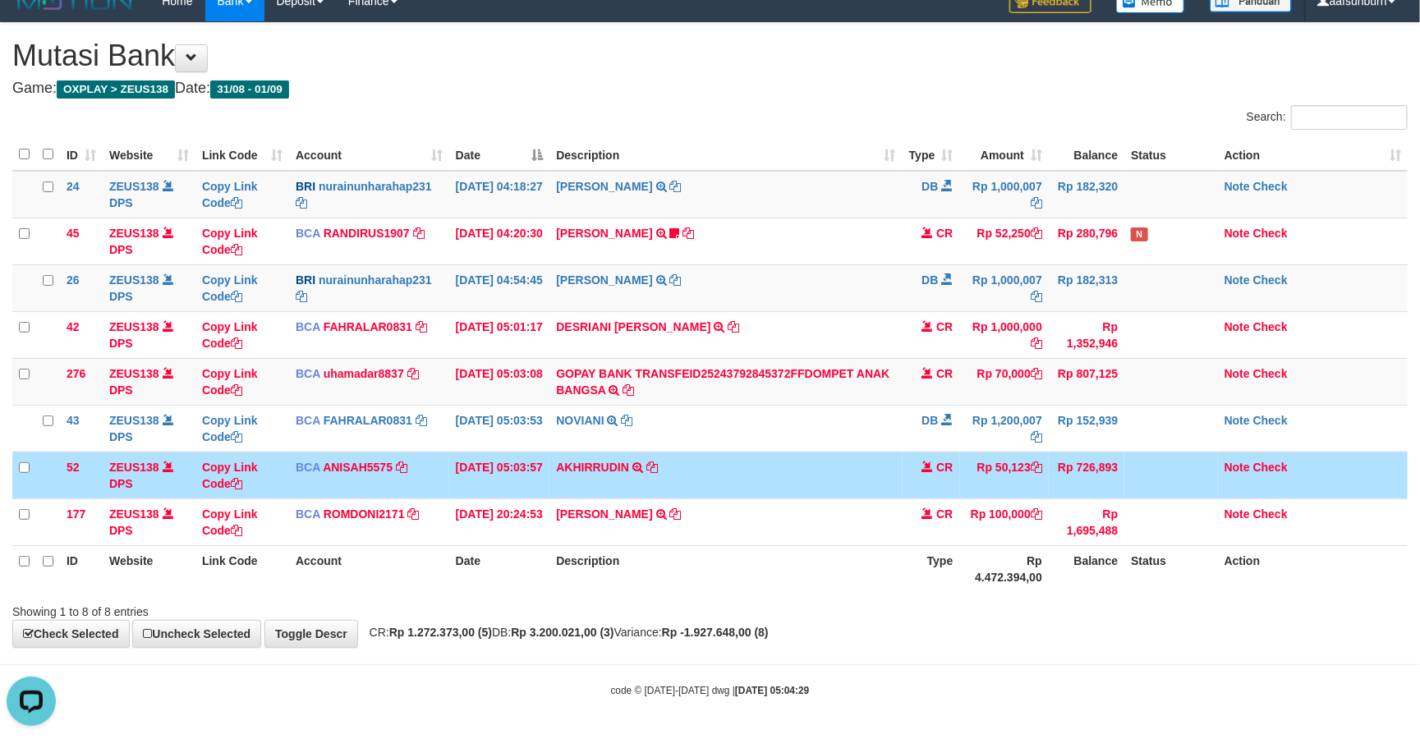
click at [1133, 469] on td at bounding box center [1170, 475] width 93 height 47
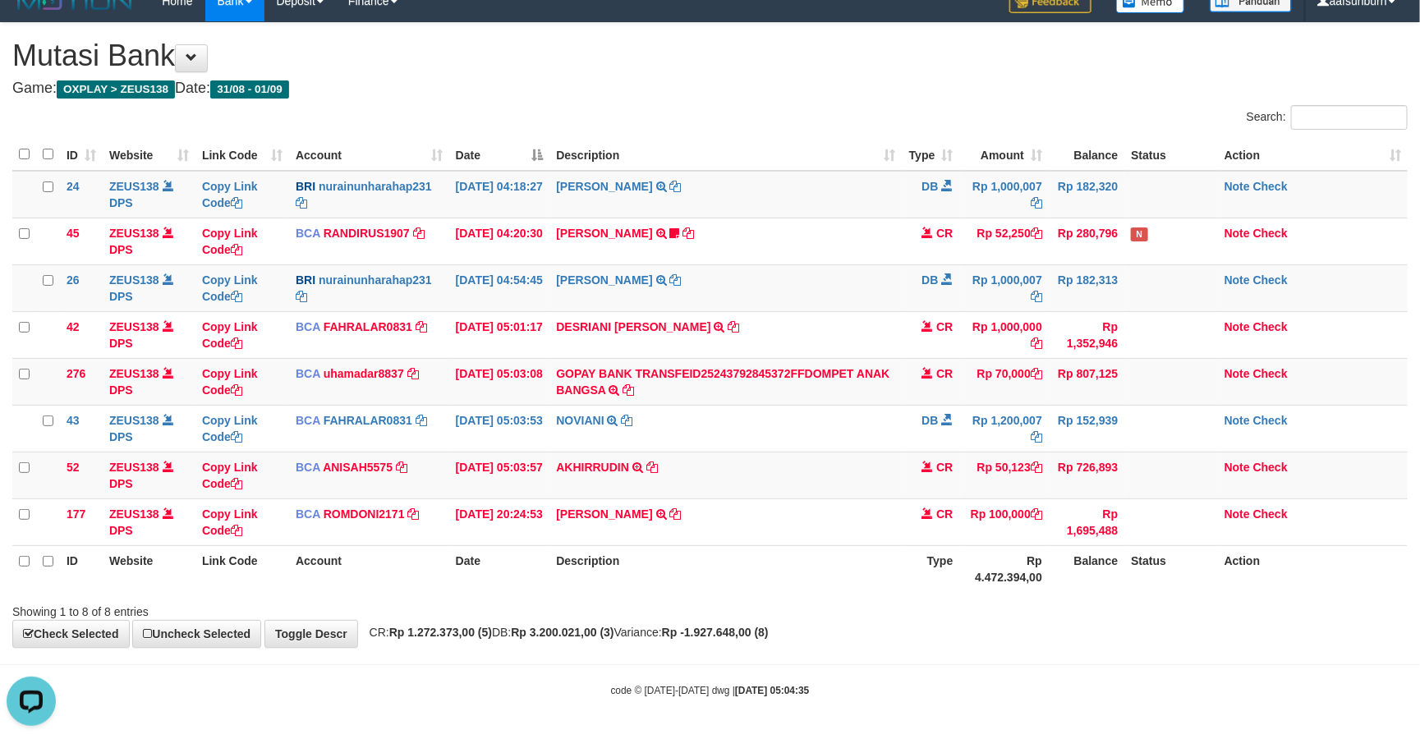
drag, startPoint x: 843, startPoint y: 616, endPoint x: 877, endPoint y: 644, distance: 43.7
click at [847, 618] on div "**********" at bounding box center [710, 335] width 1420 height 624
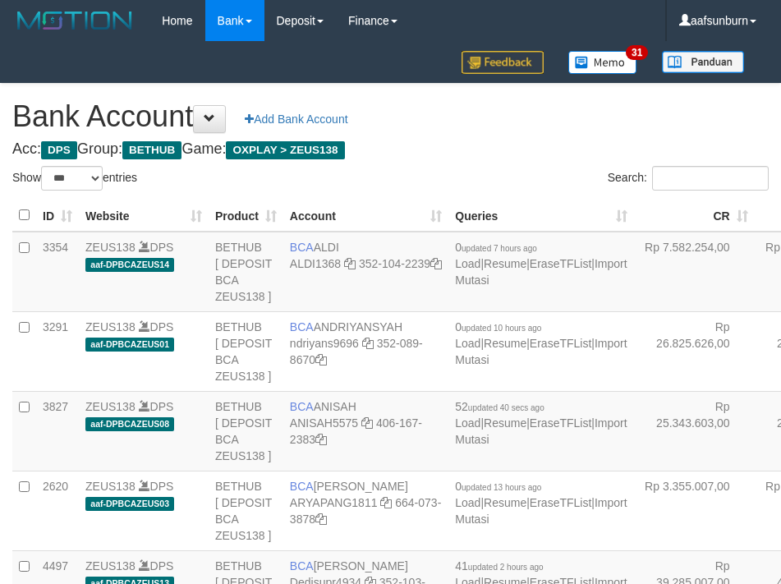
select select "***"
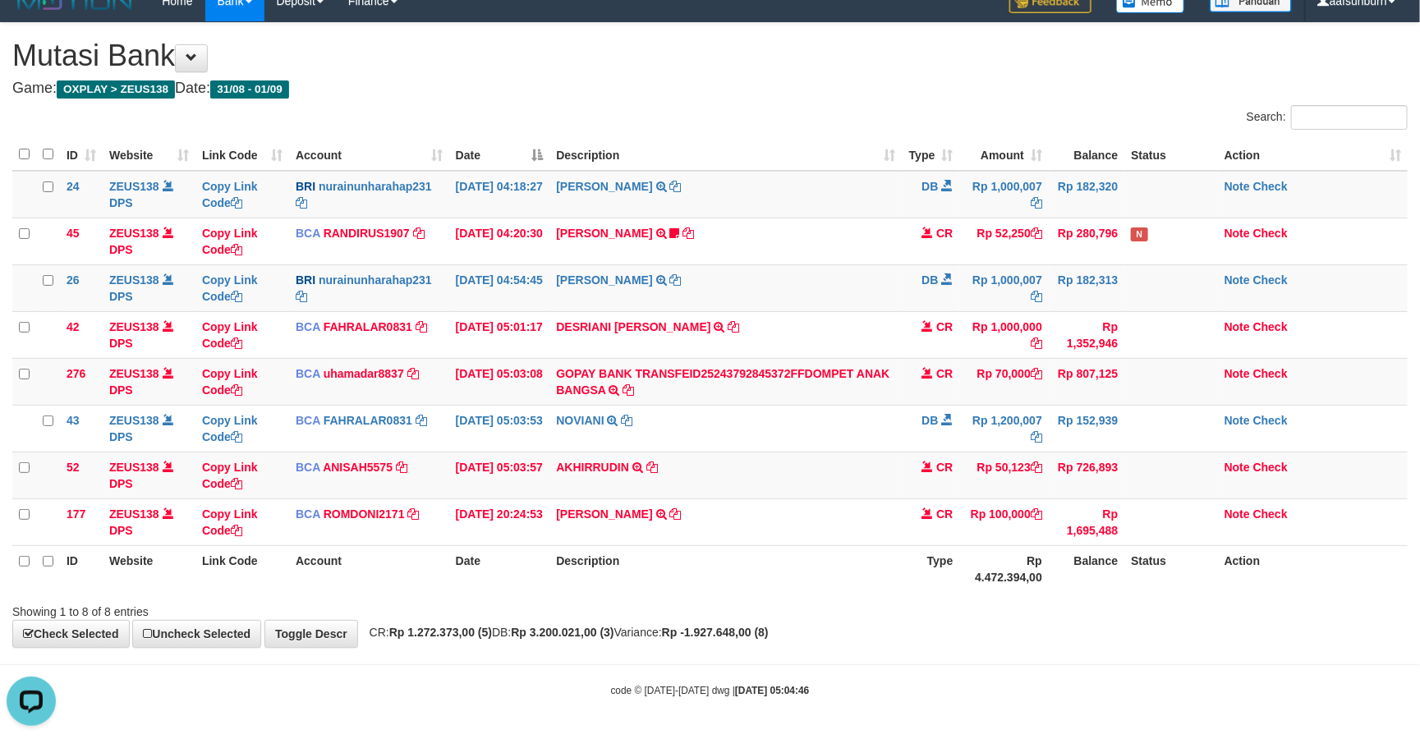
click at [934, 119] on div "Search:" at bounding box center [1066, 119] width 686 height 29
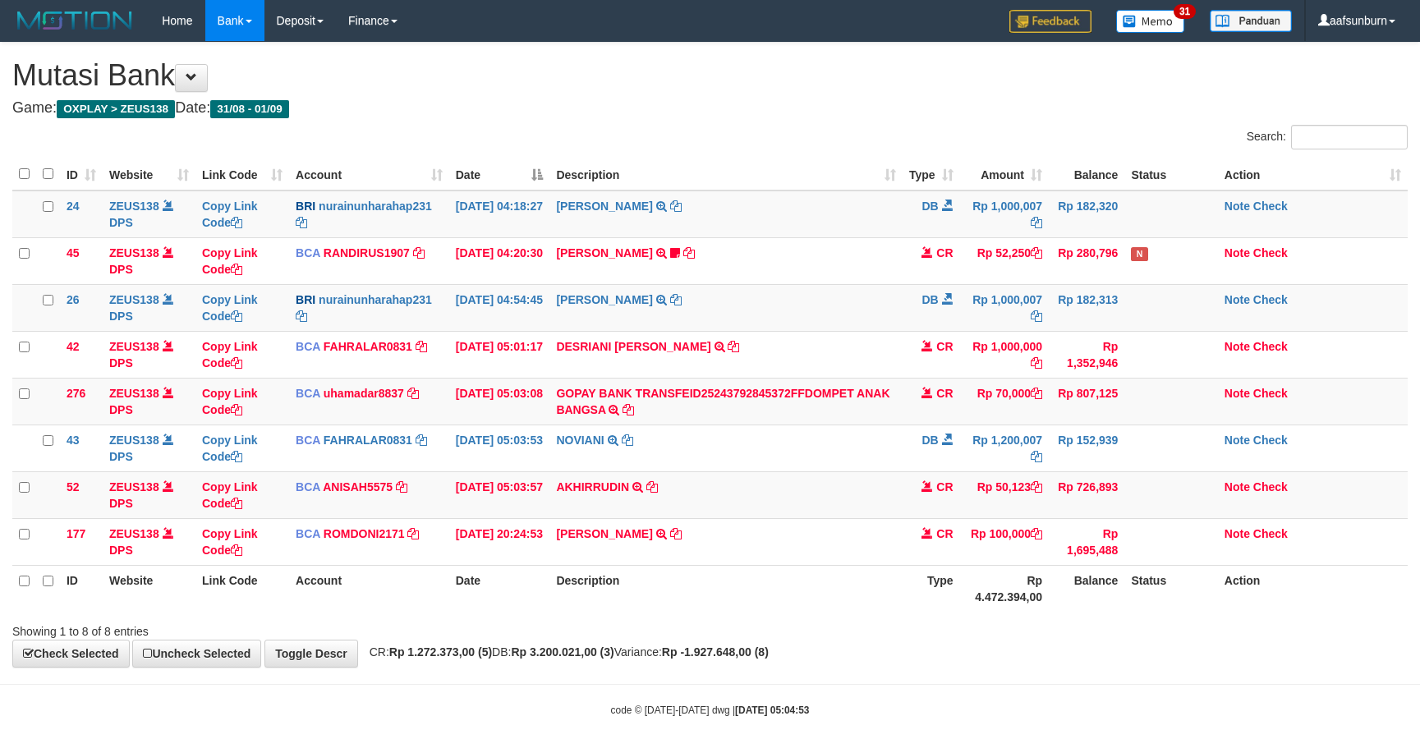
scroll to position [25, 0]
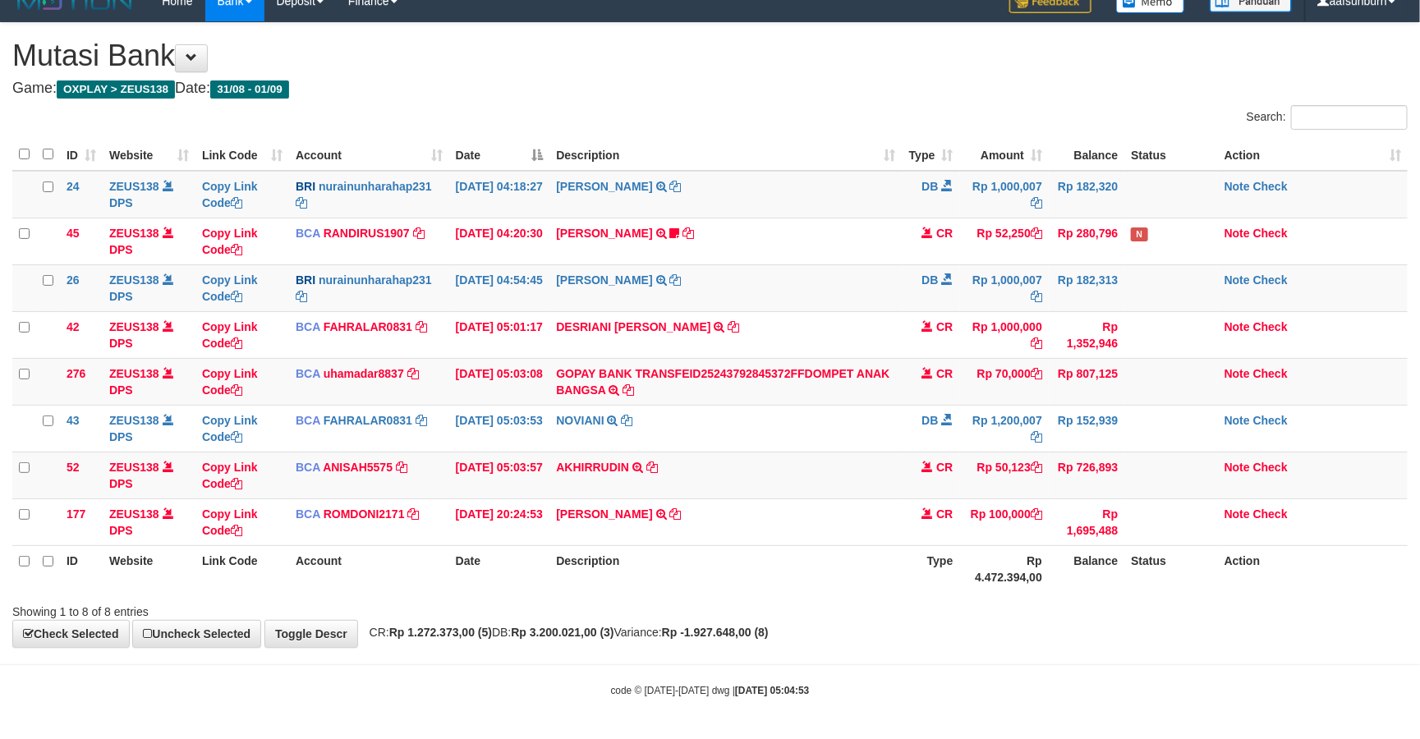
drag, startPoint x: 939, startPoint y: 136, endPoint x: 951, endPoint y: 153, distance: 20.5
click at [951, 153] on th "Type" at bounding box center [930, 155] width 57 height 32
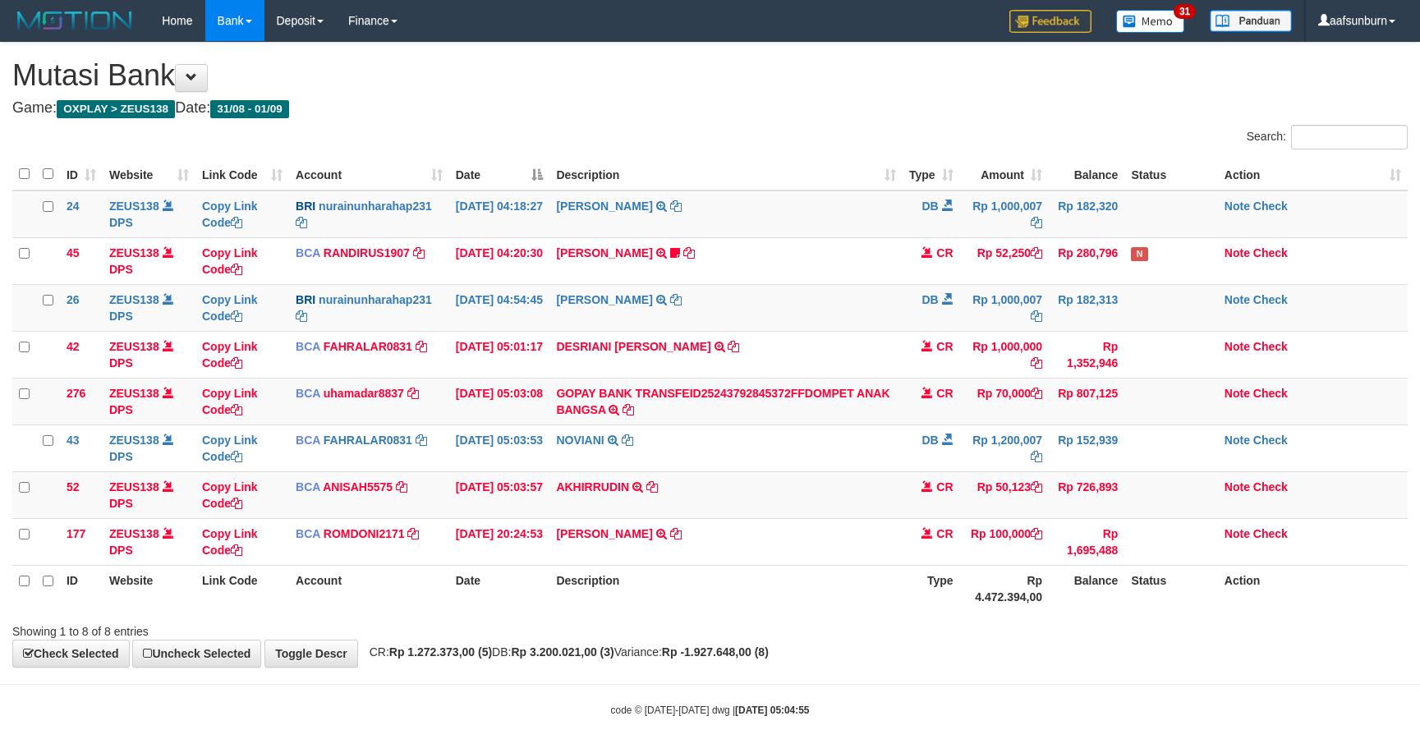
scroll to position [25, 0]
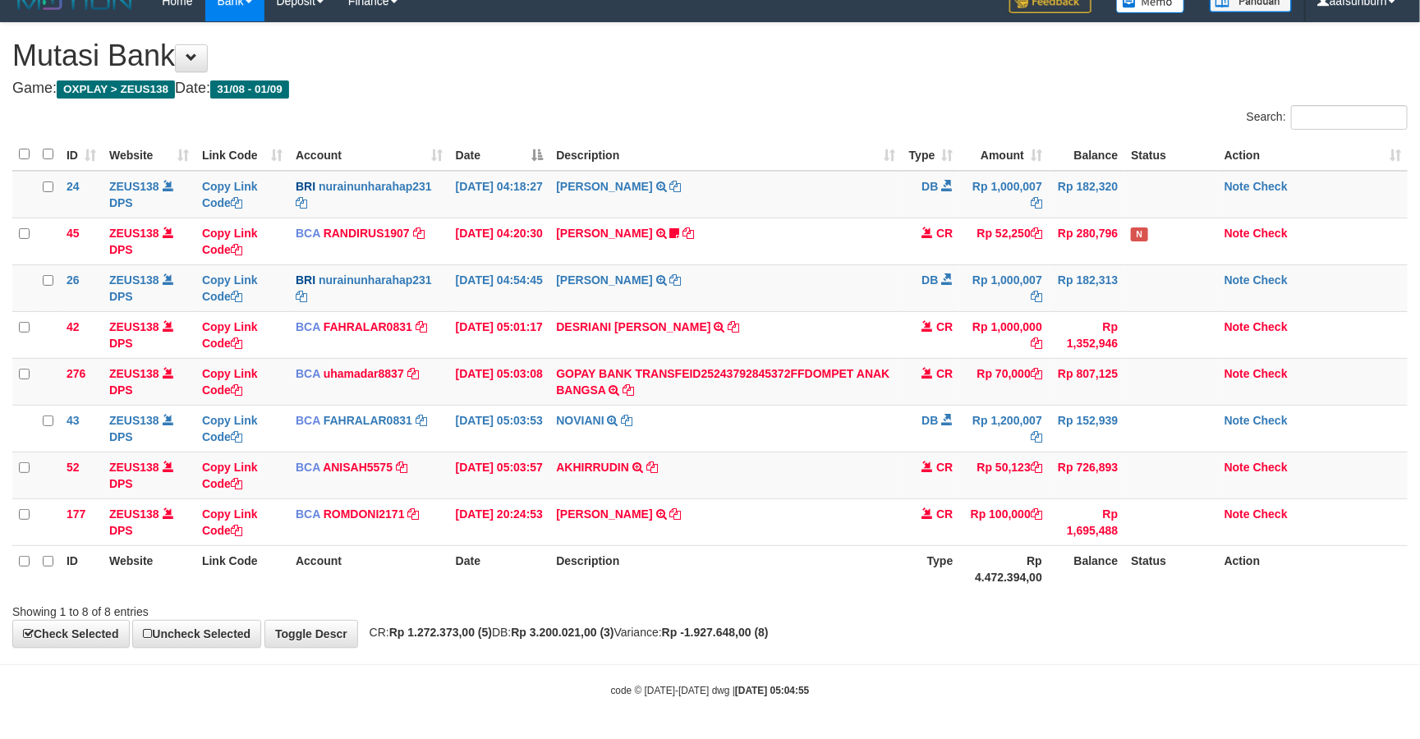
click at [956, 150] on th "Type" at bounding box center [930, 155] width 57 height 32
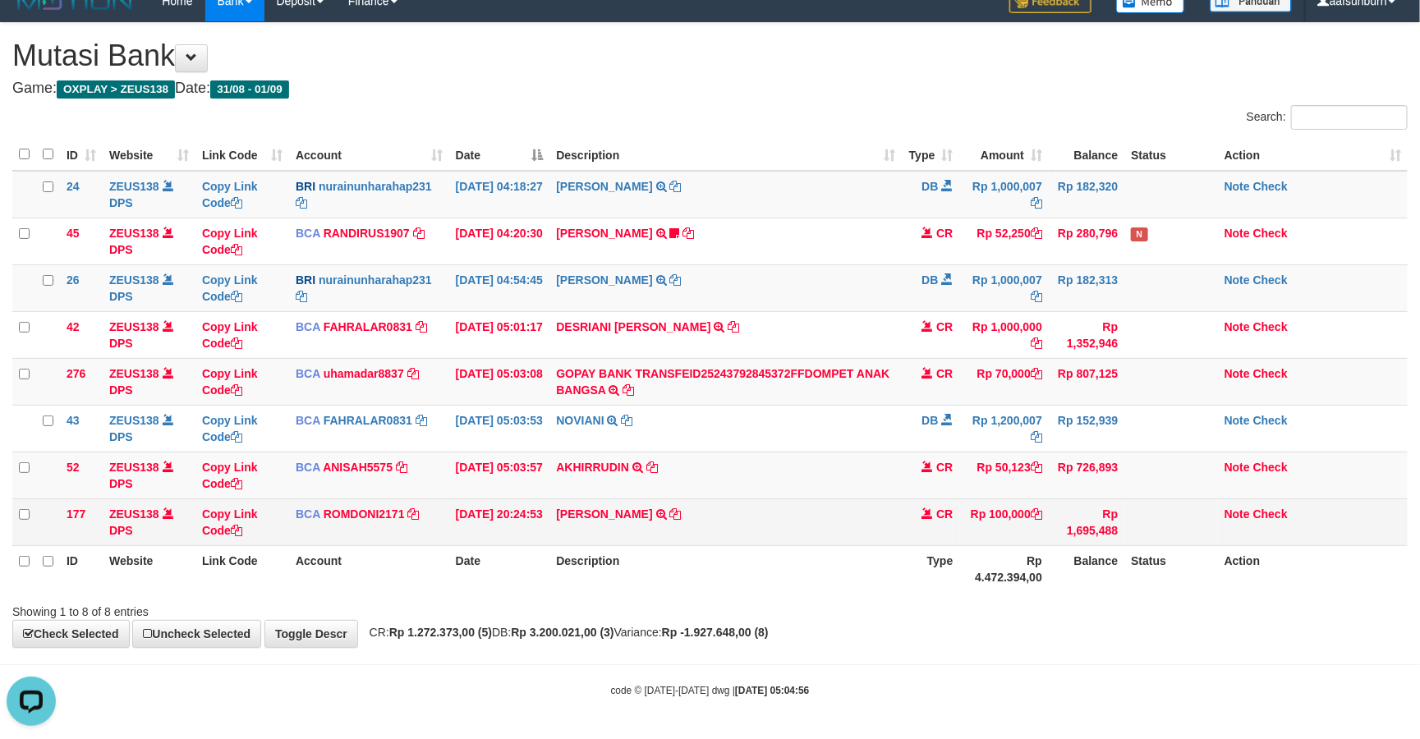
click at [1003, 505] on td "Rp 100,000" at bounding box center [1005, 521] width 90 height 47
drag, startPoint x: 1037, startPoint y: 533, endPoint x: 1035, endPoint y: 510, distance: 23.0
click at [1035, 515] on td "Rp 100,000" at bounding box center [1005, 521] width 90 height 47
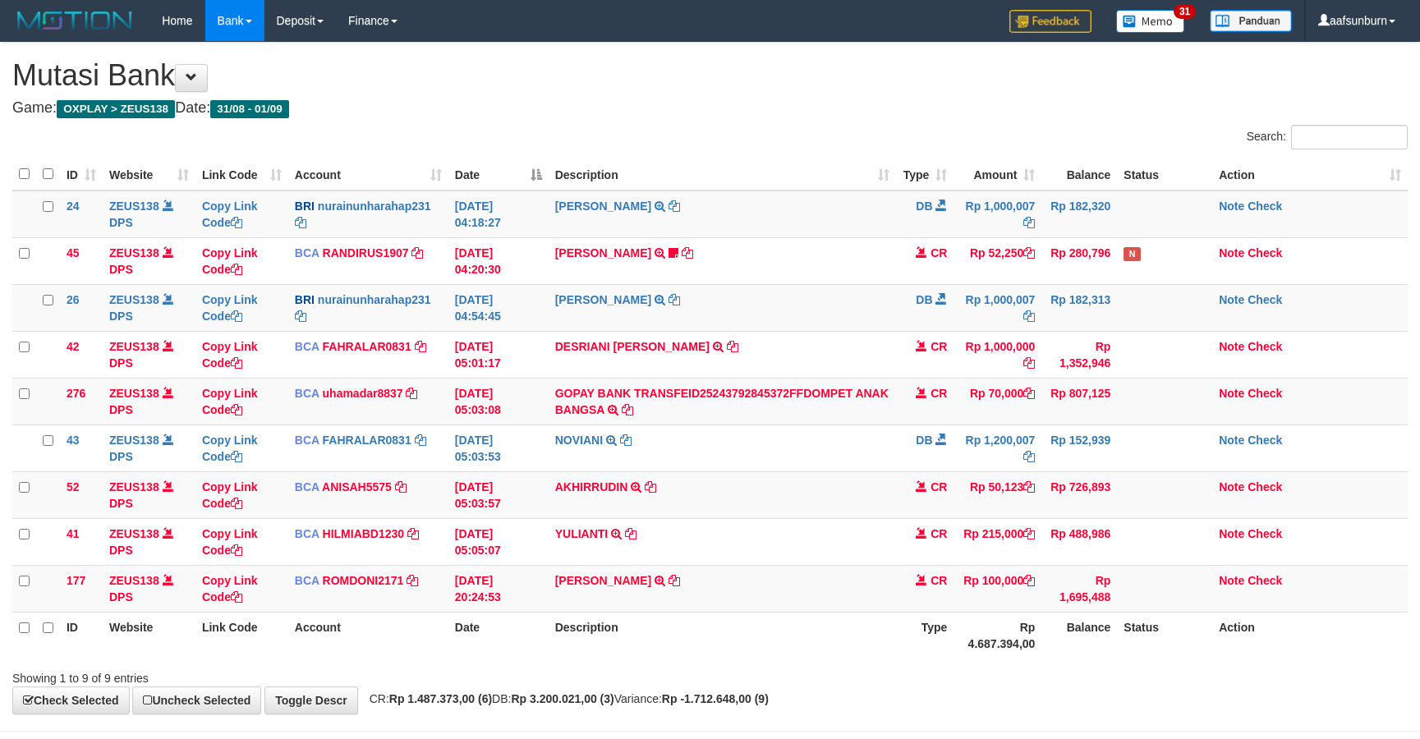
scroll to position [25, 0]
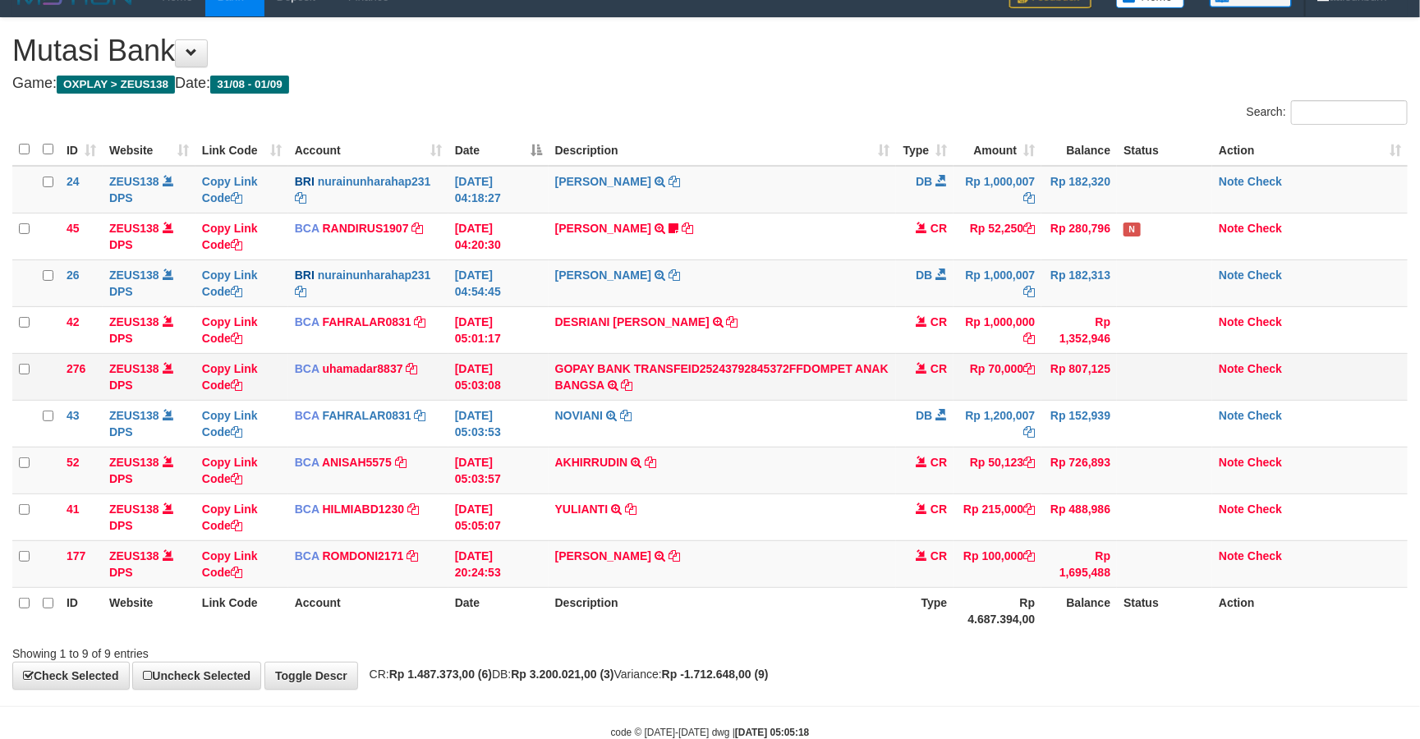
click at [921, 370] on span at bounding box center [921, 367] width 11 height 11
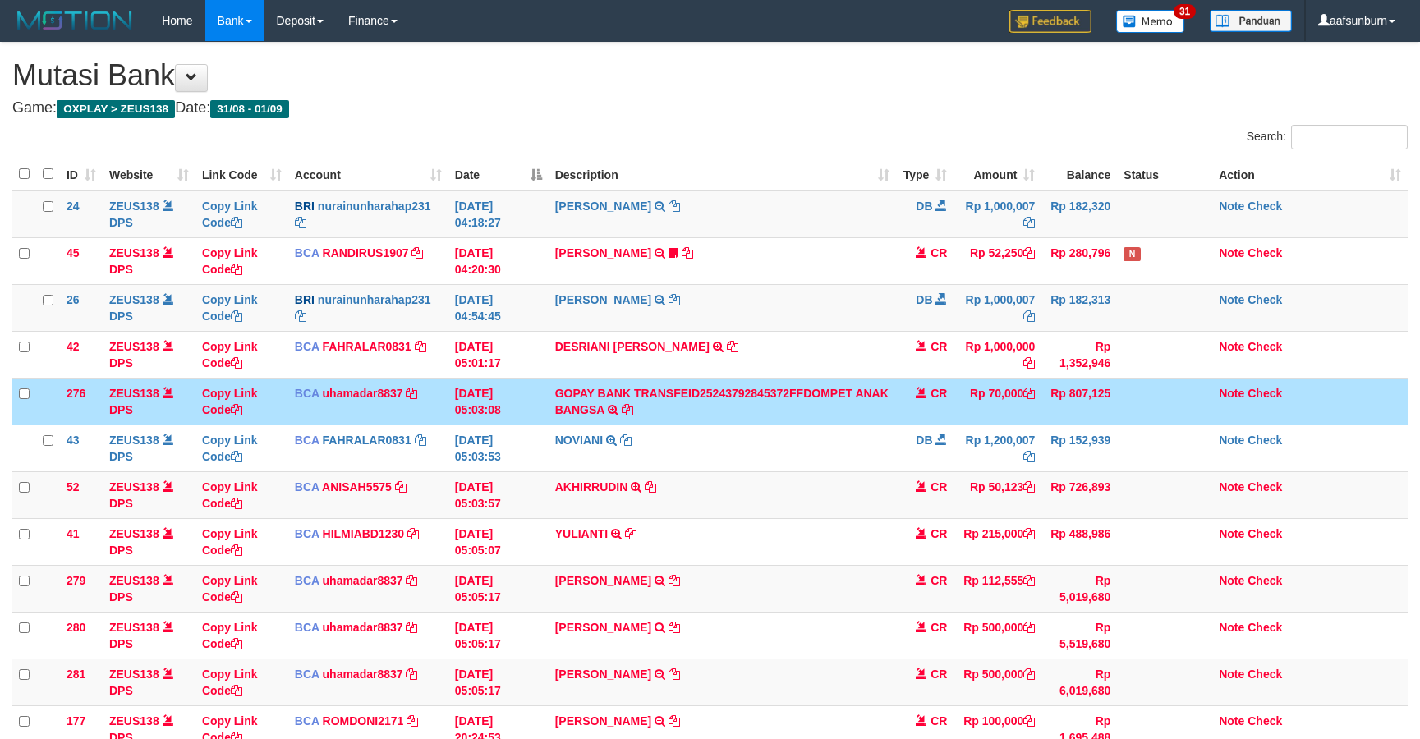
scroll to position [25, 0]
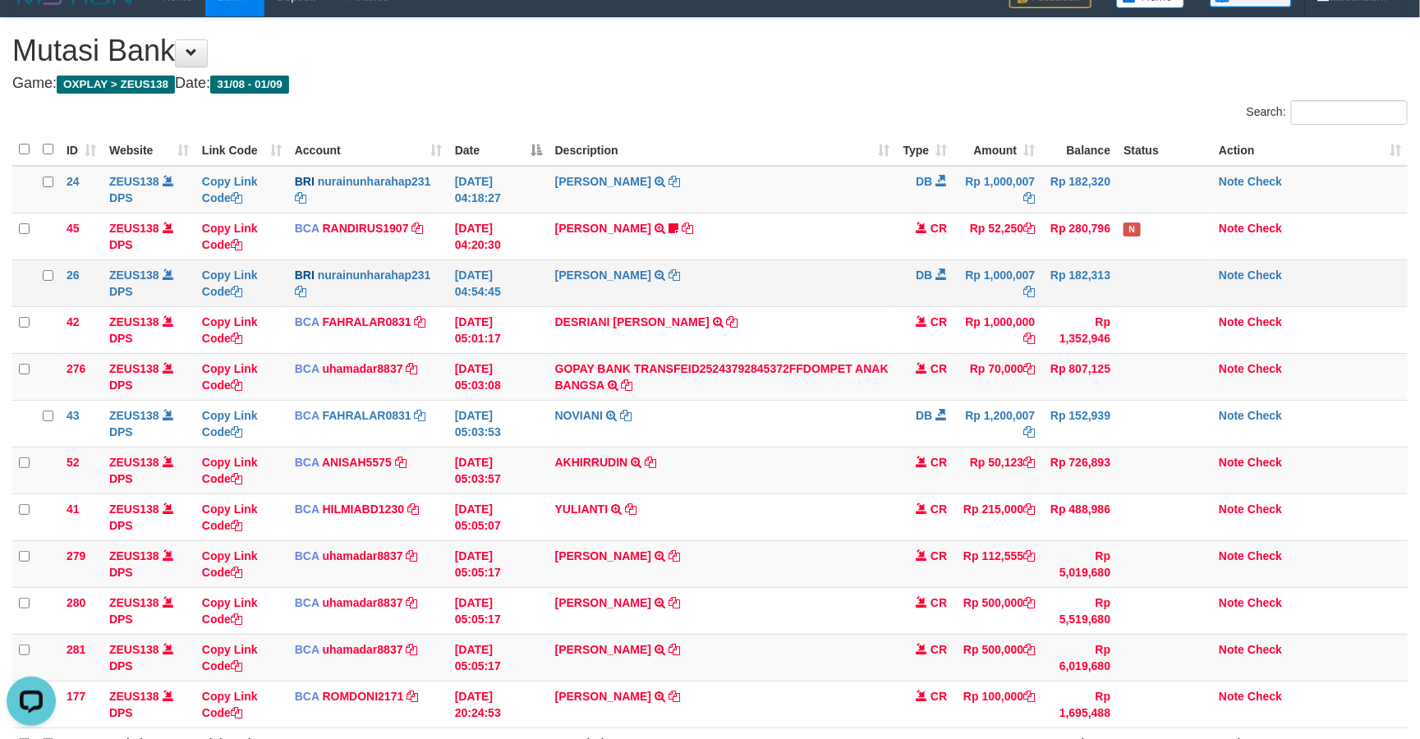
click at [862, 277] on td "NURAINUN HARAHAP TRANSFER NBMB NURAINUN HARAHAP TO DEDE BUHORI" at bounding box center [723, 282] width 348 height 47
click at [870, 279] on td "NURAINUN HARAHAP TRANSFER NBMB NURAINUN HARAHAP TO DEDE BUHORI" at bounding box center [723, 282] width 348 height 47
click at [1234, 373] on link "Note" at bounding box center [1231, 368] width 25 height 13
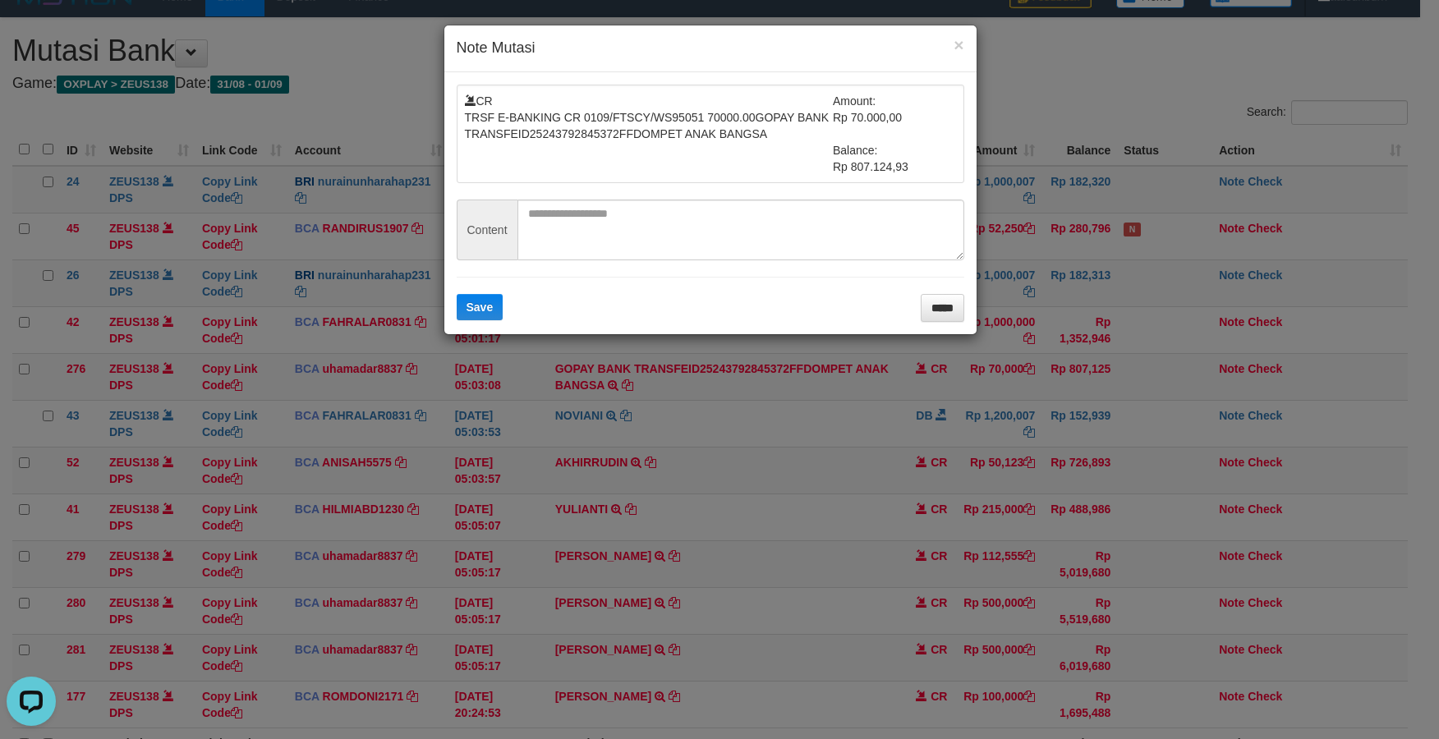
drag, startPoint x: 606, startPoint y: 171, endPoint x: 587, endPoint y: 213, distance: 45.9
click at [604, 176] on div "CR TRSF E-BANKING CR 0109/FTSCY/WS95051 70000.00GOPAY BANK TRANSFEID25243792845…" at bounding box center [710, 134] width 507 height 99
drag, startPoint x: 580, startPoint y: 220, endPoint x: 543, endPoint y: 266, distance: 59.0
click at [577, 232] on textarea at bounding box center [740, 230] width 447 height 61
paste textarea "*********"
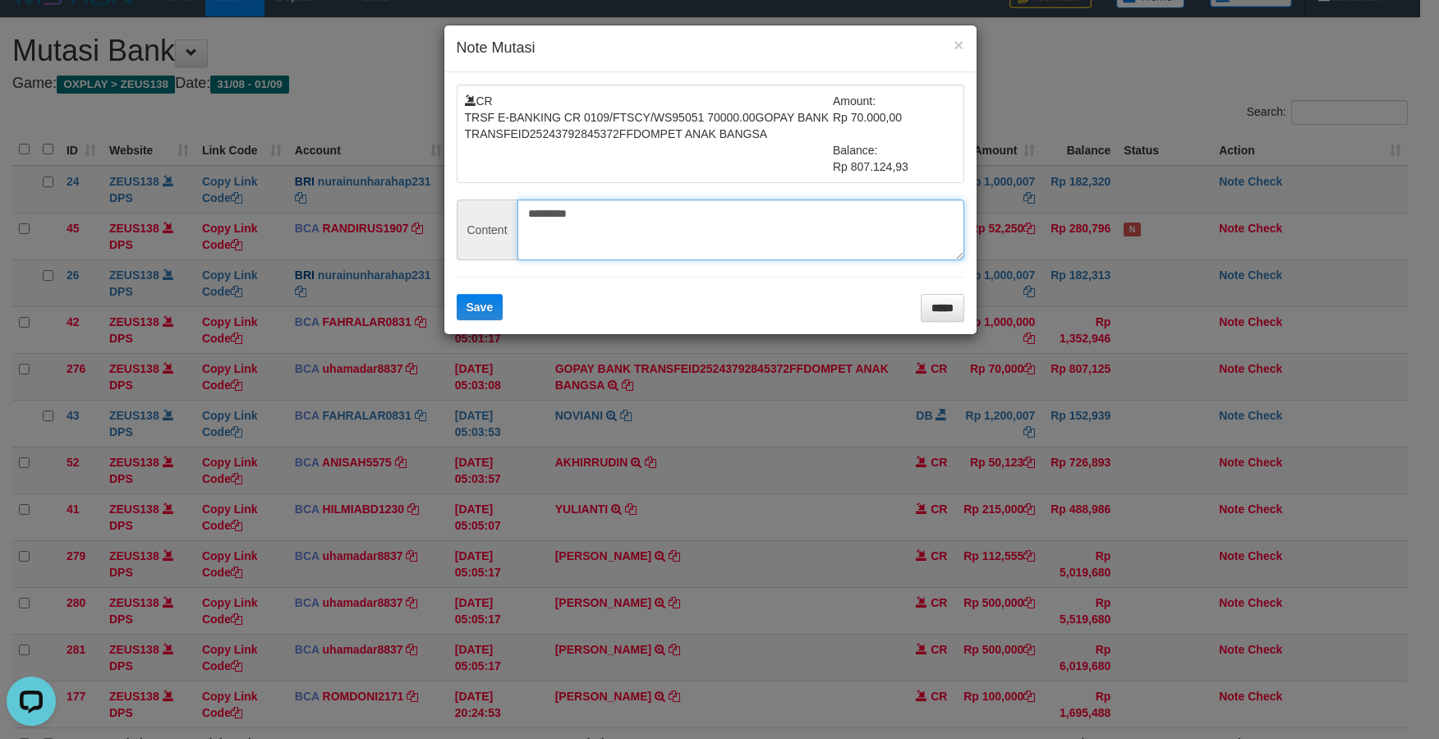
type textarea "*********"
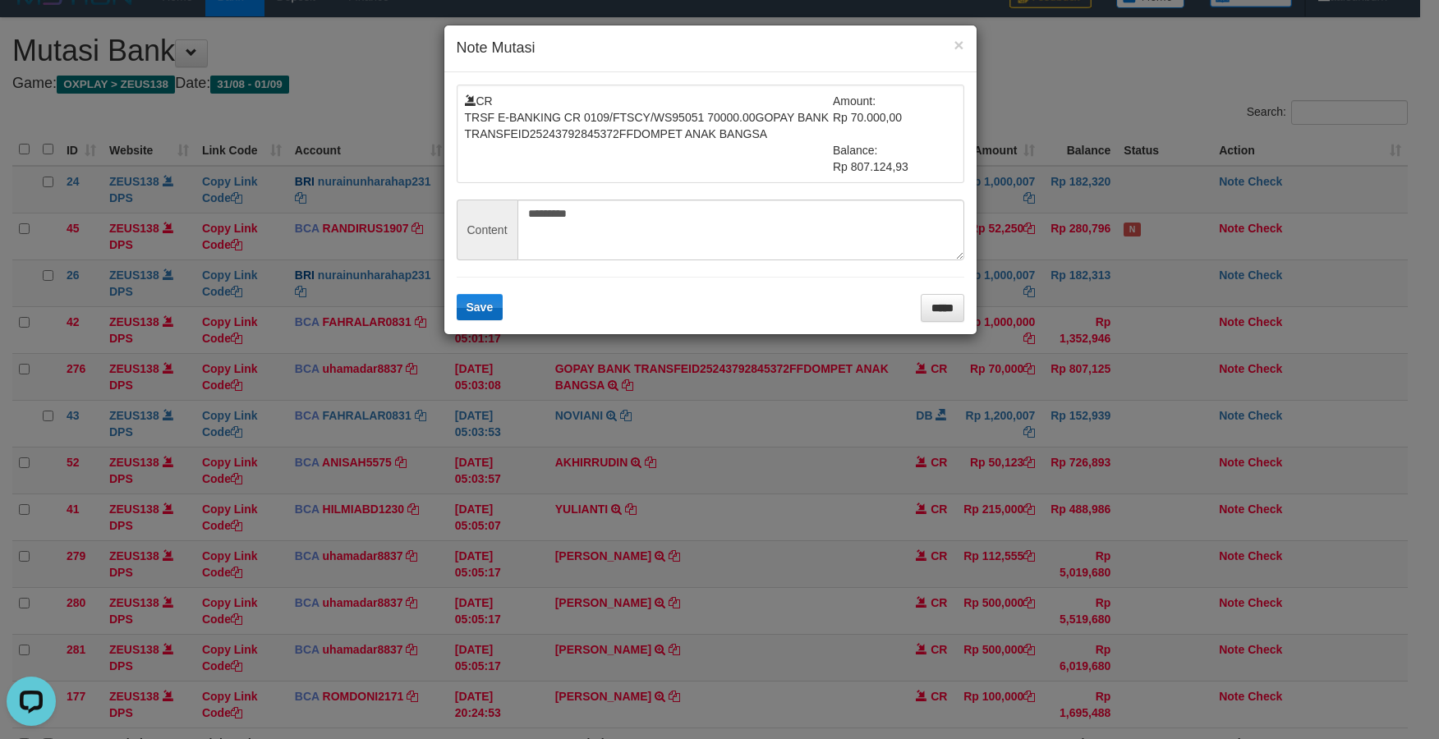
click at [501, 299] on form "CR TRSF E-BANKING CR 0109/FTSCY/WS95051 70000.00GOPAY BANK TRANSFEID25243792845…" at bounding box center [710, 203] width 507 height 237
click at [493, 306] on button "Save" at bounding box center [480, 307] width 47 height 26
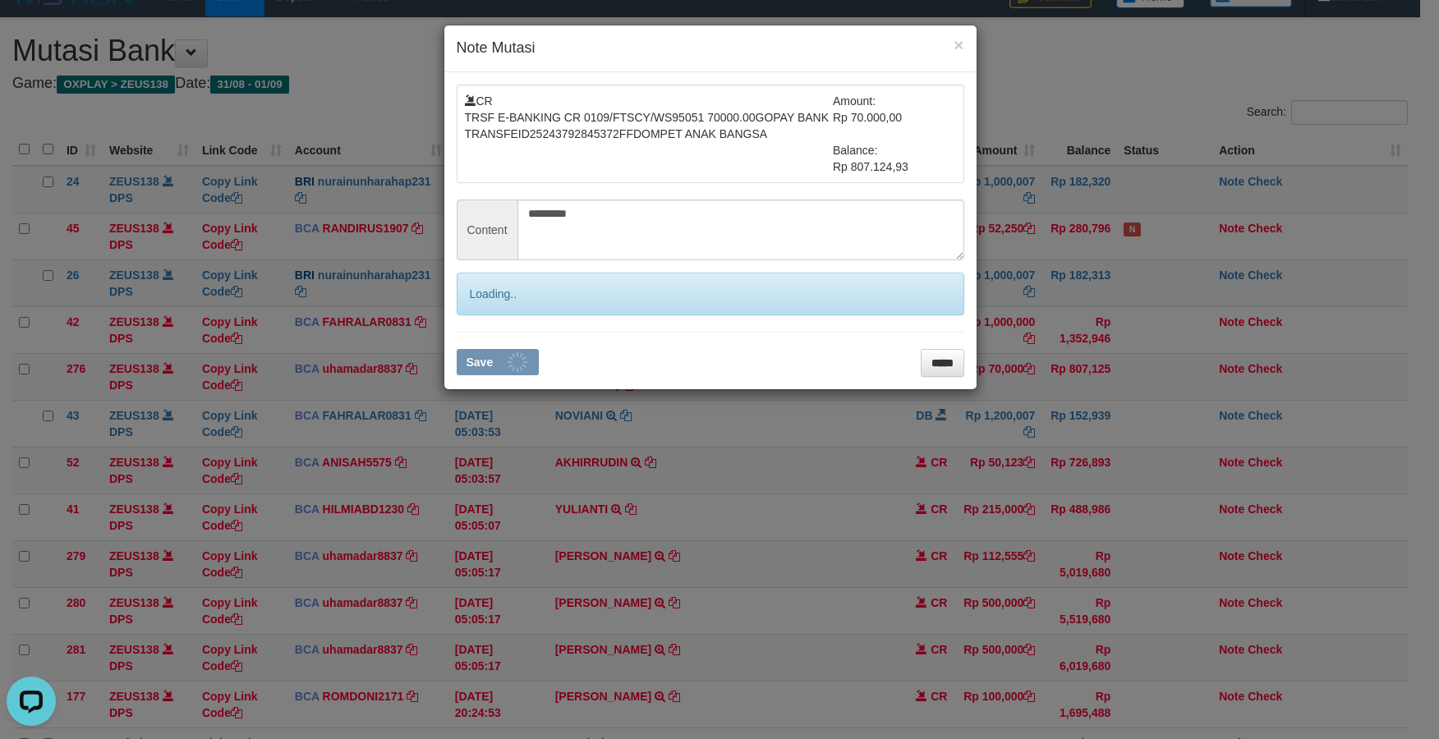
click at [488, 319] on form "CR TRSF E-BANKING CR 0109/FTSCY/WS95051 70000.00GOPAY BANK TRANSFEID25243792845…" at bounding box center [710, 231] width 507 height 292
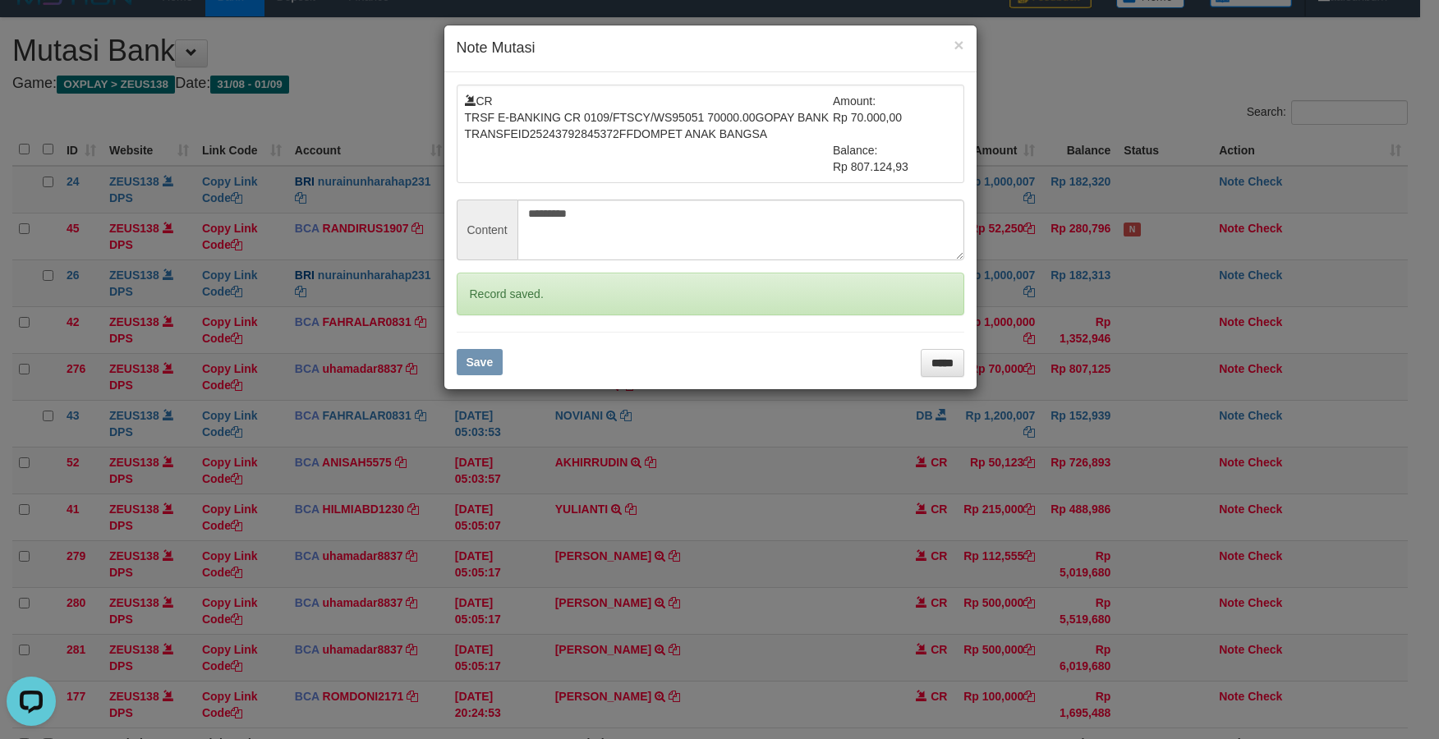
click at [486, 319] on form "CR TRSF E-BANKING CR 0109/FTSCY/WS95051 70000.00GOPAY BANK TRANSFEID25243792845…" at bounding box center [710, 231] width 507 height 292
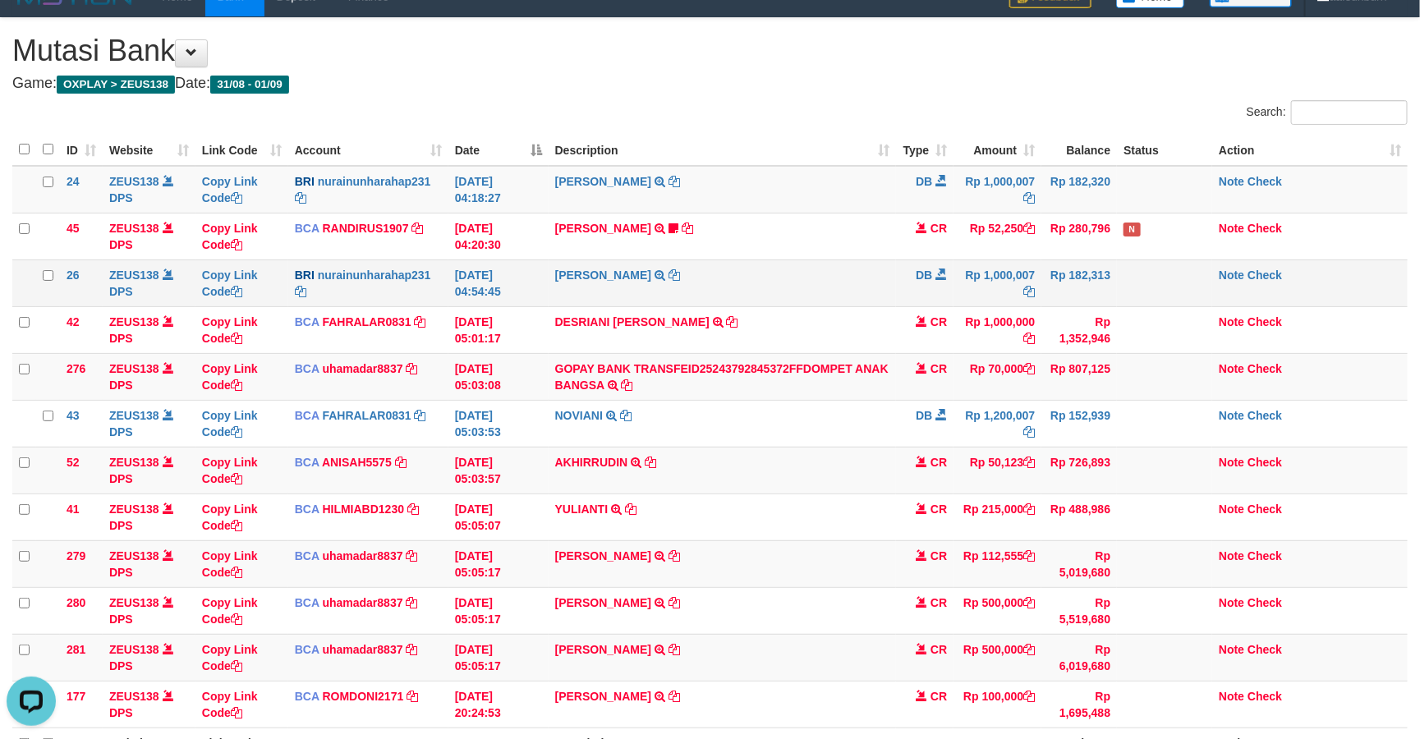
click at [953, 272] on td "Rp 1,000,007" at bounding box center [997, 282] width 88 height 47
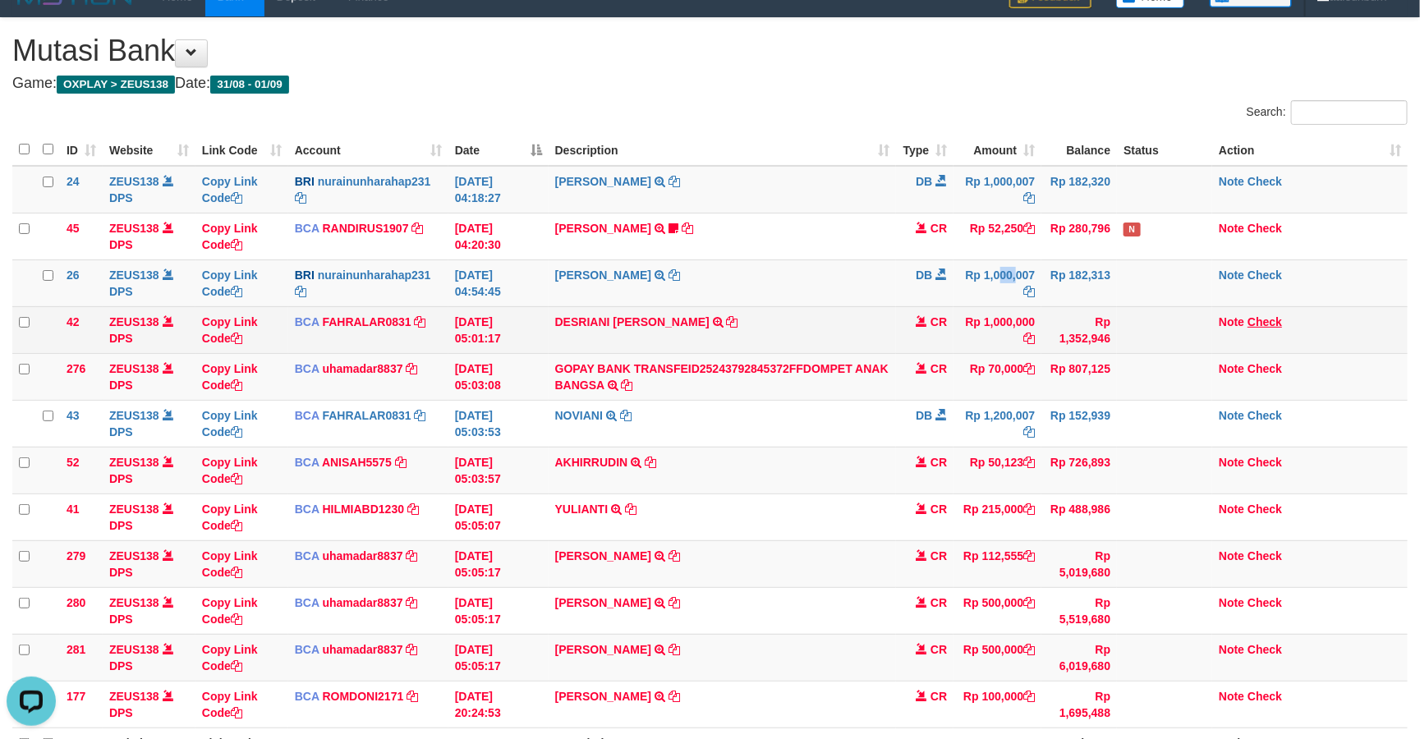
drag, startPoint x: 953, startPoint y: 272, endPoint x: 1267, endPoint y: 326, distance: 318.3
click at [956, 273] on td "Rp 1,000,007" at bounding box center [997, 282] width 88 height 47
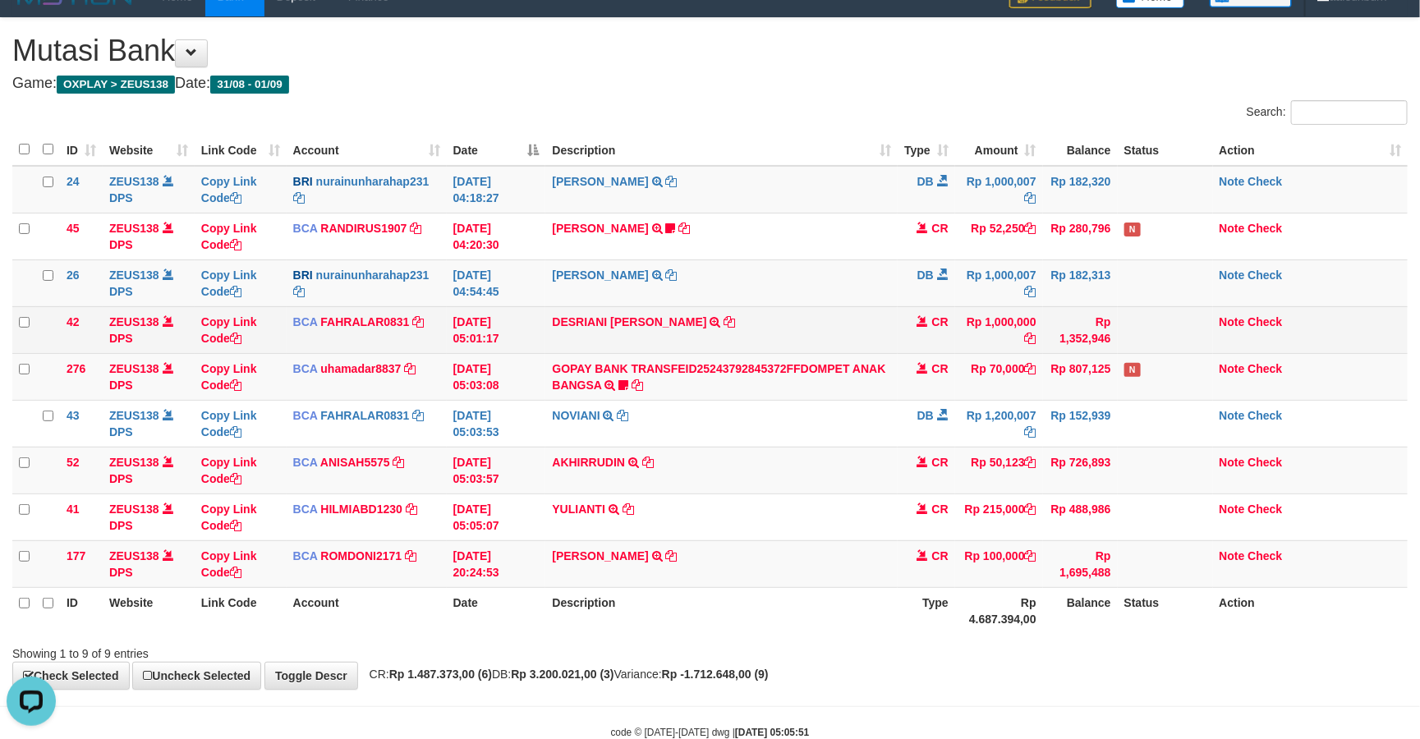
click at [562, 333] on td "DESRIANI NATALIS T TRSF E-BANKING CR 0109/FTSCY/WS95271 1000000.00DESRIANI NATA…" at bounding box center [720, 329] width 351 height 47
drag, startPoint x: 562, startPoint y: 333, endPoint x: 643, endPoint y: 333, distance: 81.3
click at [643, 333] on td "DESRIANI NATALIS T TRSF E-BANKING CR 0109/FTSCY/WS95271 1000000.00DESRIANI NATA…" at bounding box center [720, 329] width 351 height 47
copy link "DESRIANI NATALIS"
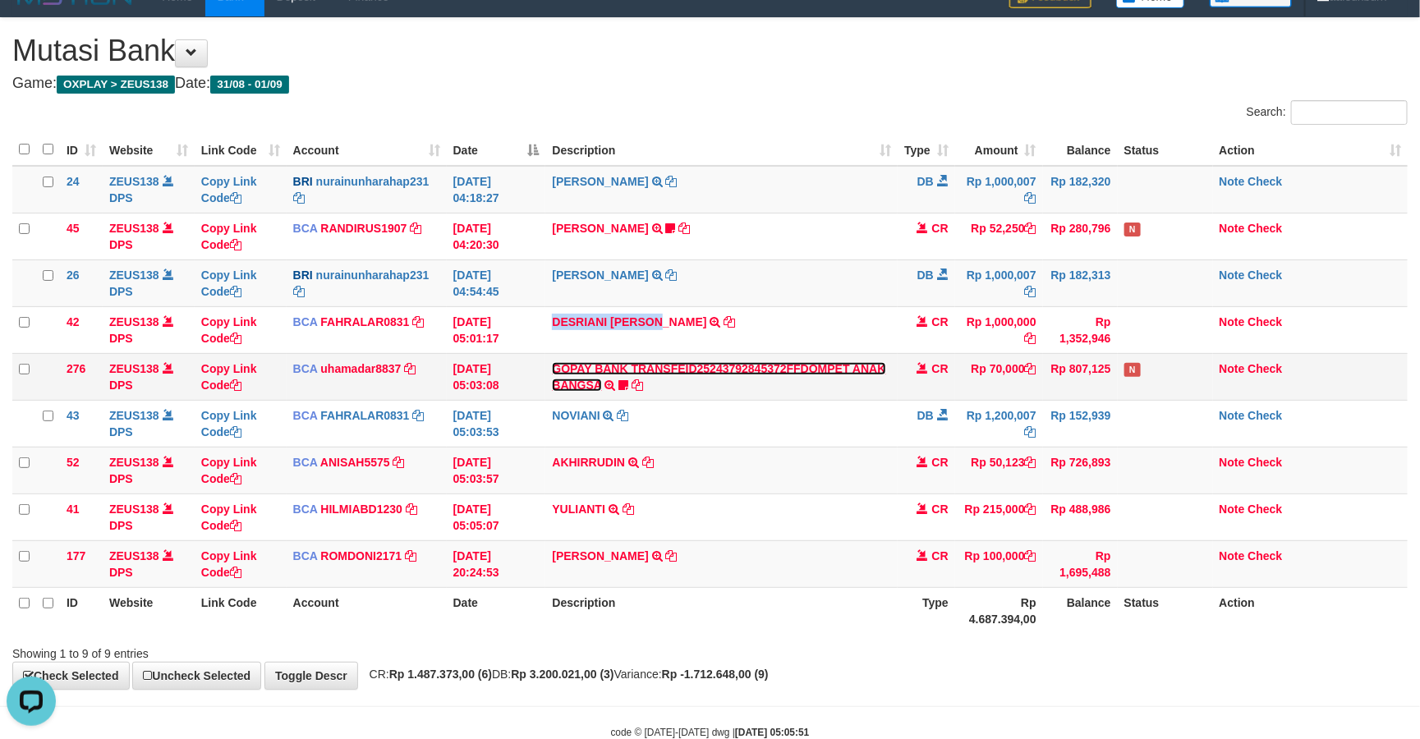
click at [879, 368] on link "GOPAY BANK TRANSFEID25243792845372FFDOMPET ANAK BANGSA" at bounding box center [718, 377] width 333 height 30
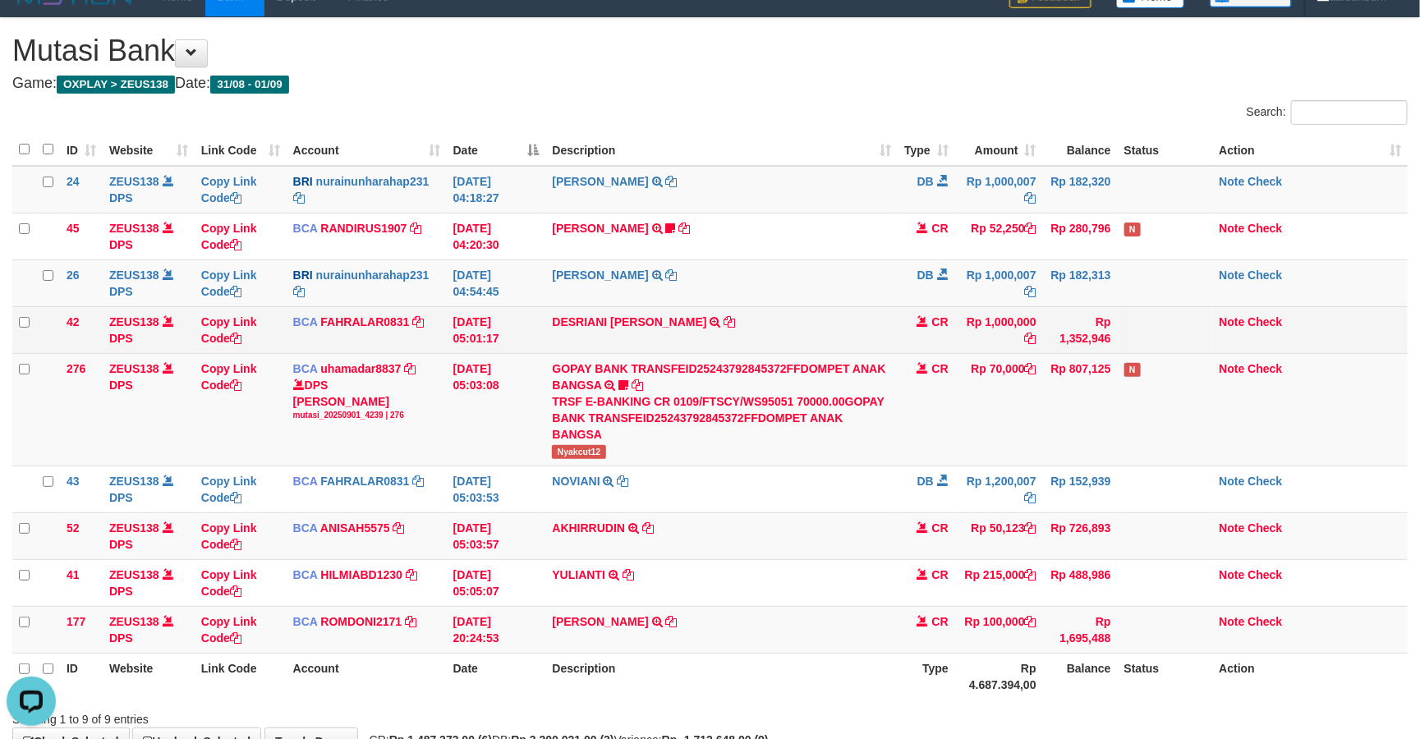
click at [687, 348] on td "DESRIANI NATALIS T TRSF E-BANKING CR 0109/FTSCY/WS95271 1000000.00DESRIANI NATA…" at bounding box center [720, 329] width 351 height 47
click at [686, 346] on td "DESRIANI NATALIS T TRSF E-BANKING CR 0109/FTSCY/WS95271 1000000.00DESRIANI NATA…" at bounding box center [720, 329] width 351 height 47
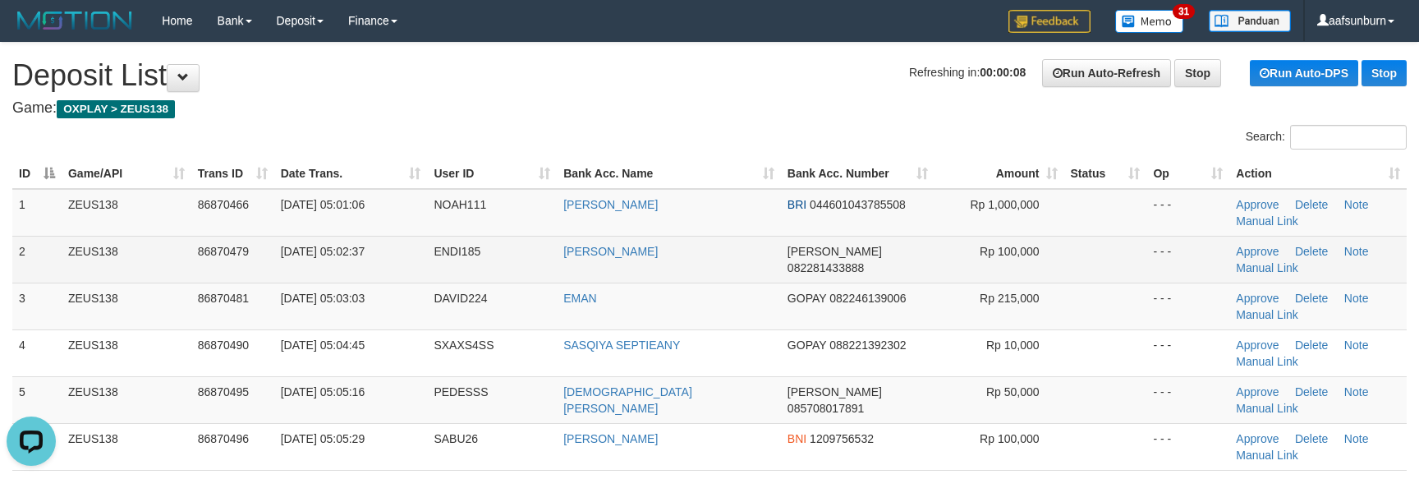
click at [1141, 241] on td at bounding box center [1105, 259] width 83 height 47
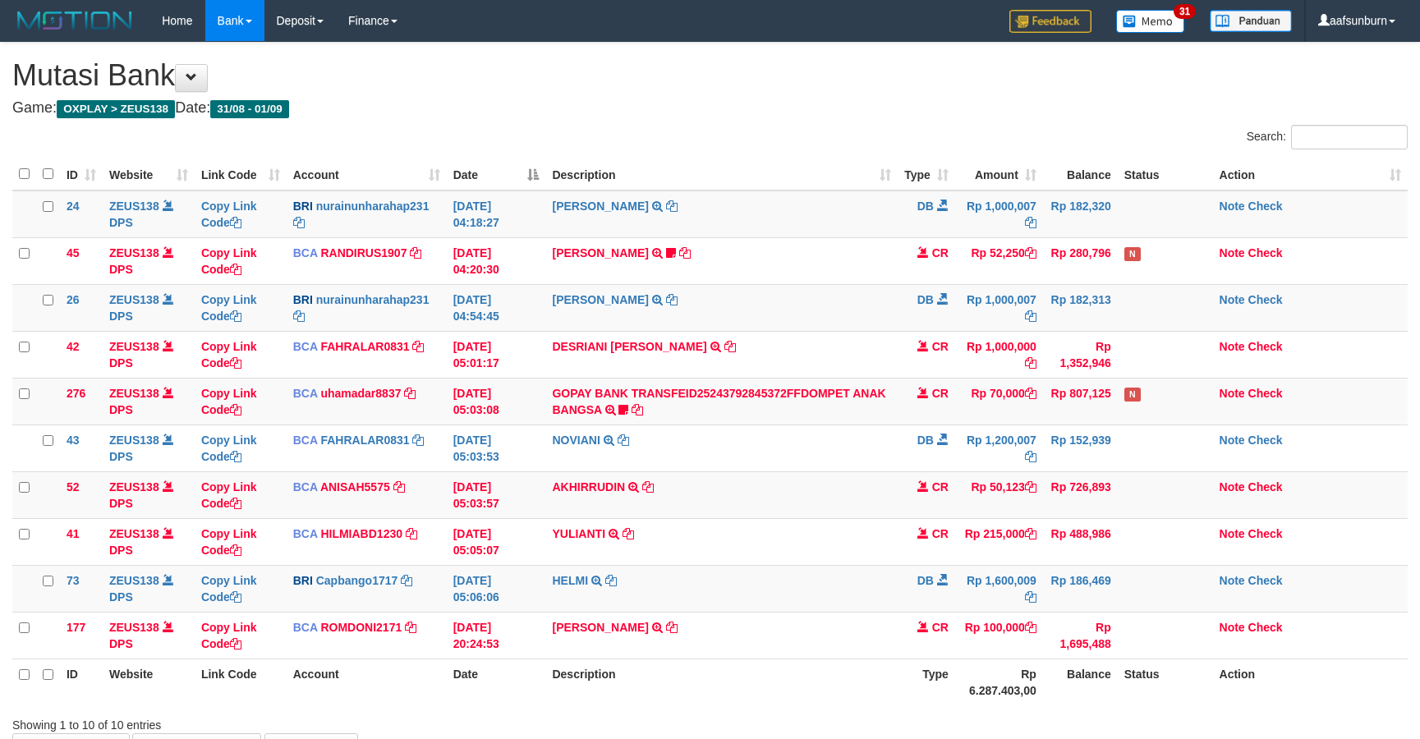
scroll to position [25, 0]
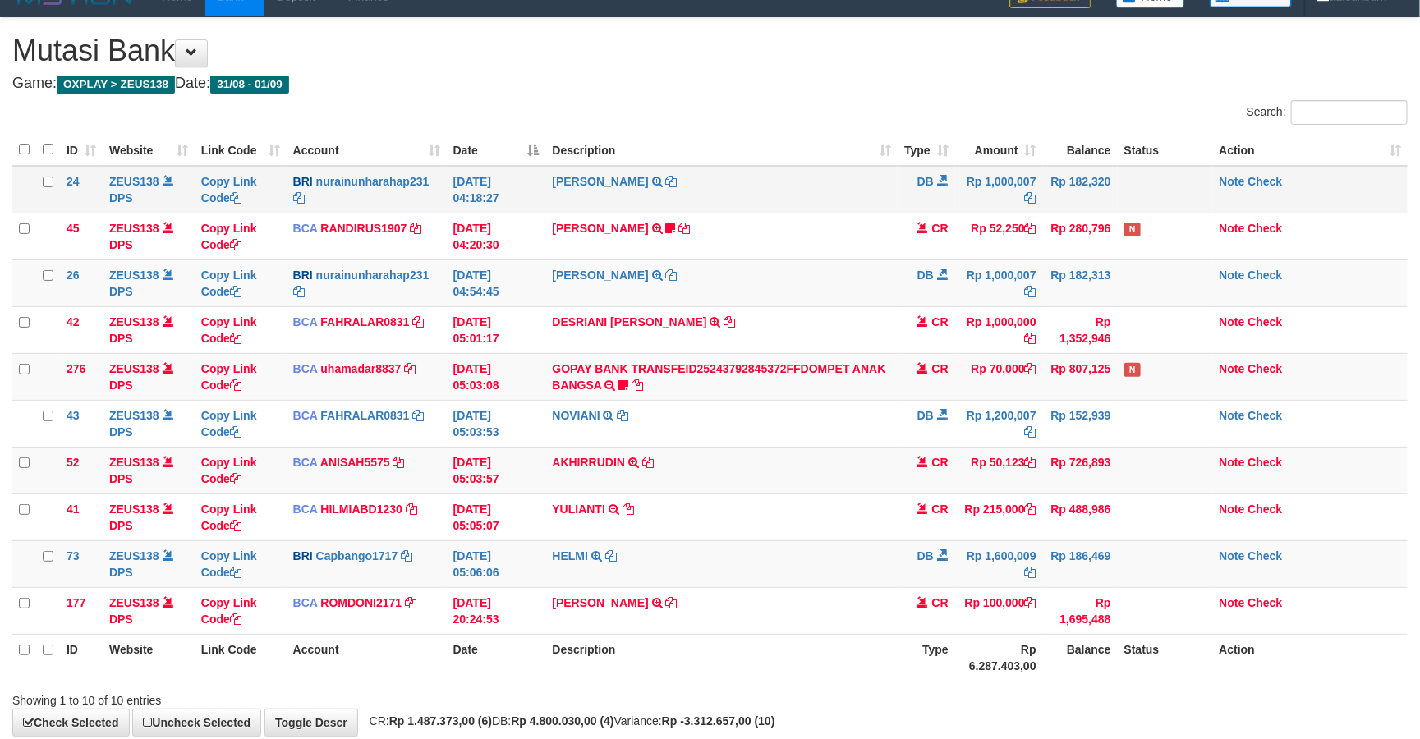
drag, startPoint x: 737, startPoint y: 177, endPoint x: 755, endPoint y: 177, distance: 17.2
click at [745, 177] on td "NURAINUN HARAHAP TRANSFER NBMB NURAINUN HARAHAP TO HARIS KUSNANDAR" at bounding box center [720, 190] width 351 height 48
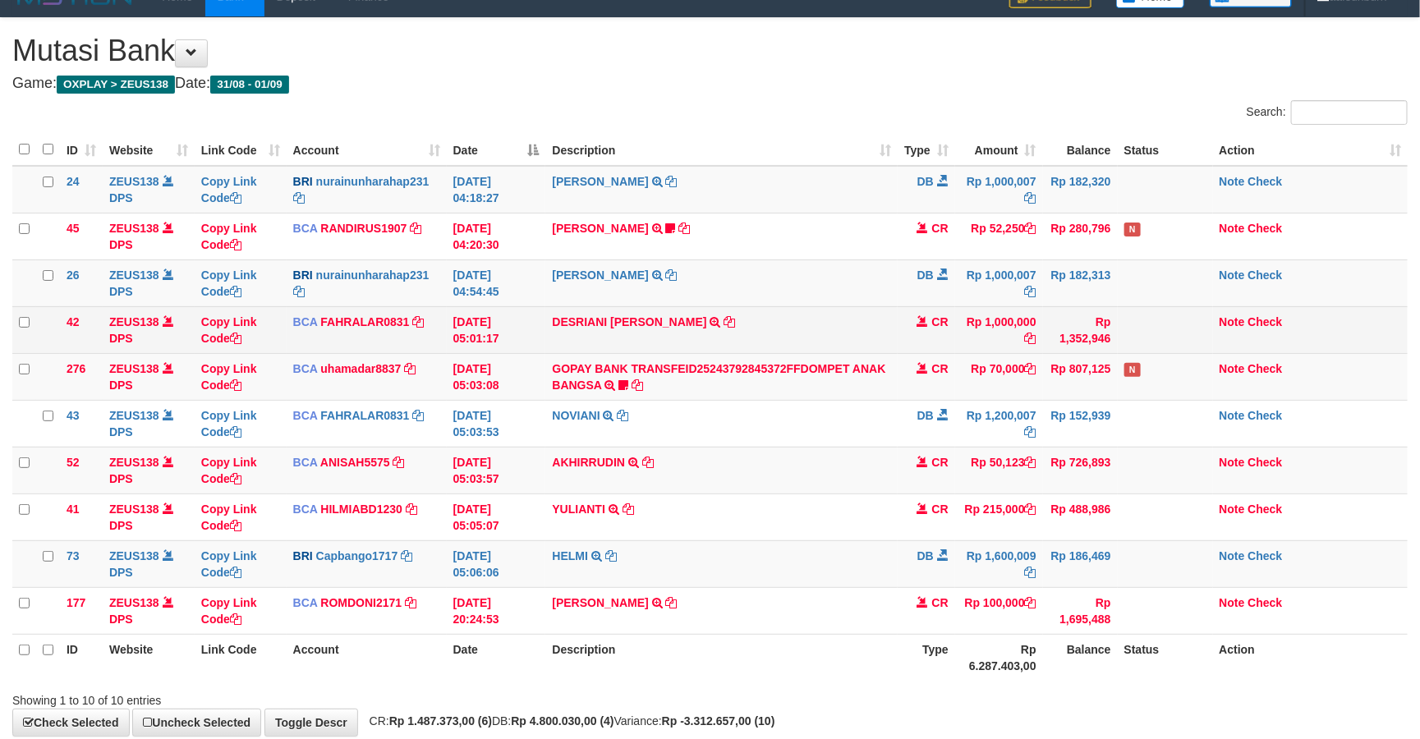
drag, startPoint x: 755, startPoint y: 177, endPoint x: 1013, endPoint y: 318, distance: 294.3
click at [792, 195] on td "NURAINUN HARAHAP TRANSFER NBMB NURAINUN HARAHAP TO HARIS KUSNANDAR" at bounding box center [720, 190] width 351 height 48
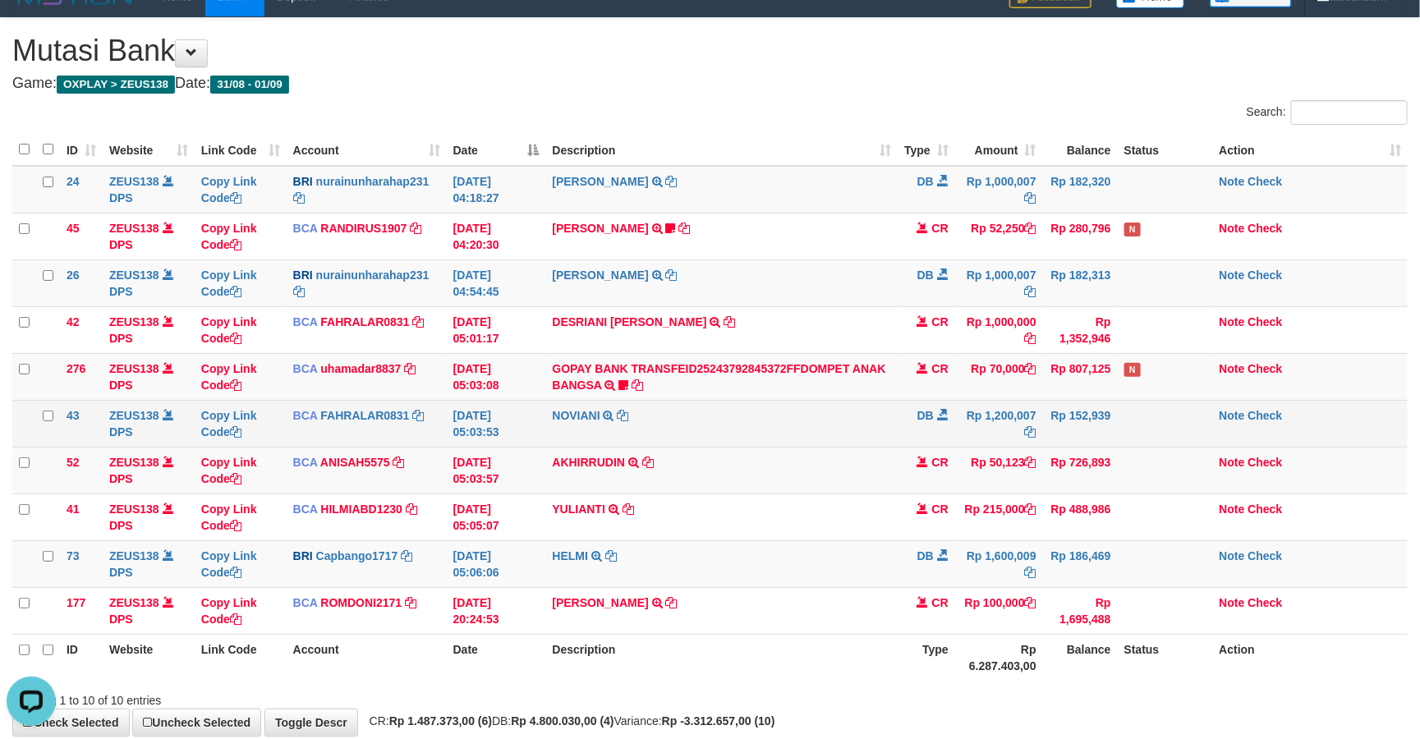
click at [1063, 431] on tr "43 ZEUS138 DPS Copy Link Code BCA FAHRALAR0831 DPS FAHRAL ARROHMAN mutasi_20250…" at bounding box center [709, 423] width 1395 height 47
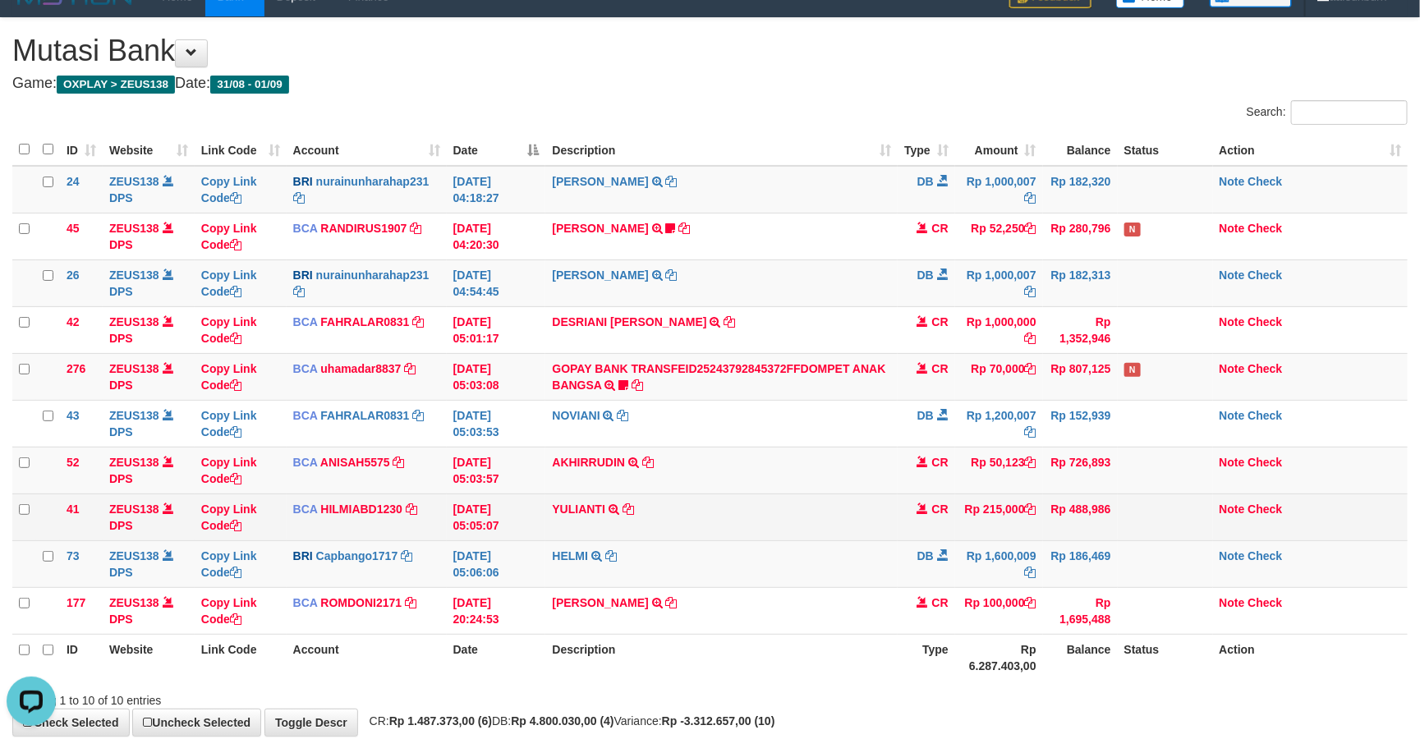
click at [1217, 535] on td "Note Check" at bounding box center [1310, 516] width 195 height 47
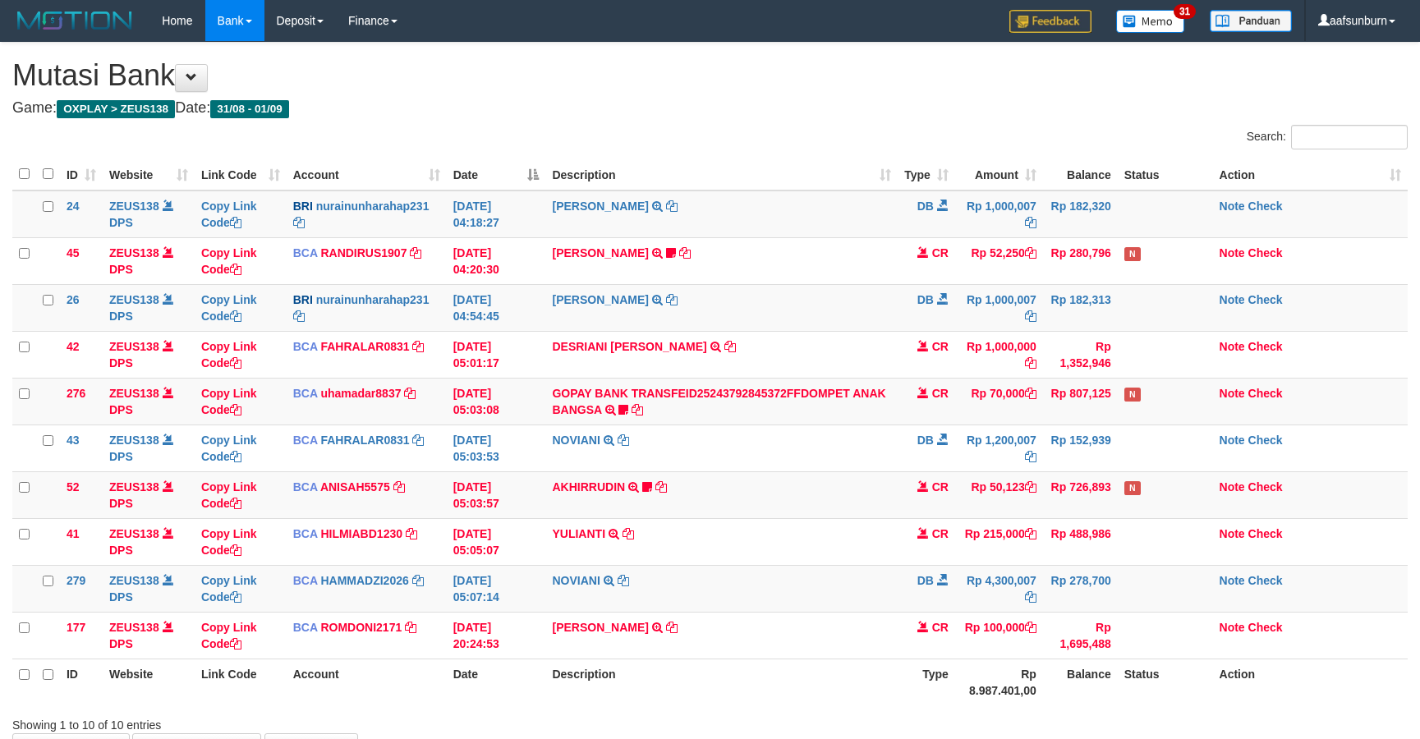
scroll to position [25, 0]
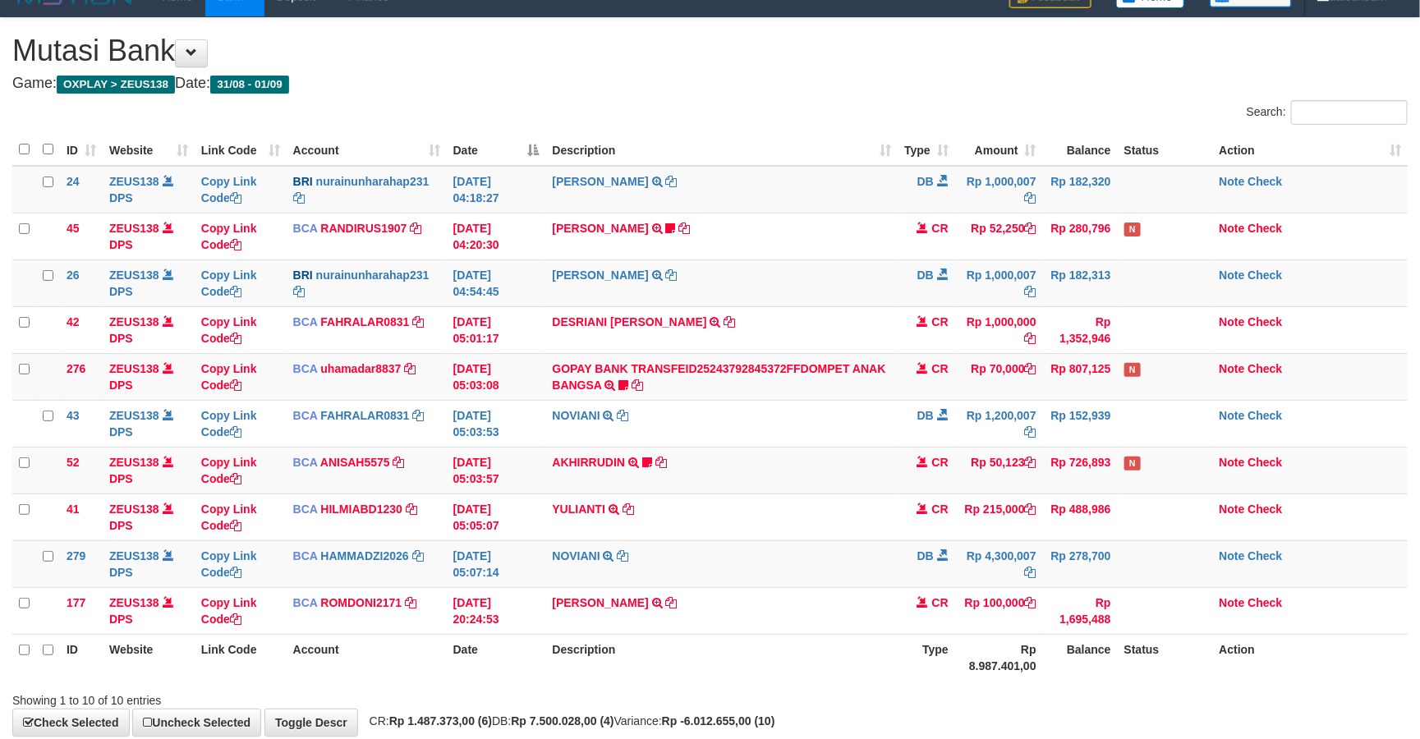
click at [1227, 540] on td "Note Check" at bounding box center [1310, 516] width 195 height 47
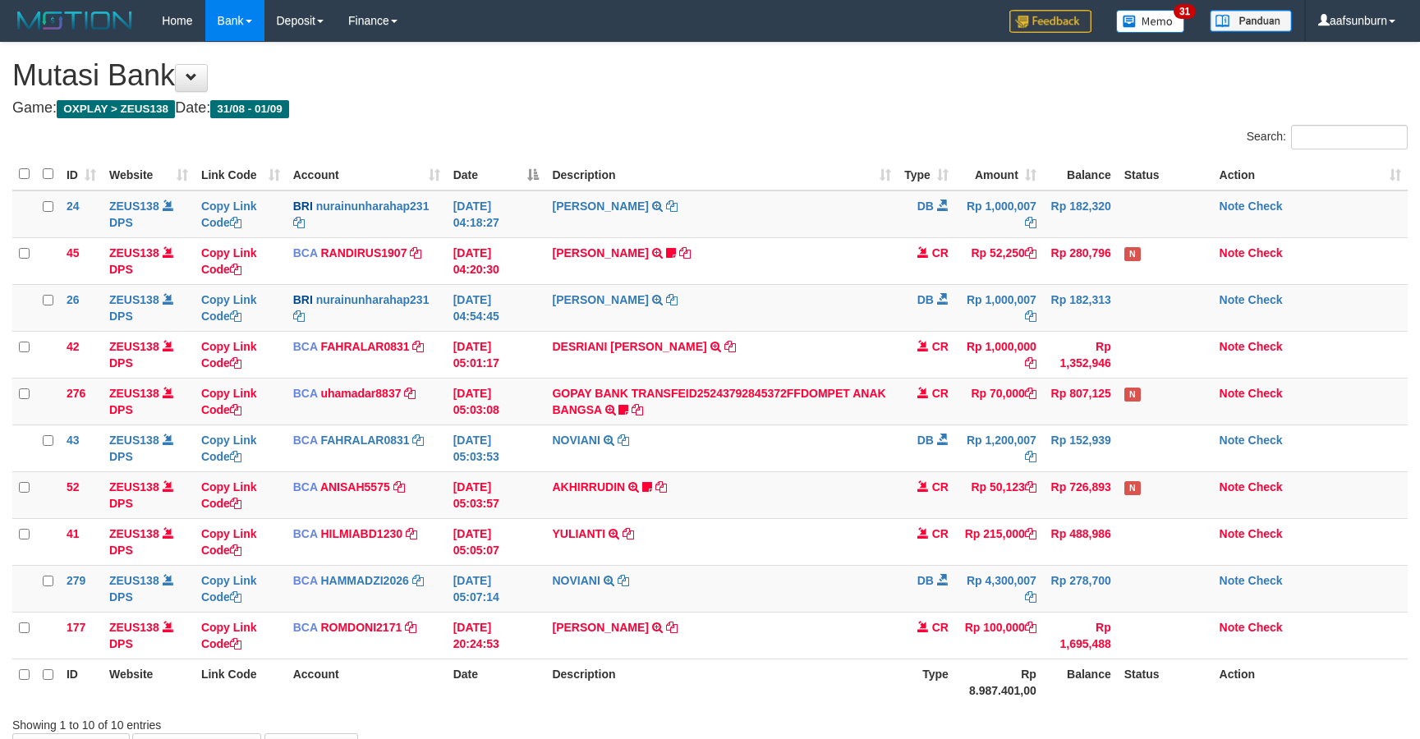
scroll to position [25, 0]
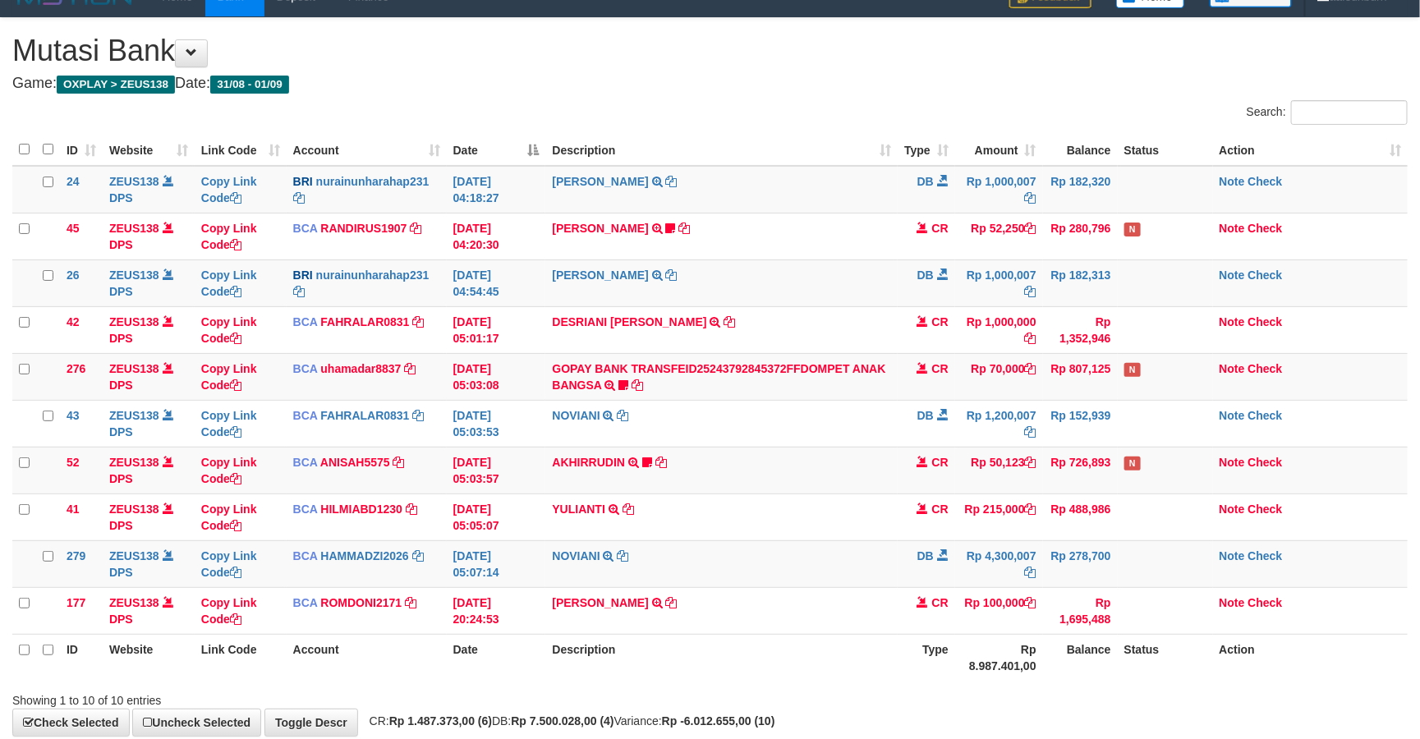
click at [1227, 540] on td "Note Check" at bounding box center [1310, 516] width 195 height 47
click at [951, 544] on td "DB" at bounding box center [925, 563] width 57 height 47
click at [1095, 586] on td "Rp 278,700" at bounding box center [1080, 563] width 75 height 47
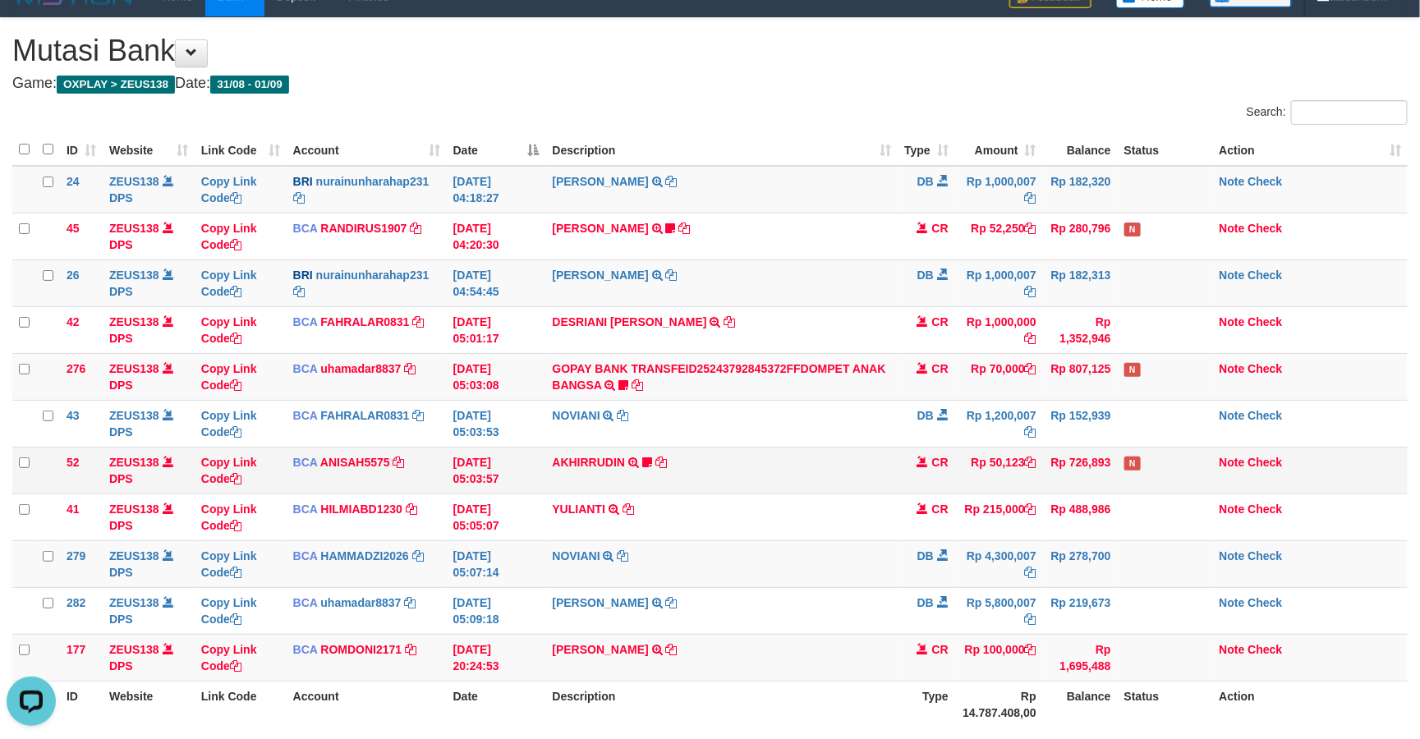
click at [964, 483] on td "Rp 50,123" at bounding box center [999, 470] width 88 height 47
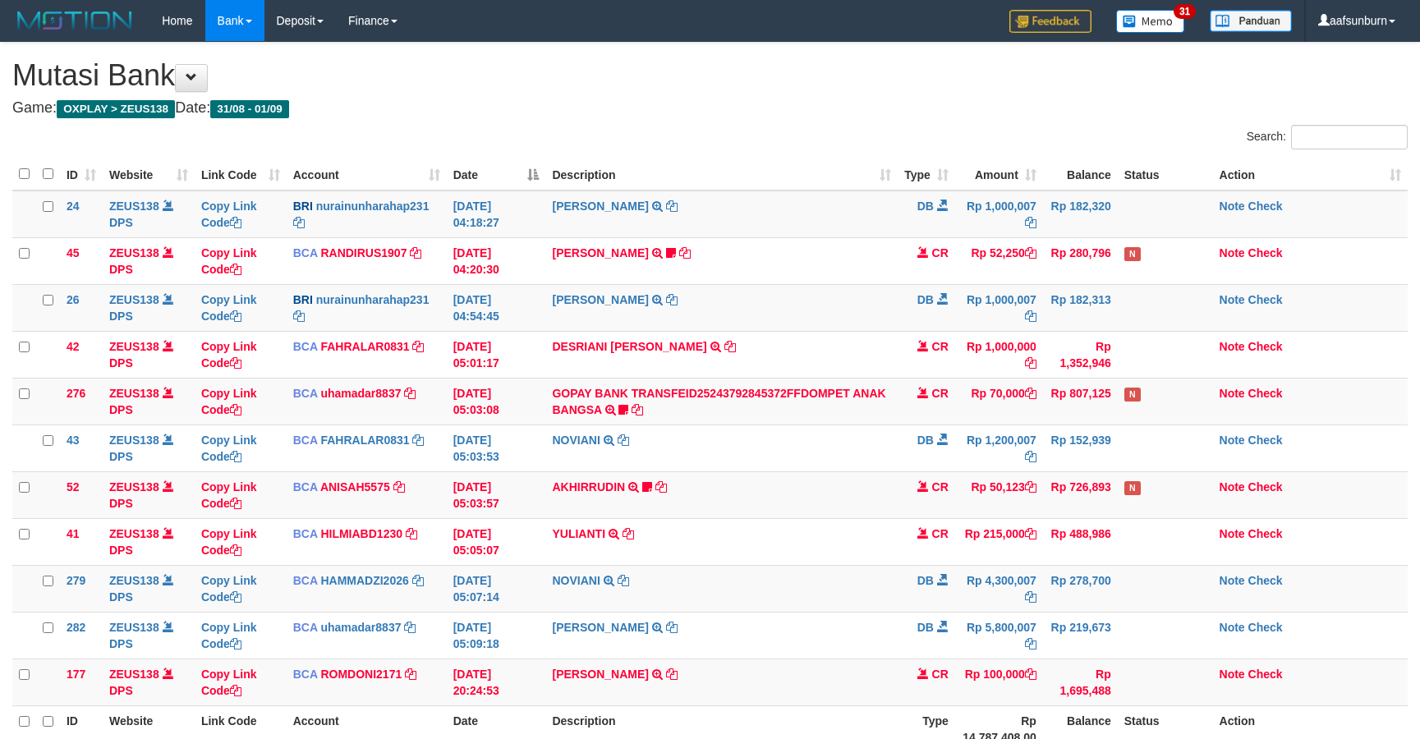
scroll to position [25, 0]
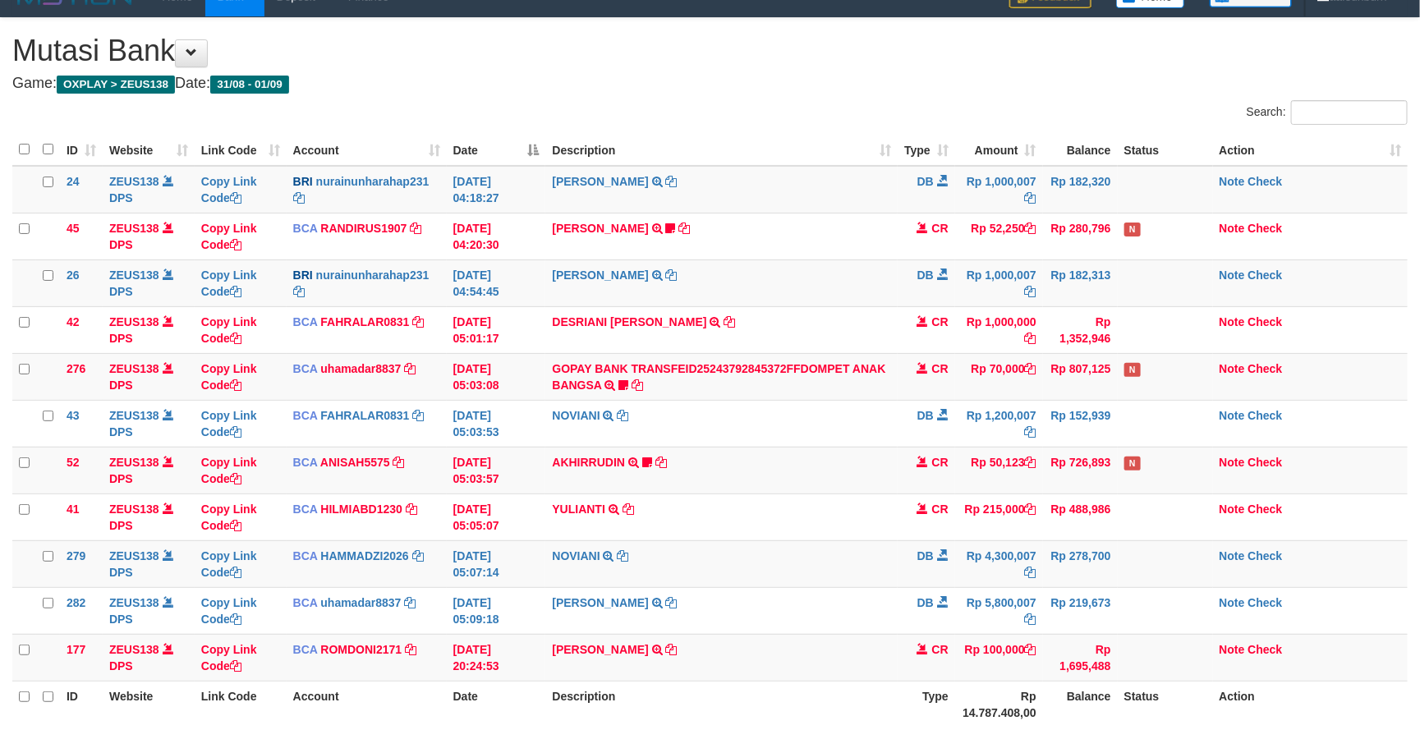
click at [962, 480] on td "Rp 50,123" at bounding box center [999, 470] width 88 height 47
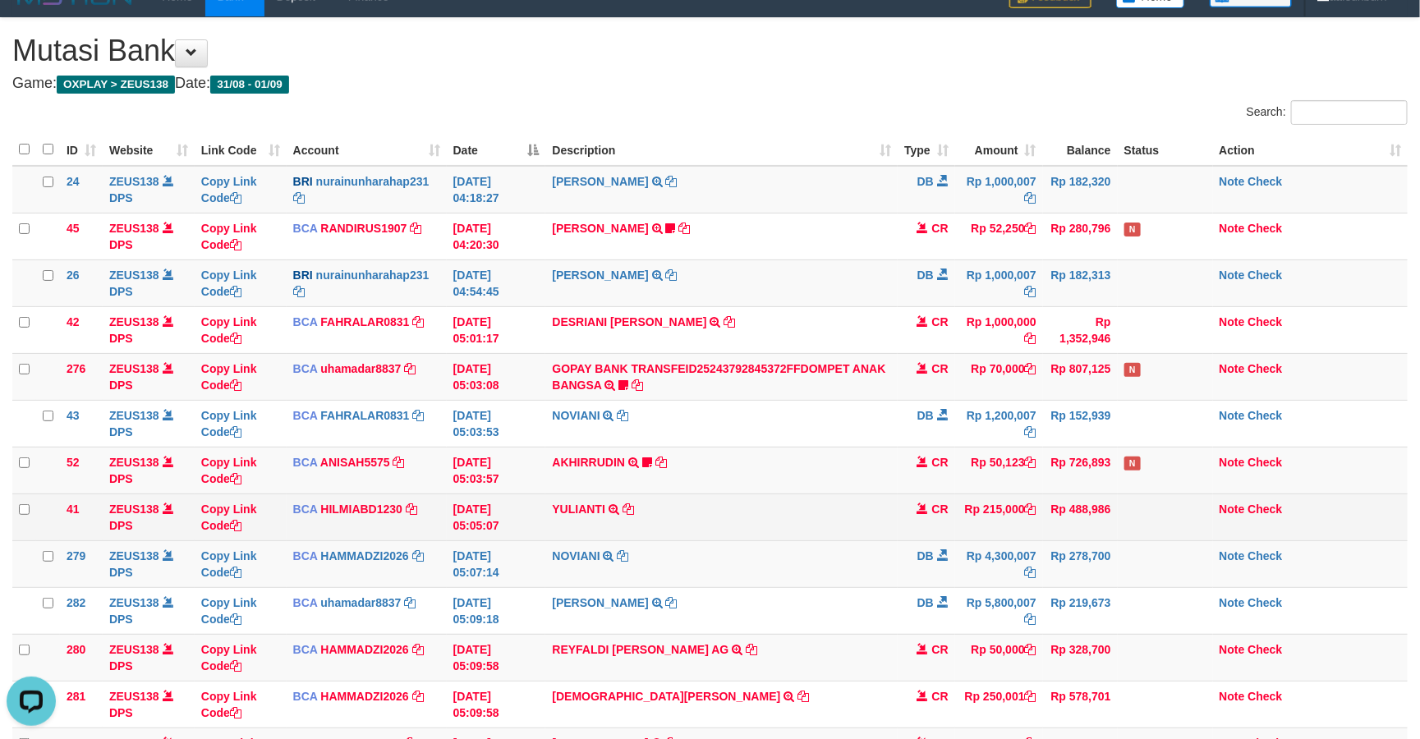
click at [1023, 532] on td "Rp 215,000" at bounding box center [999, 516] width 88 height 47
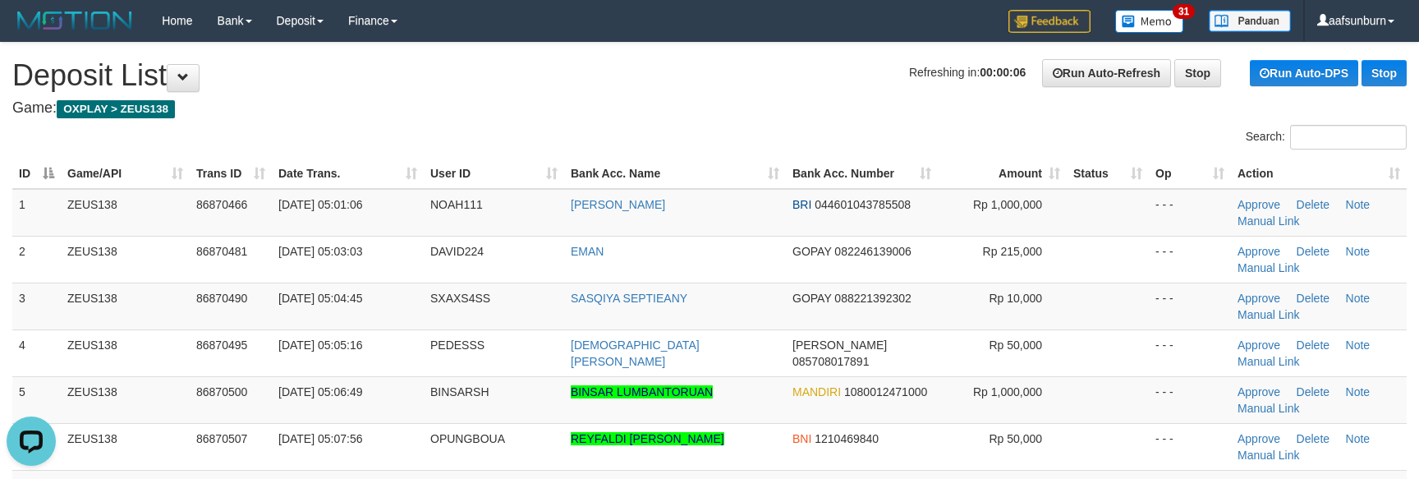
click at [946, 155] on div "ID Game/API Trans ID Date Trans. User ID Bank Acc. Name Bank Acc. Number Amount…" at bounding box center [709, 400] width 1419 height 492
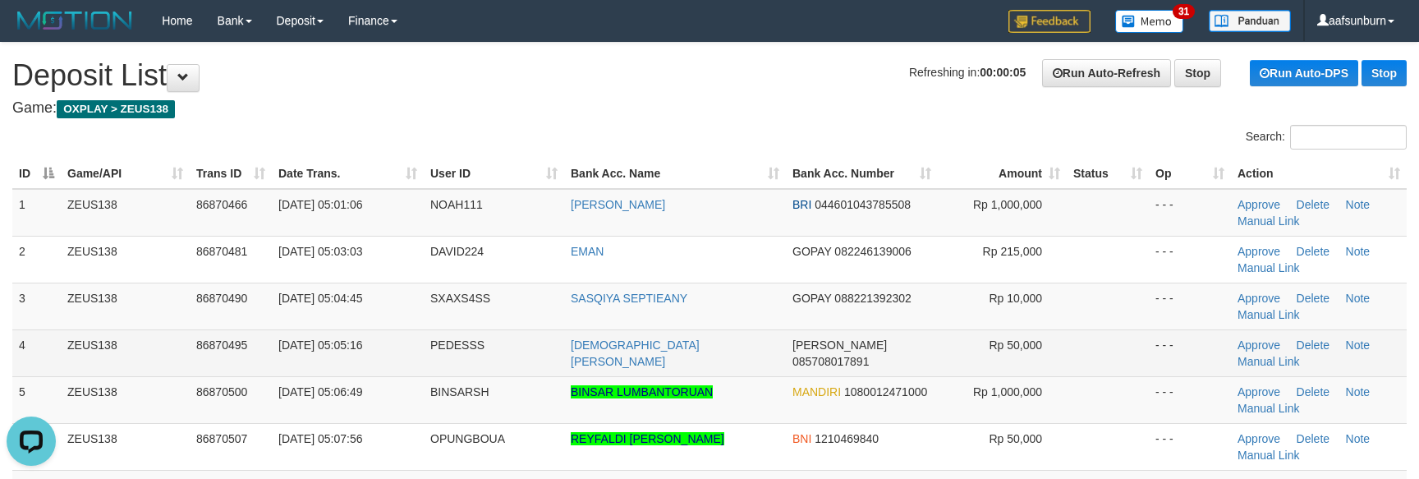
scroll to position [294, 0]
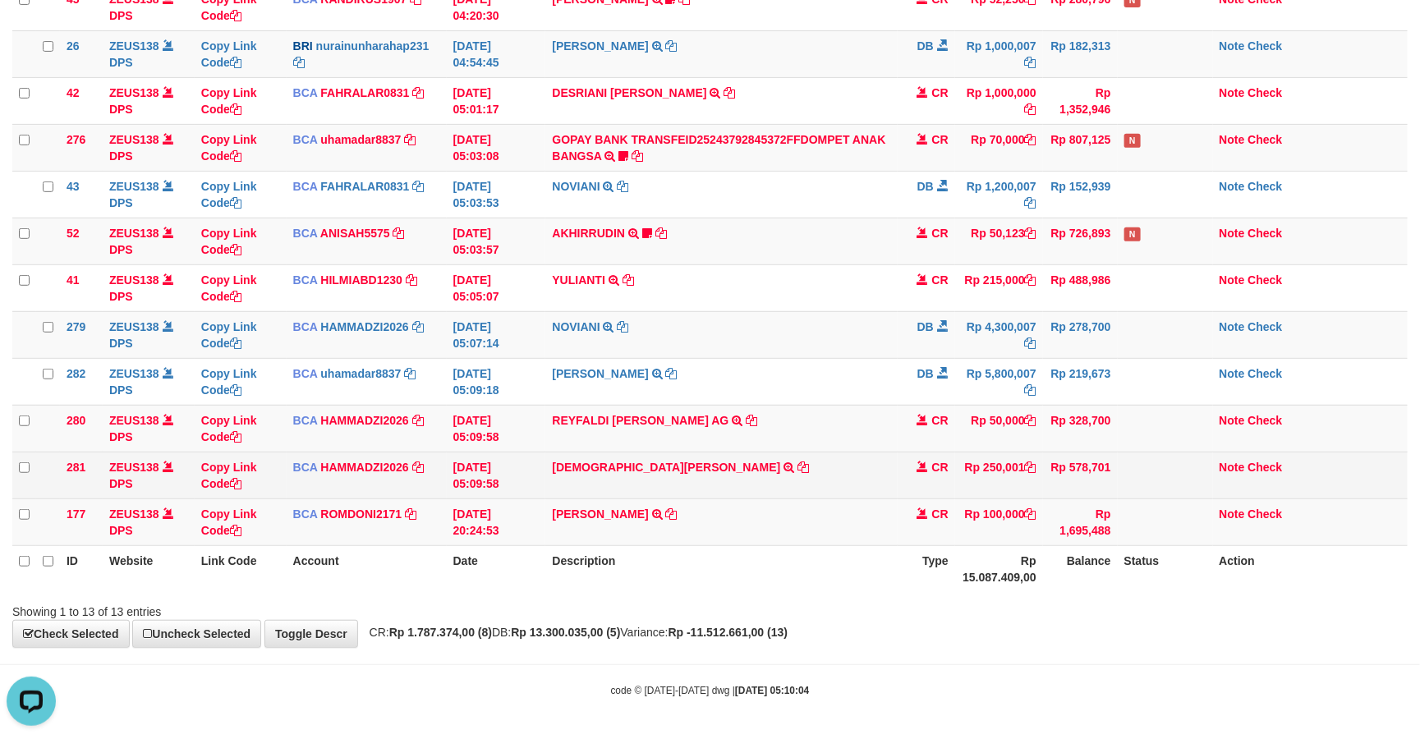
click at [663, 476] on td "RAMADHIN VALEM WID TRSF E-BANKING CR 0109/FTSCY/WS95271 250001.00RAMADHIN VALEM…" at bounding box center [720, 475] width 351 height 47
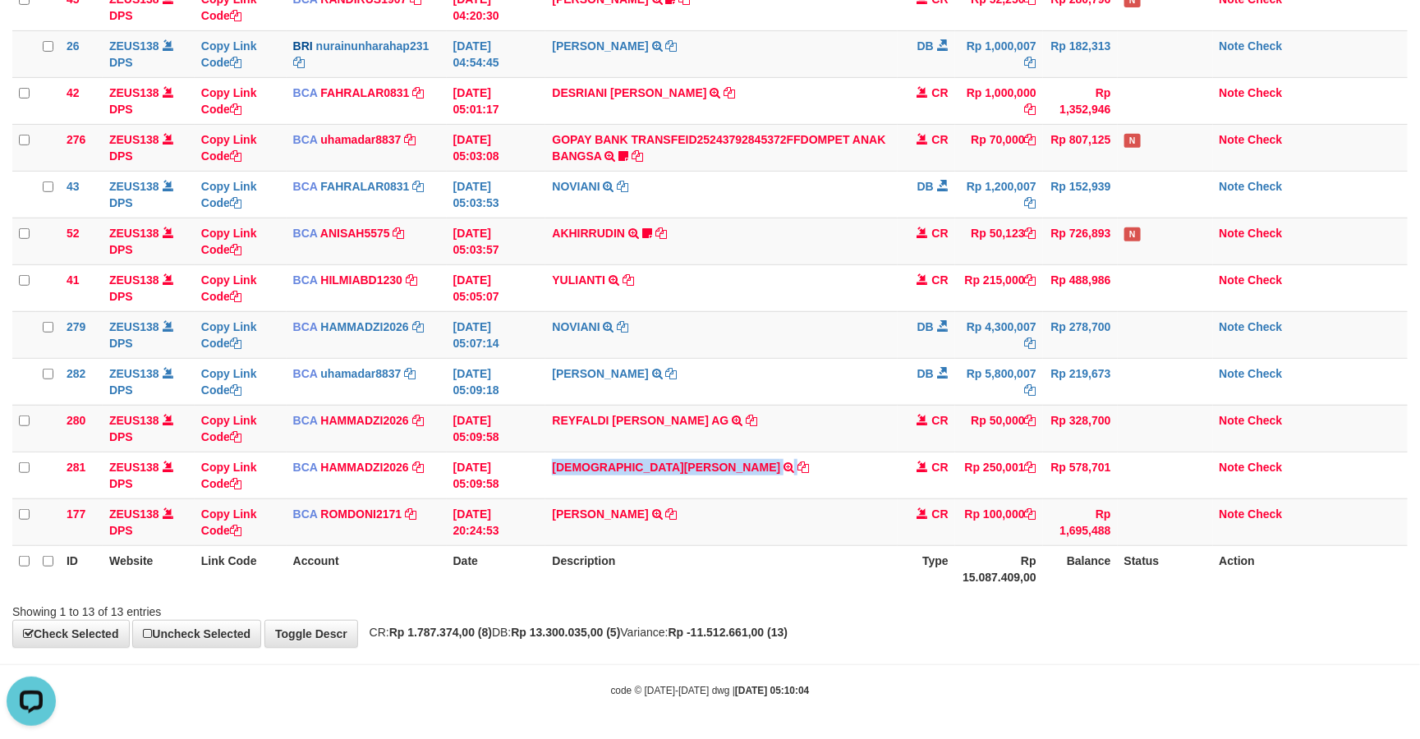
copy td "RAMADHIN VALEM WID"
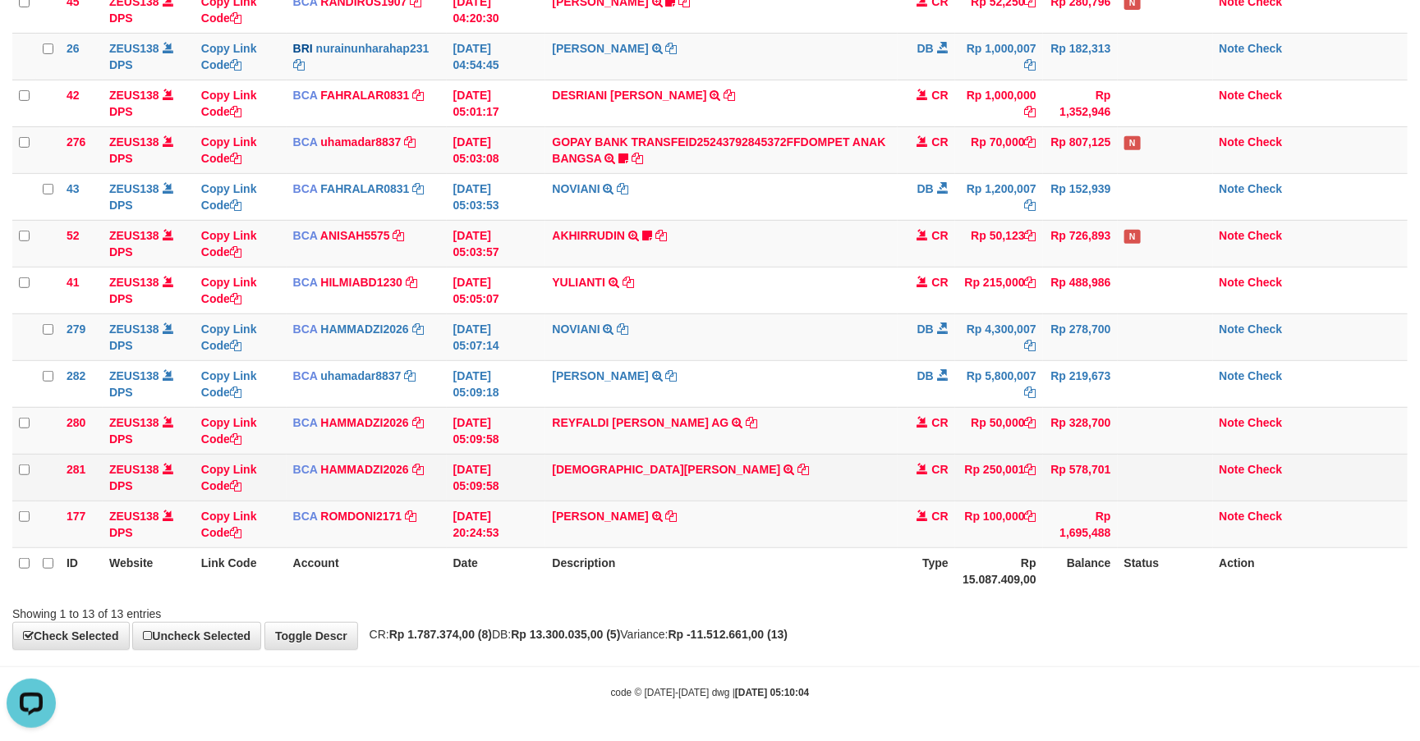
drag, startPoint x: 845, startPoint y: 441, endPoint x: 850, endPoint y: 452, distance: 11.8
click at [850, 447] on td "REYFALDI SAMUEL AG TRSF E-BANKING CR 0109/FTSCY/WS95031 50000.00REYFALDI SAMUEL…" at bounding box center [720, 430] width 351 height 47
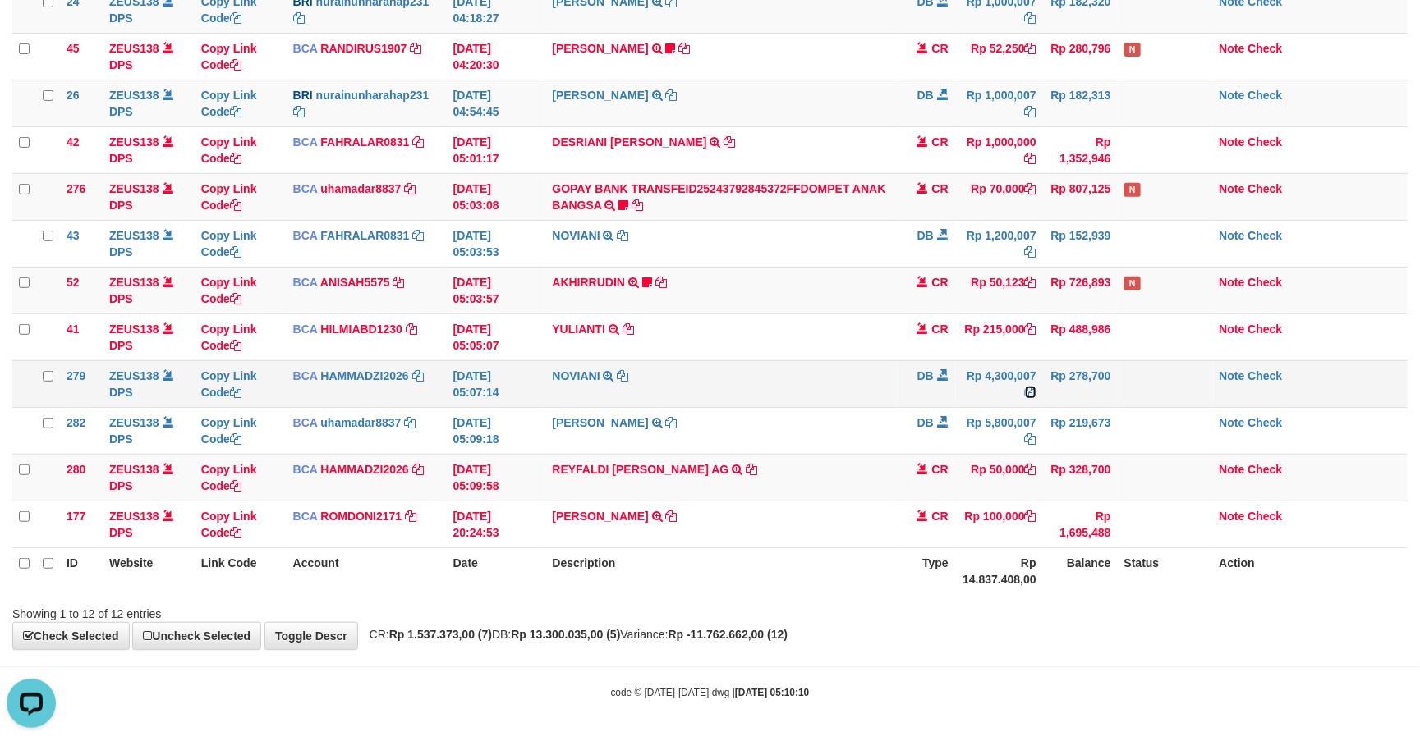
drag, startPoint x: 1025, startPoint y: 389, endPoint x: 1205, endPoint y: 367, distance: 182.0
click at [1025, 387] on icon at bounding box center [1030, 392] width 11 height 11
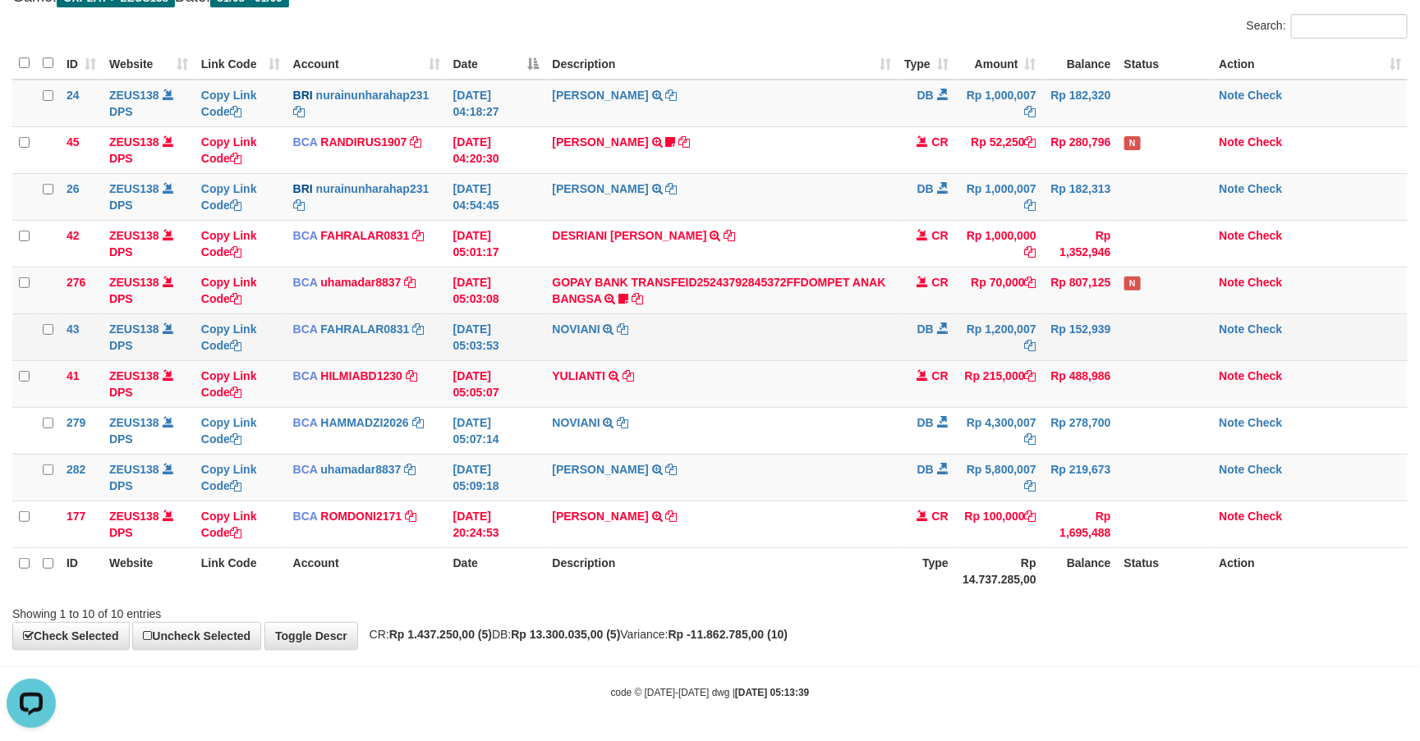
click at [946, 314] on td "DB" at bounding box center [925, 337] width 57 height 47
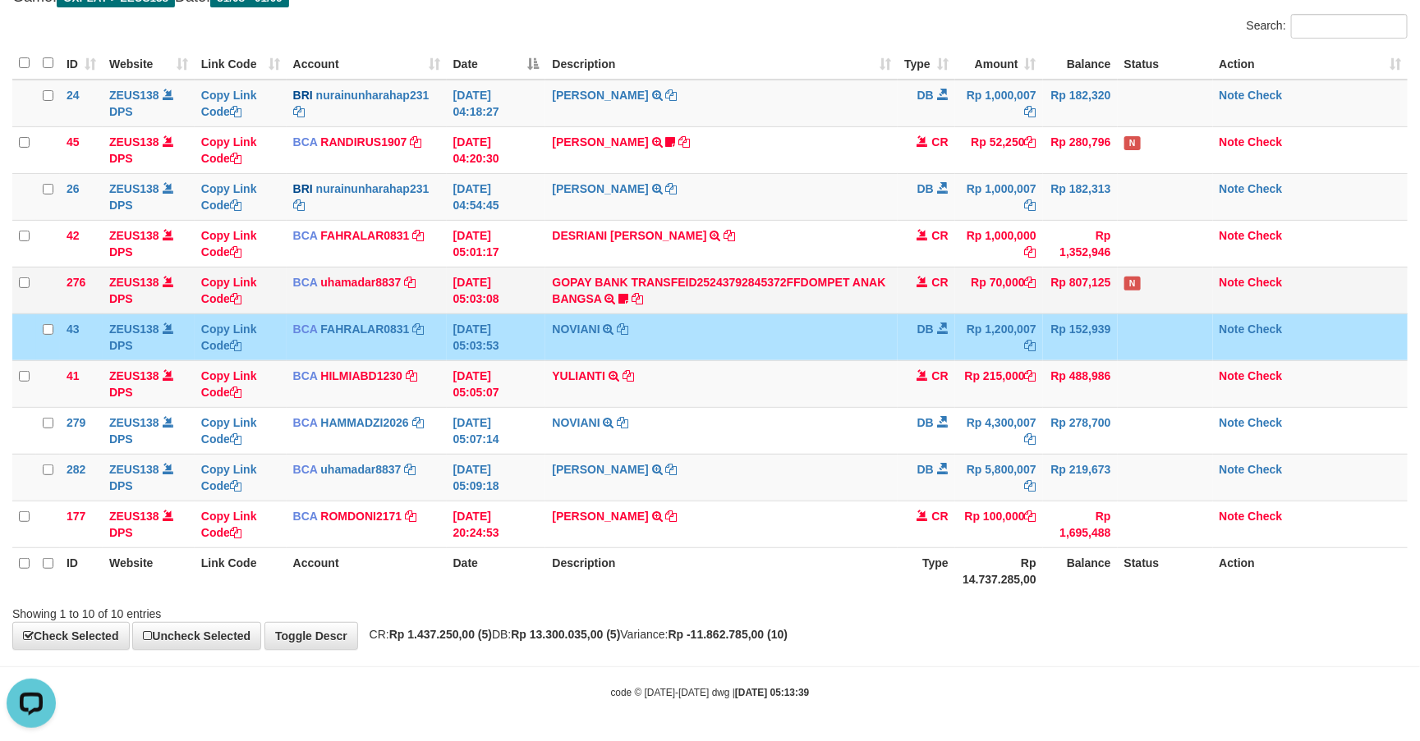
click at [946, 303] on td "CR" at bounding box center [925, 290] width 57 height 47
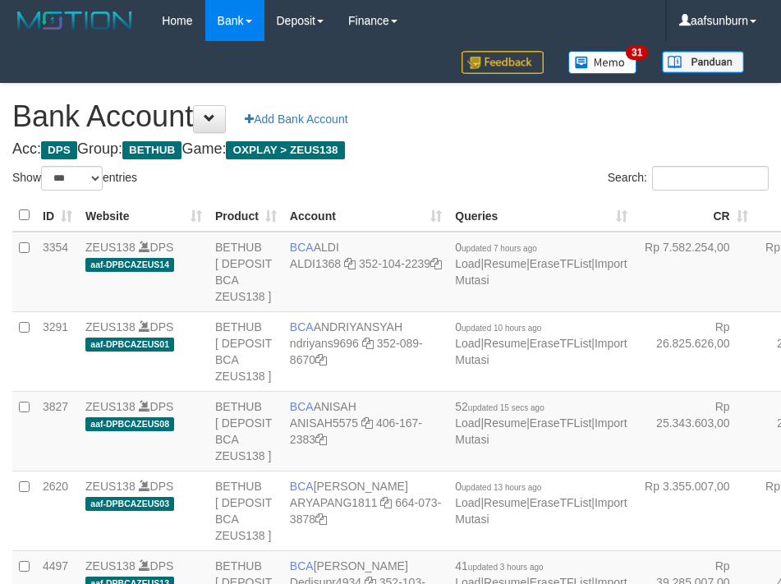
select select "***"
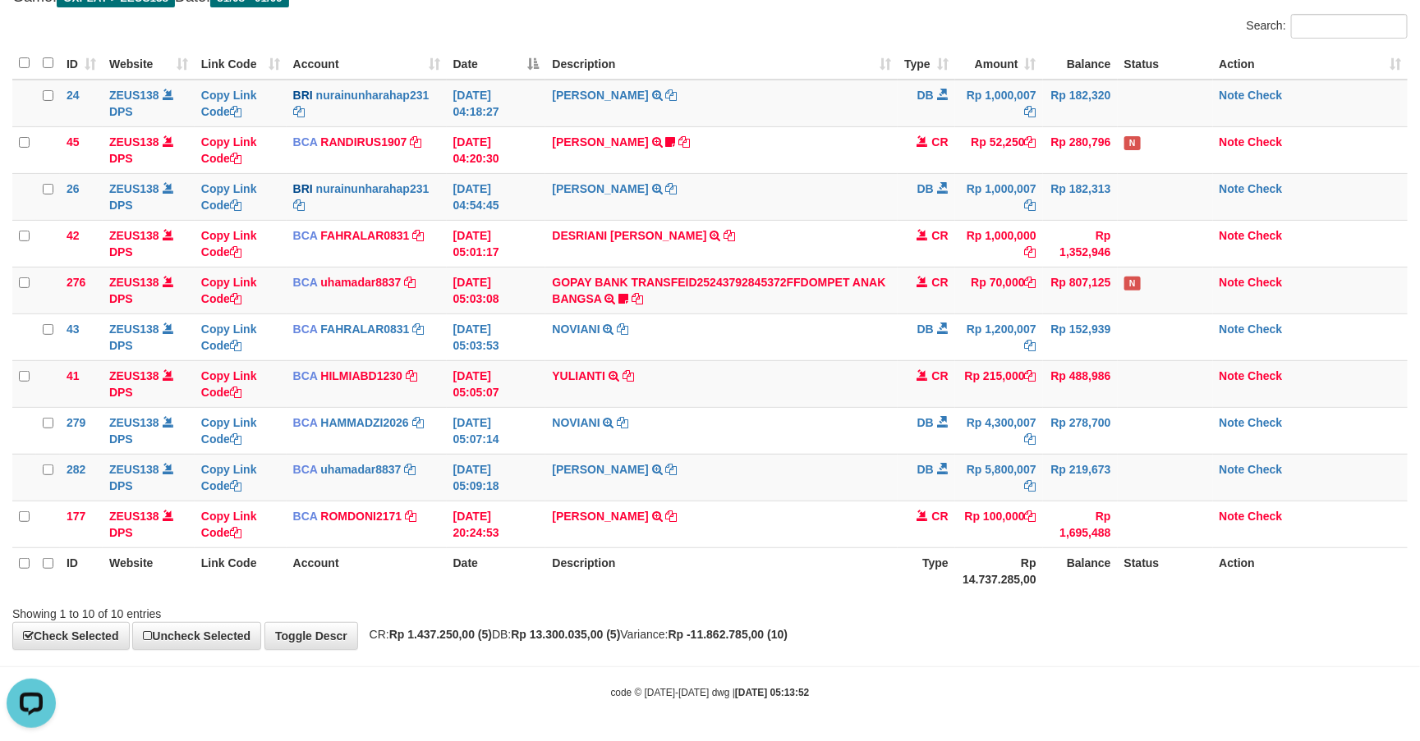
click at [1070, 560] on th "Balance" at bounding box center [1080, 571] width 75 height 47
click at [1069, 554] on th "Balance" at bounding box center [1080, 571] width 75 height 47
